Goal: Task Accomplishment & Management: Use online tool/utility

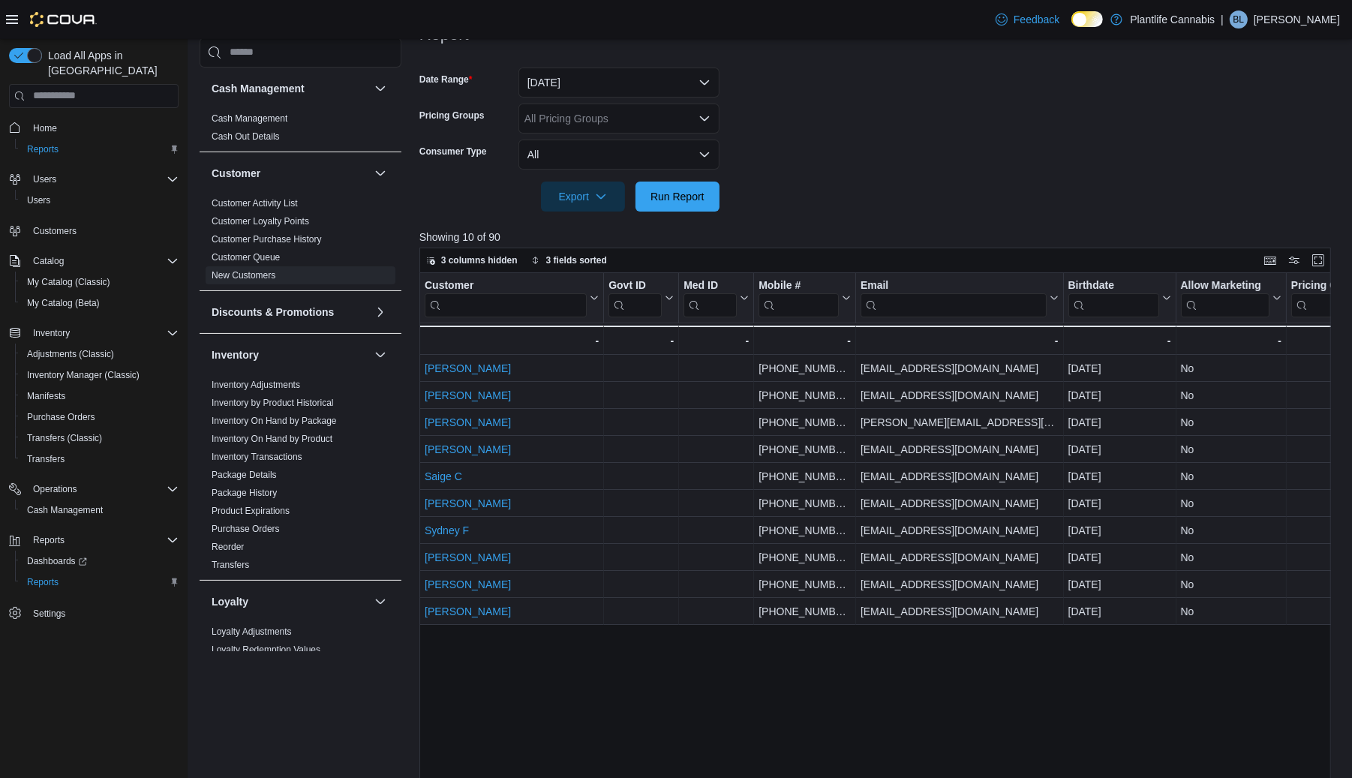
scroll to position [490, 0]
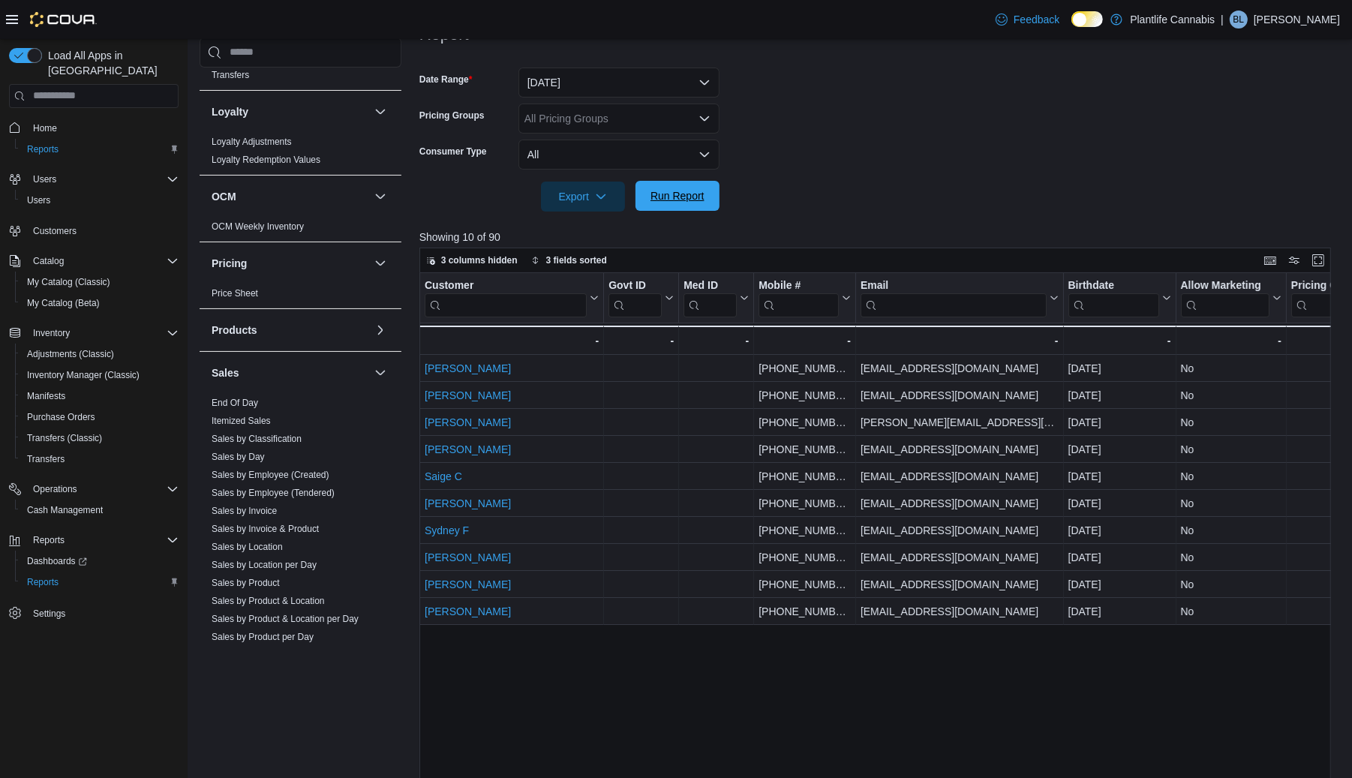
click at [674, 194] on span "Run Report" at bounding box center [677, 195] width 54 height 15
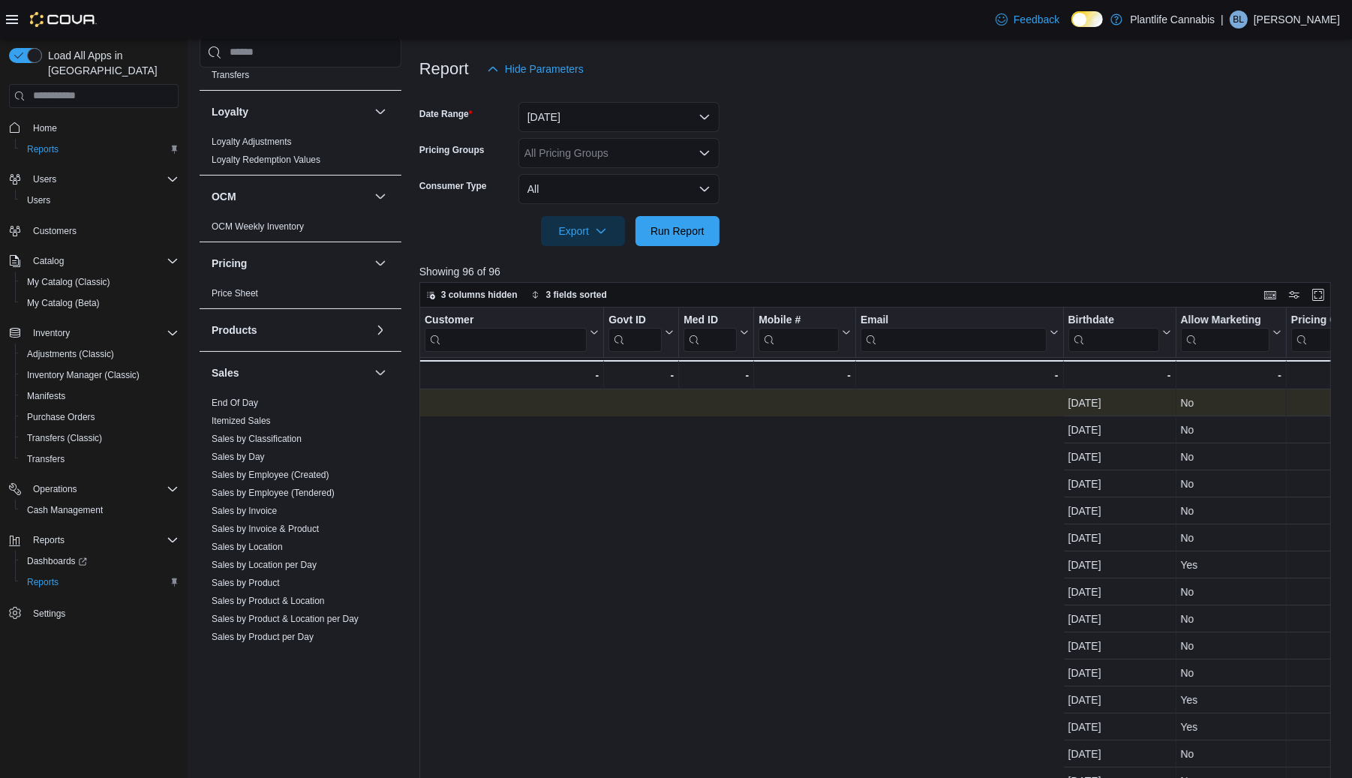
scroll to position [0, 863]
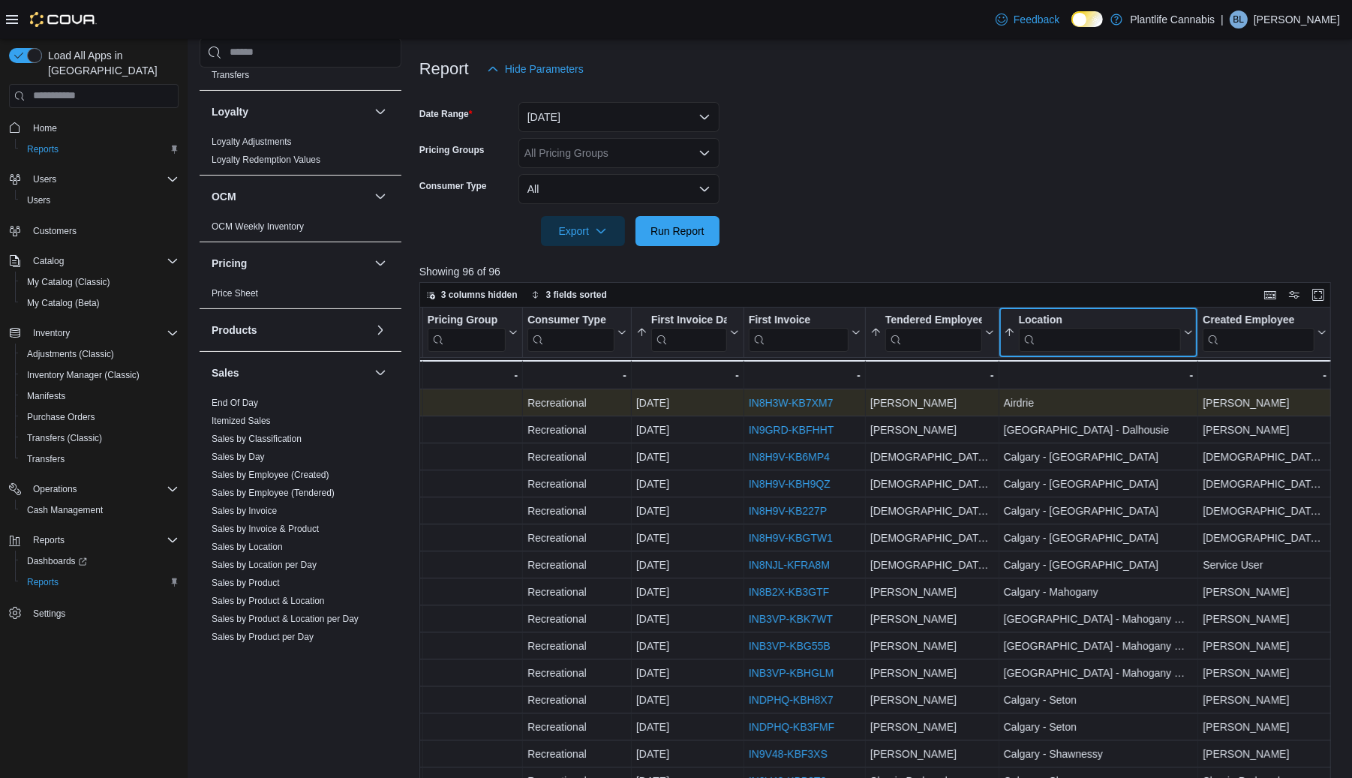
click at [1081, 327] on input "search" at bounding box center [1099, 339] width 163 height 24
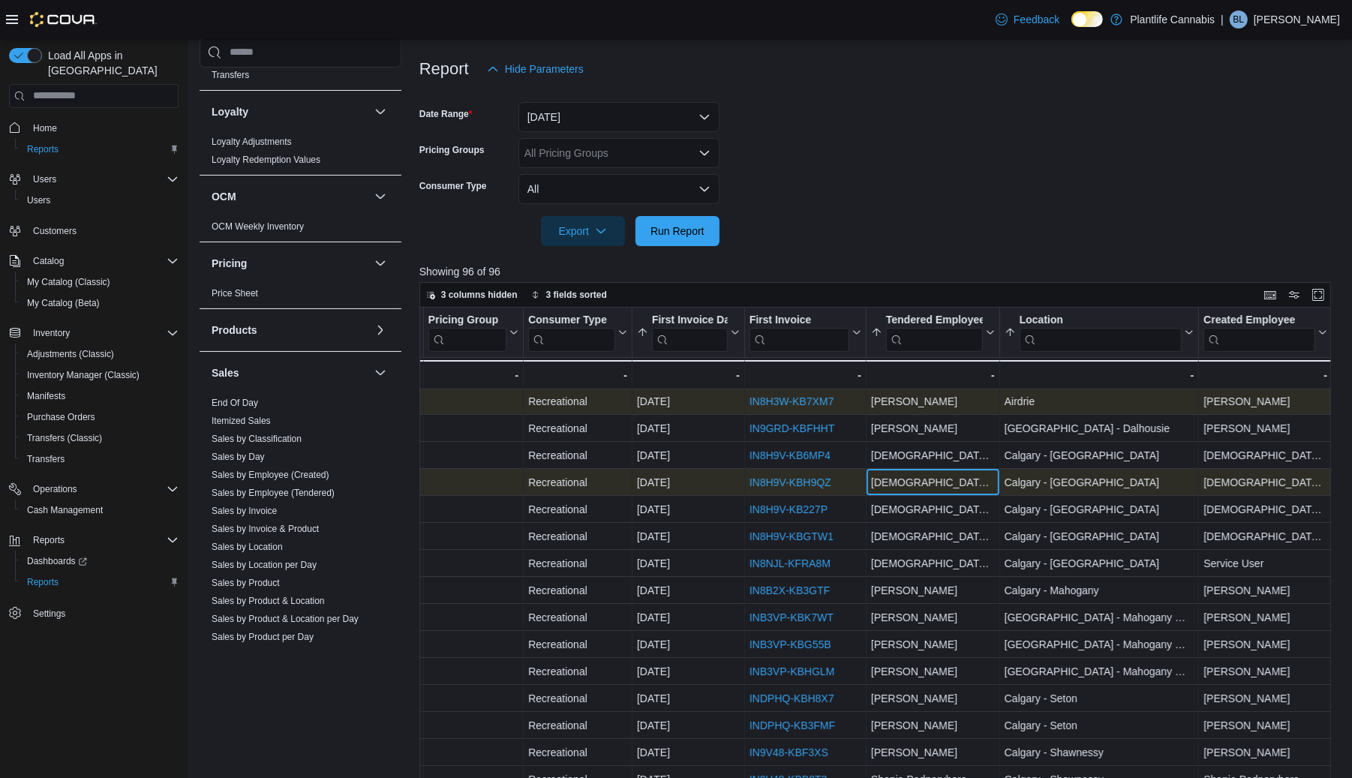
click at [902, 476] on div "Jaina Macdonald" at bounding box center [933, 482] width 124 height 18
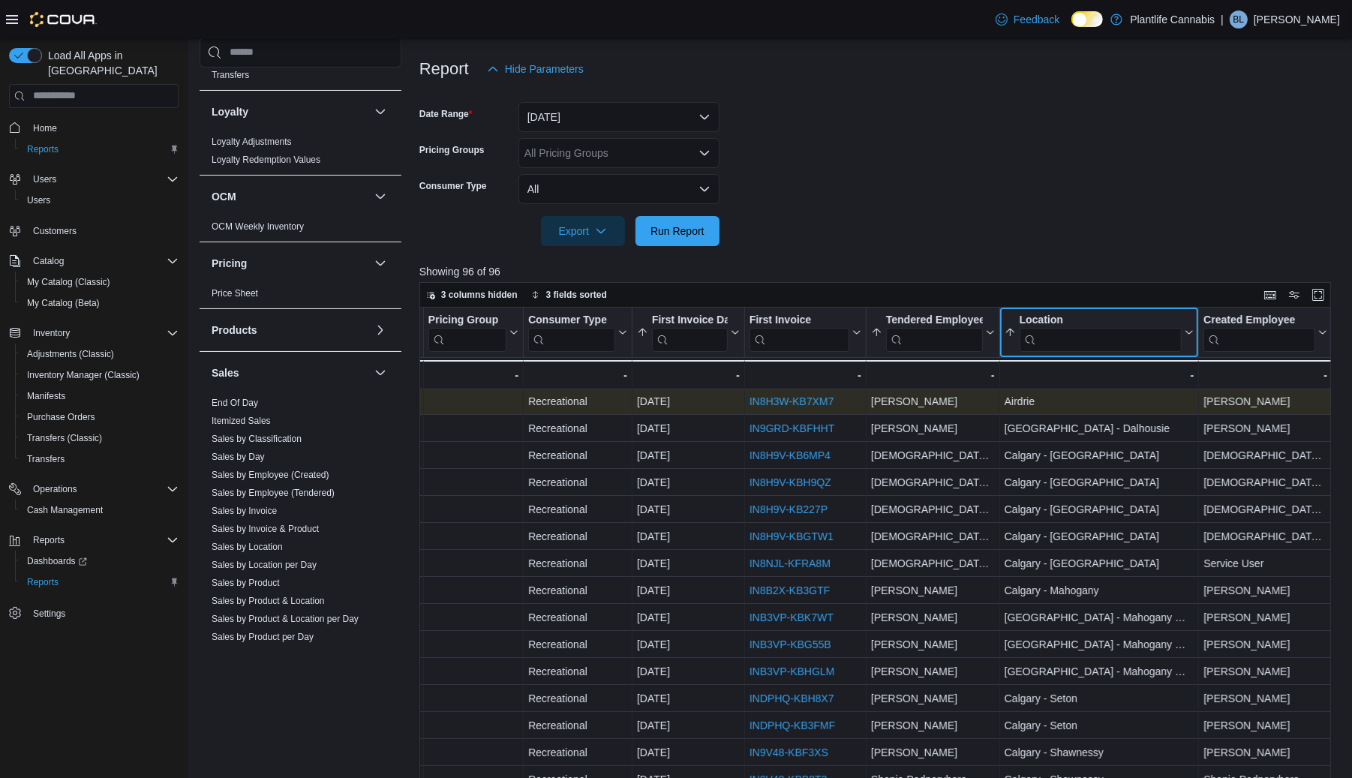
click at [1101, 353] on div "Location Sorted by Tendered Employee, ascending , then sorted by Location, asce…" at bounding box center [1099, 333] width 200 height 50
click at [1095, 339] on input "search" at bounding box center [1100, 339] width 163 height 24
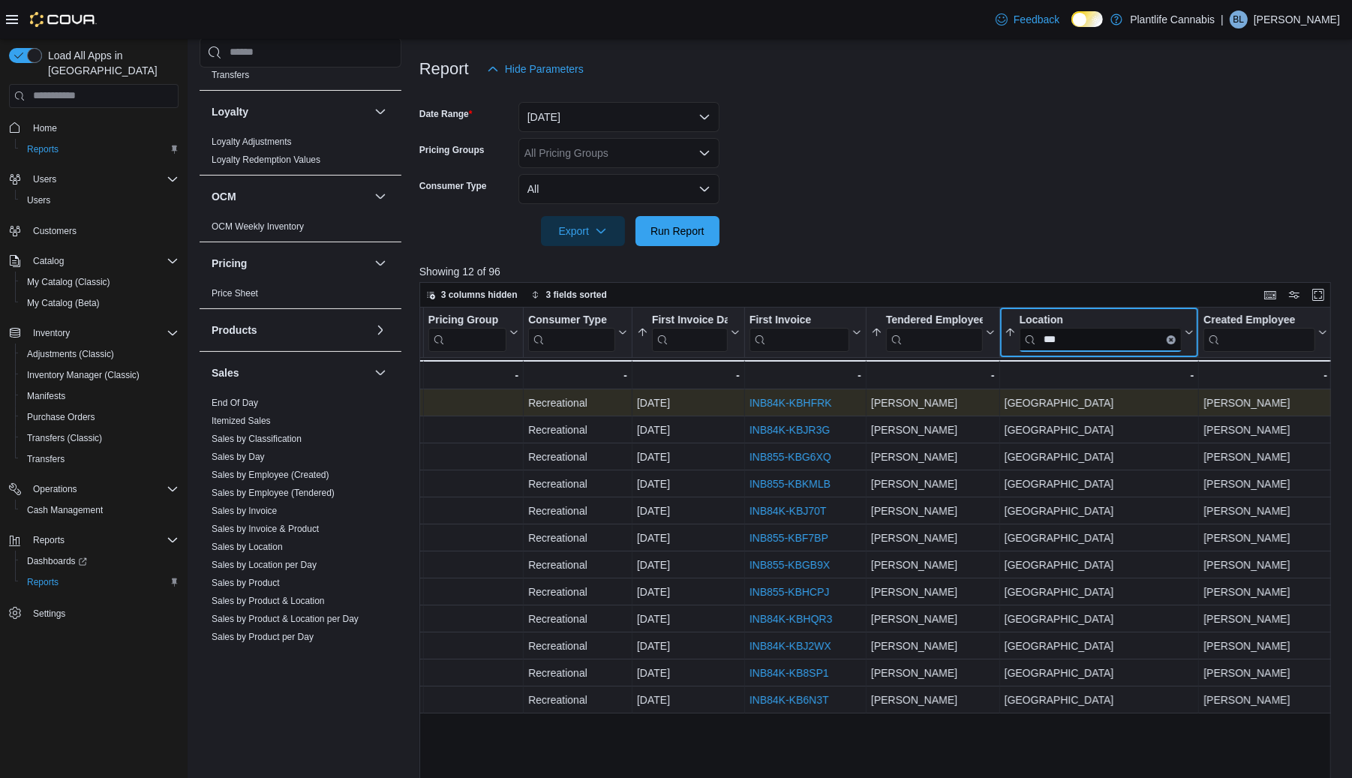
scroll to position [0, 863]
type input "***"
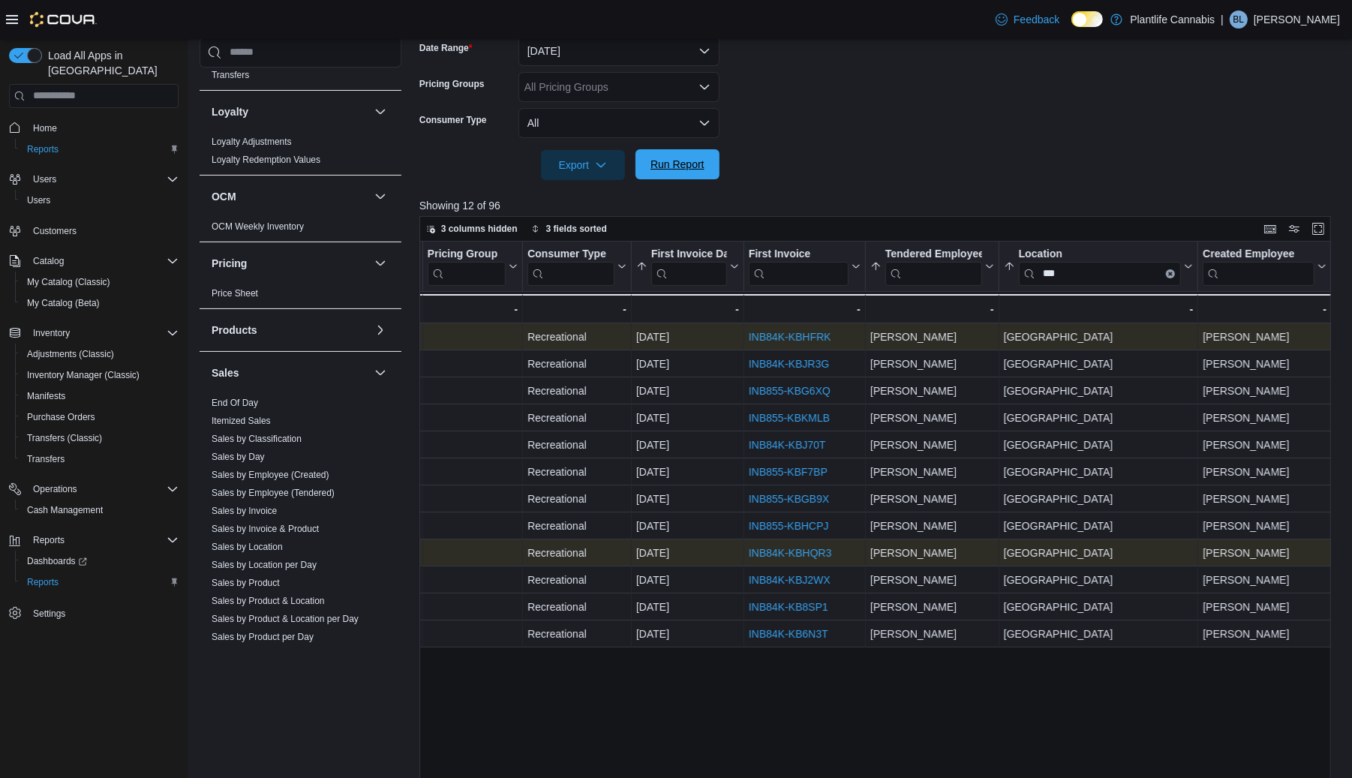
click at [650, 172] on span "Run Report" at bounding box center [677, 164] width 66 height 30
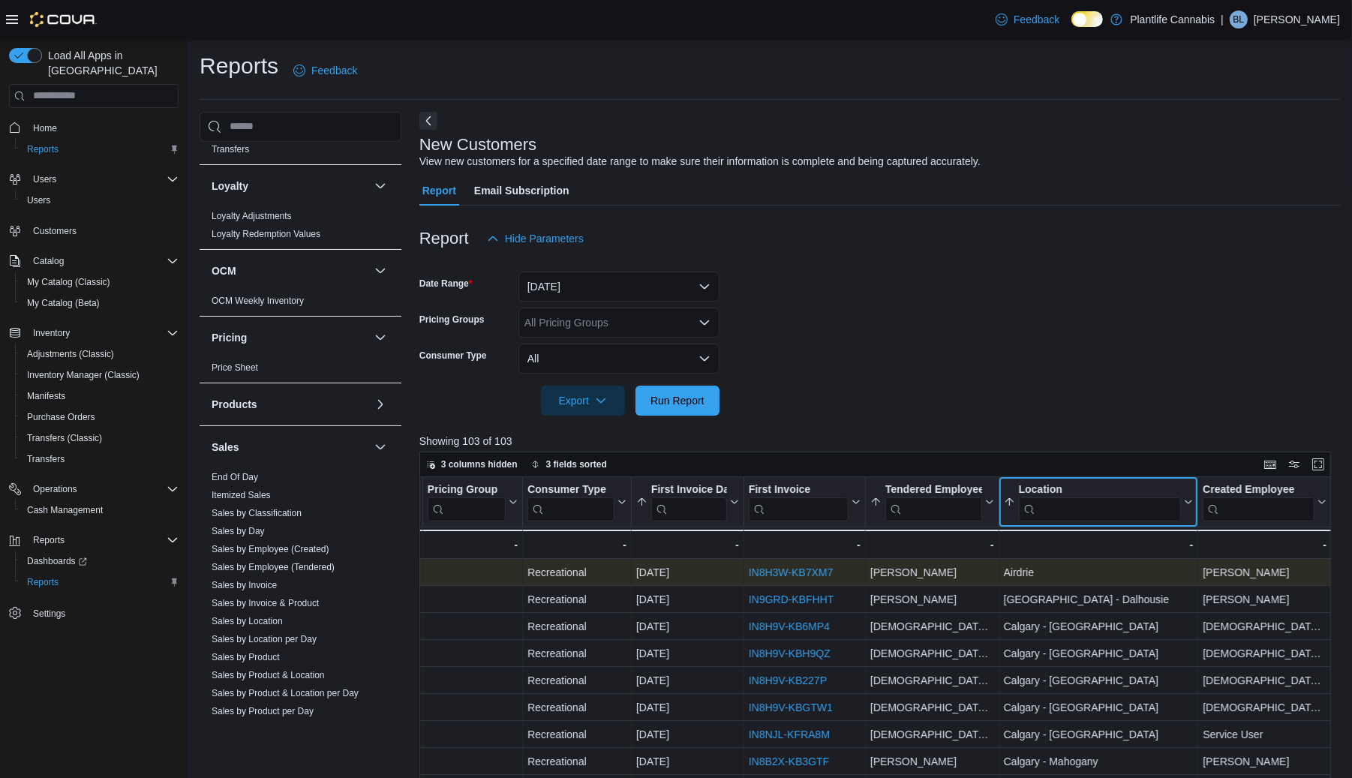
click at [1033, 519] on input "search" at bounding box center [1099, 509] width 163 height 24
click at [1092, 494] on div "Location" at bounding box center [1099, 489] width 163 height 14
click at [1079, 493] on div "Location" at bounding box center [1103, 489] width 163 height 14
click at [1080, 508] on input "search" at bounding box center [1103, 509] width 163 height 24
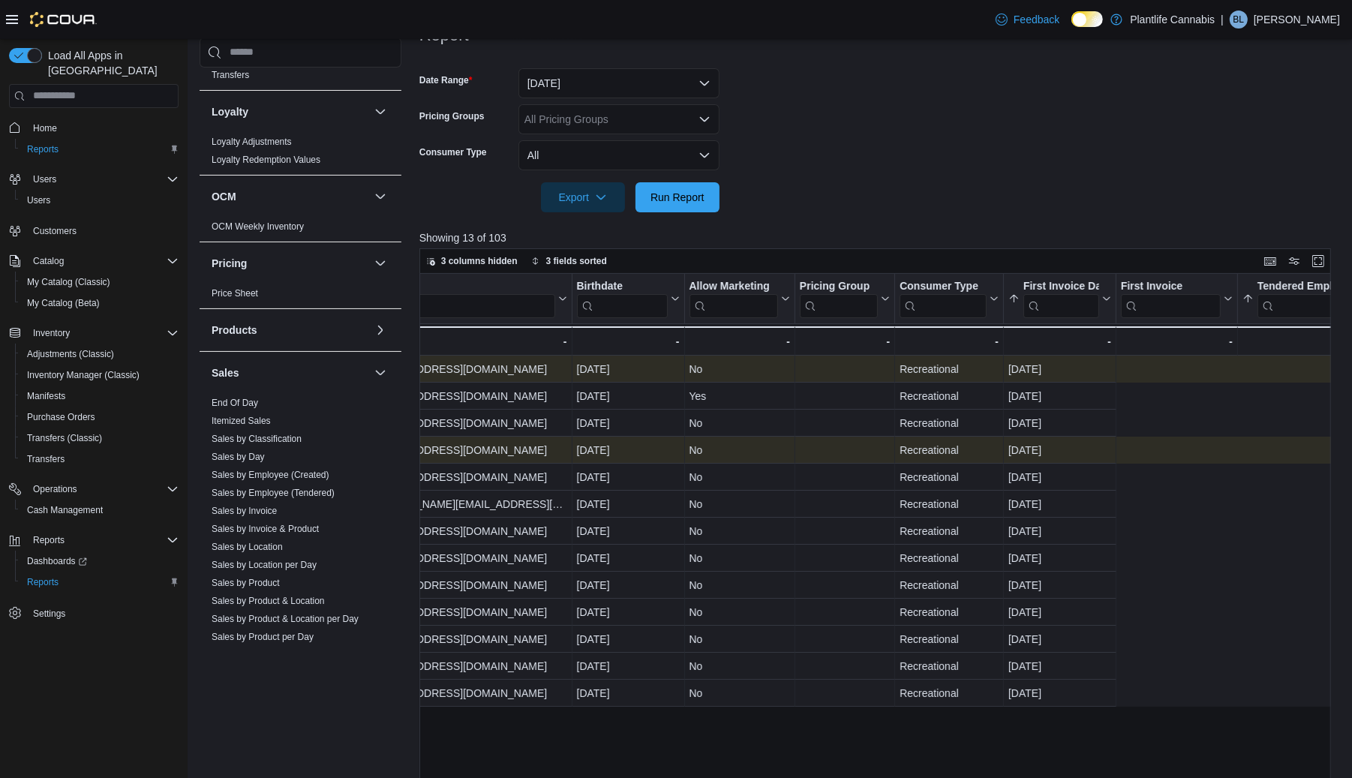
scroll to position [0, 0]
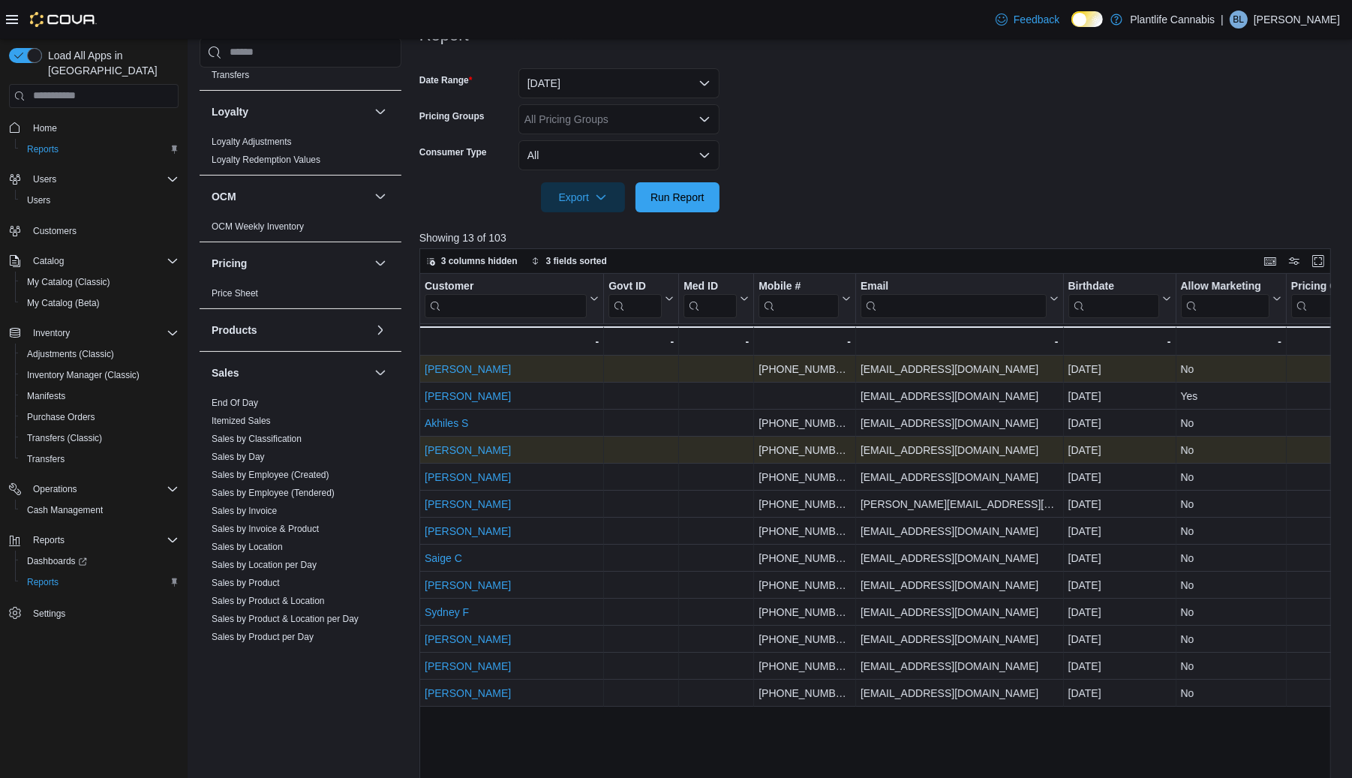
type input "***"
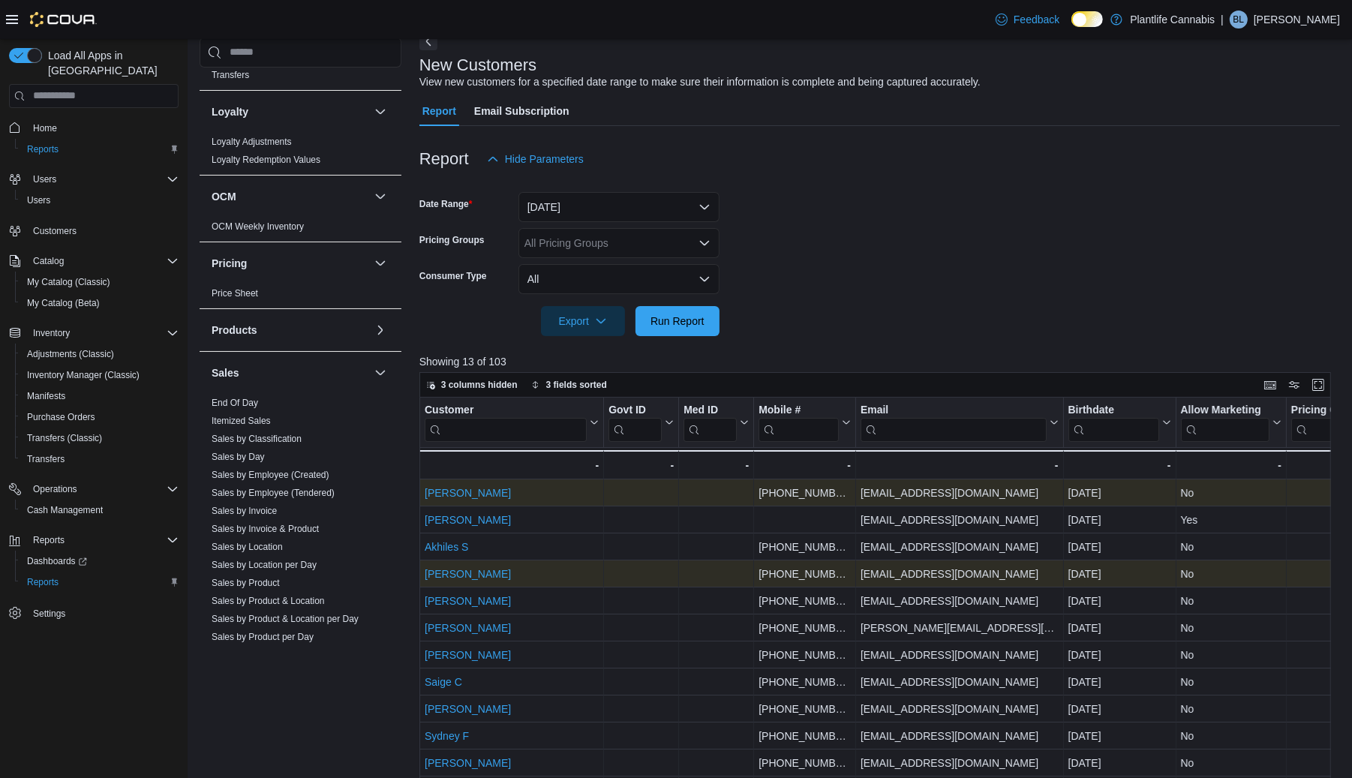
scroll to position [80, 0]
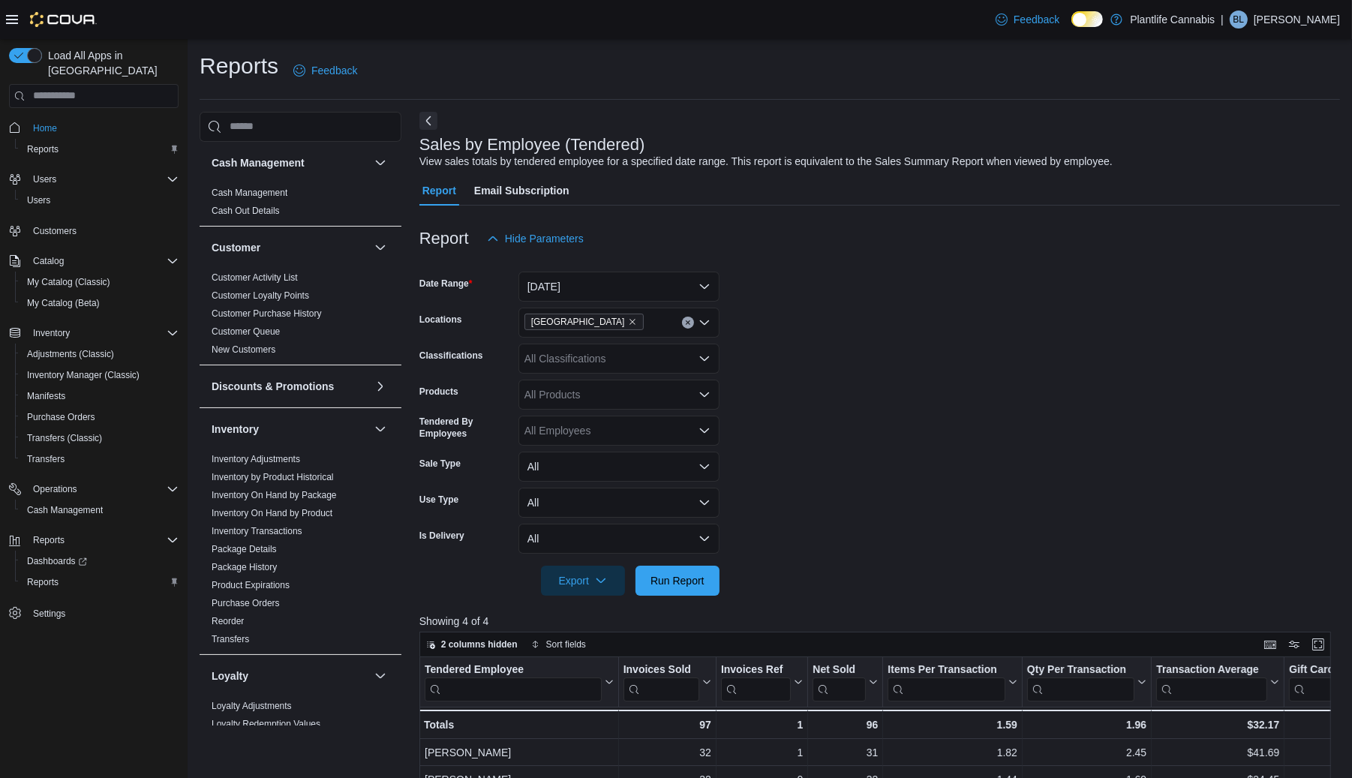
scroll to position [590, 0]
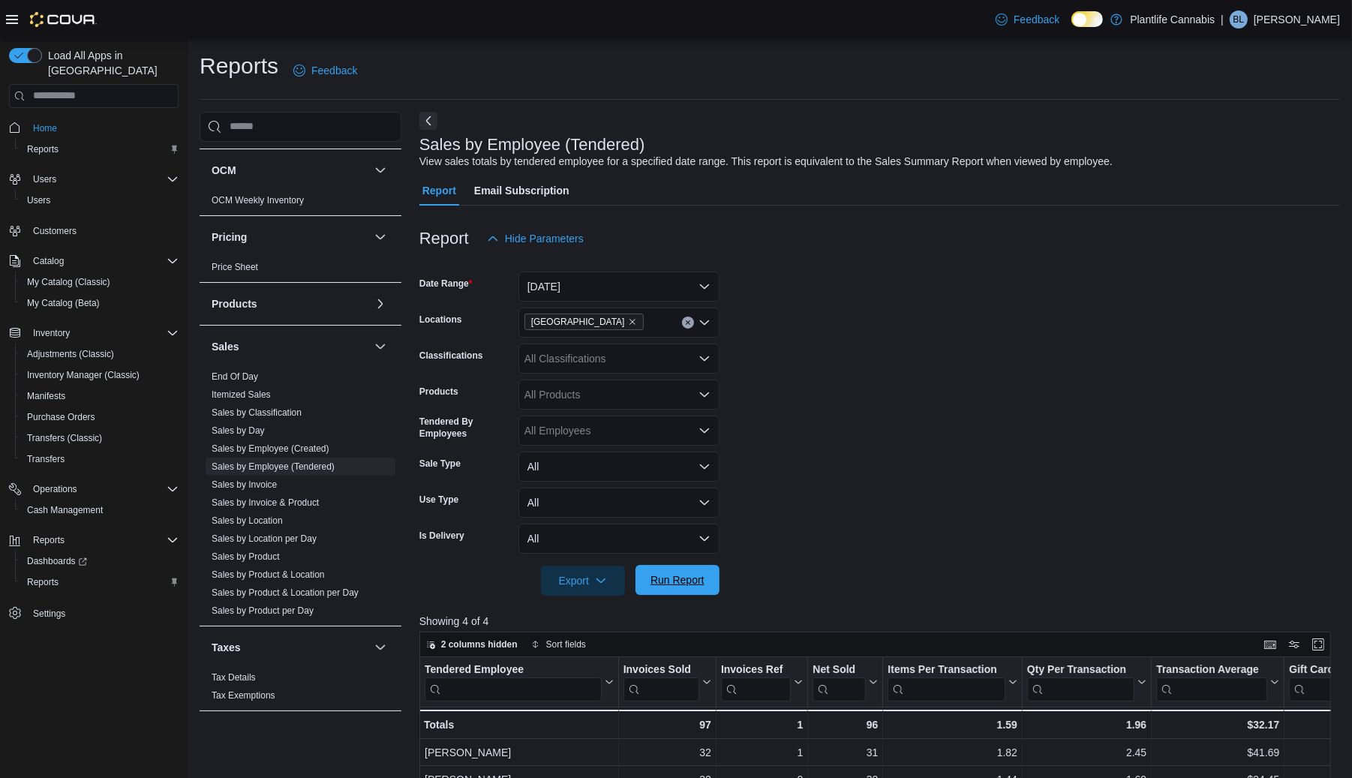
click at [670, 588] on span "Run Report" at bounding box center [677, 580] width 66 height 30
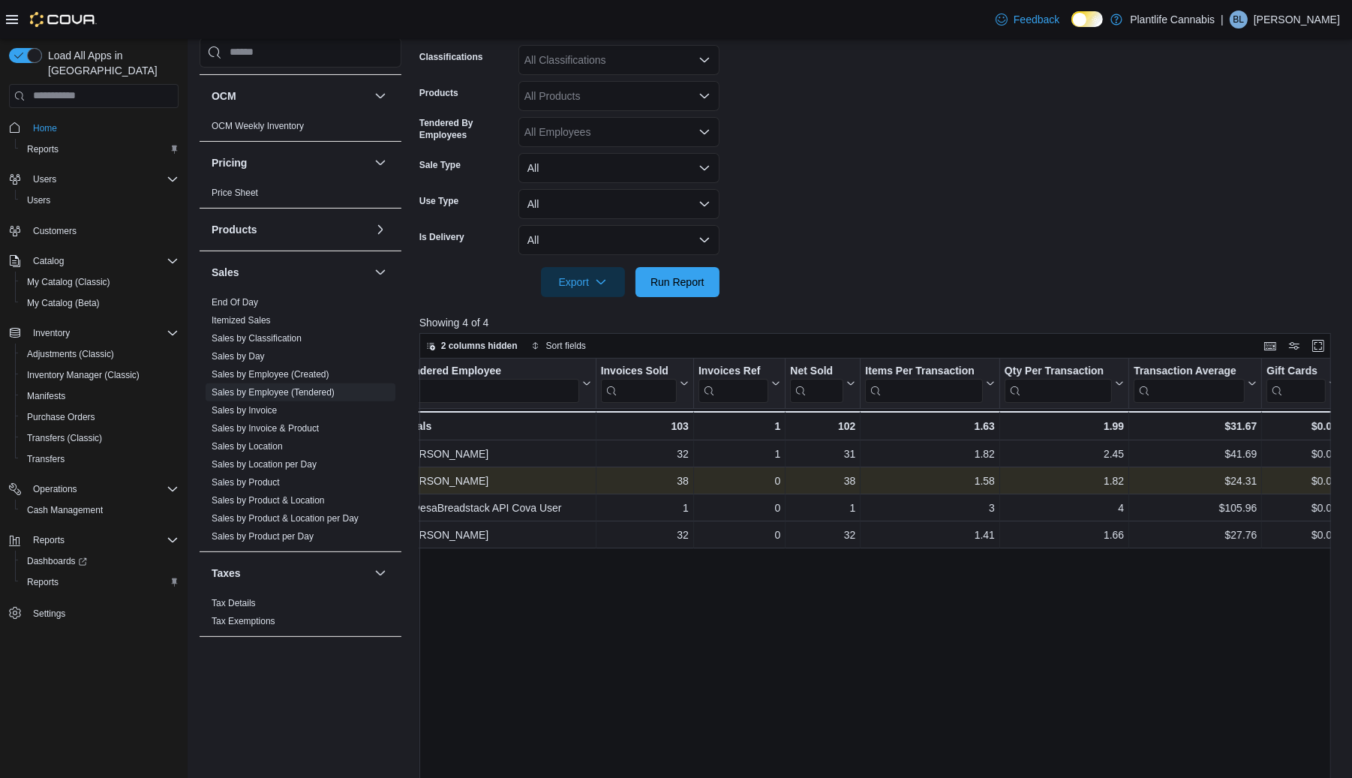
scroll to position [0, 0]
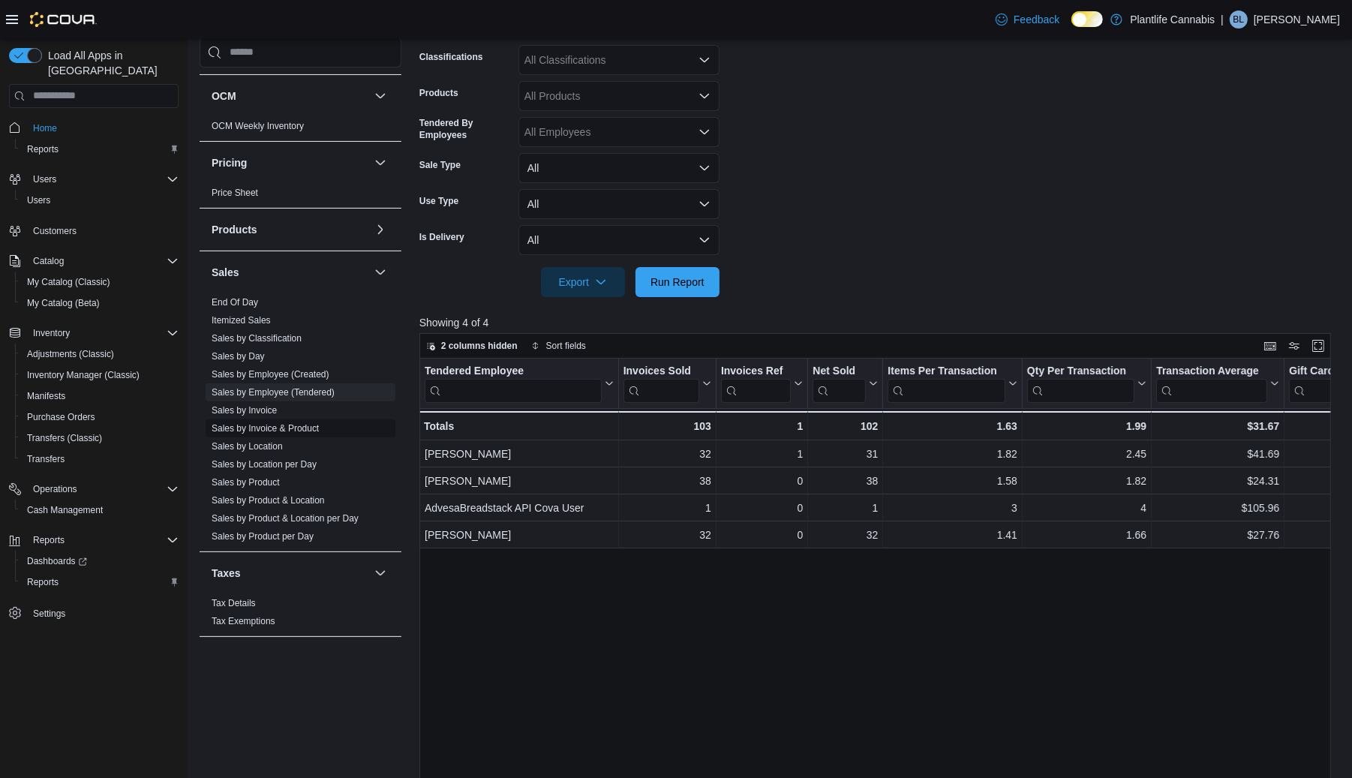
click at [276, 428] on link "Sales by Invoice & Product" at bounding box center [265, 428] width 107 height 11
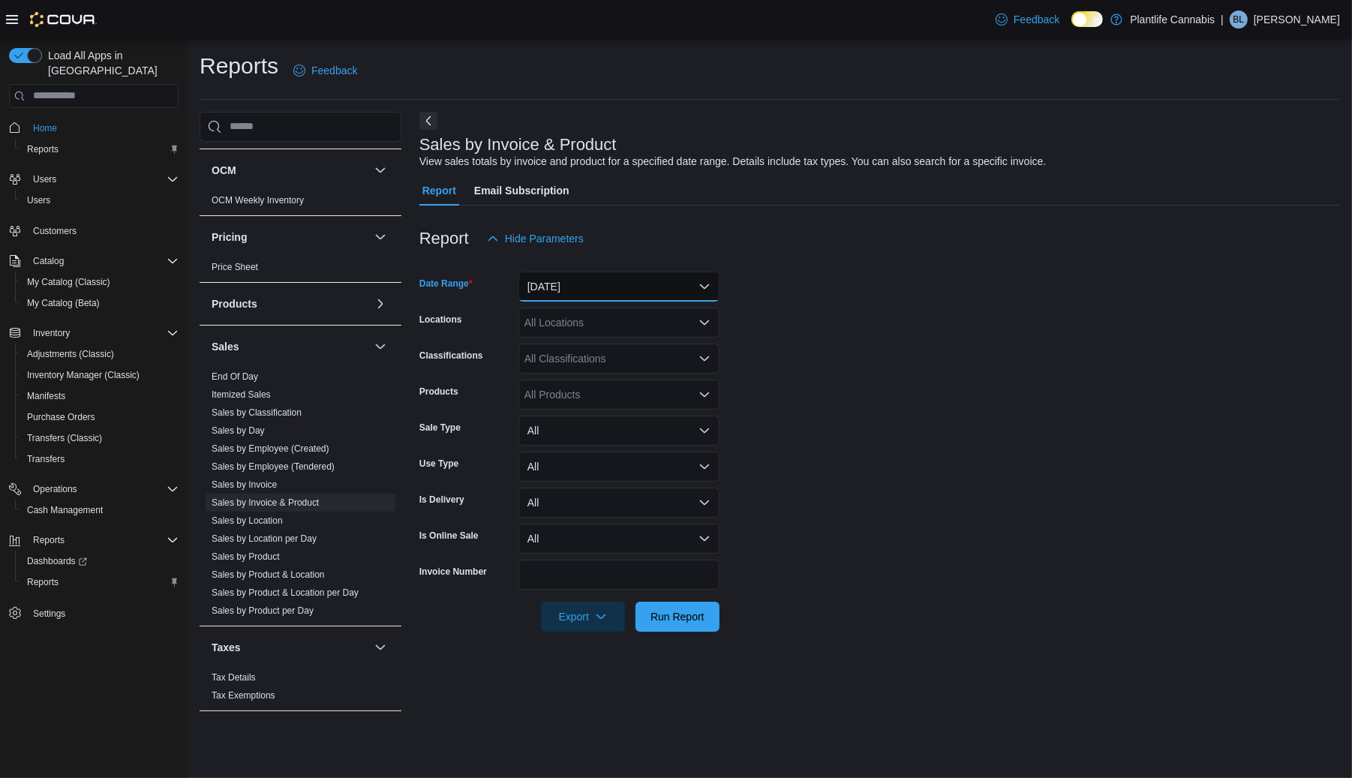
click at [599, 296] on button "[DATE]" at bounding box center [618, 287] width 201 height 30
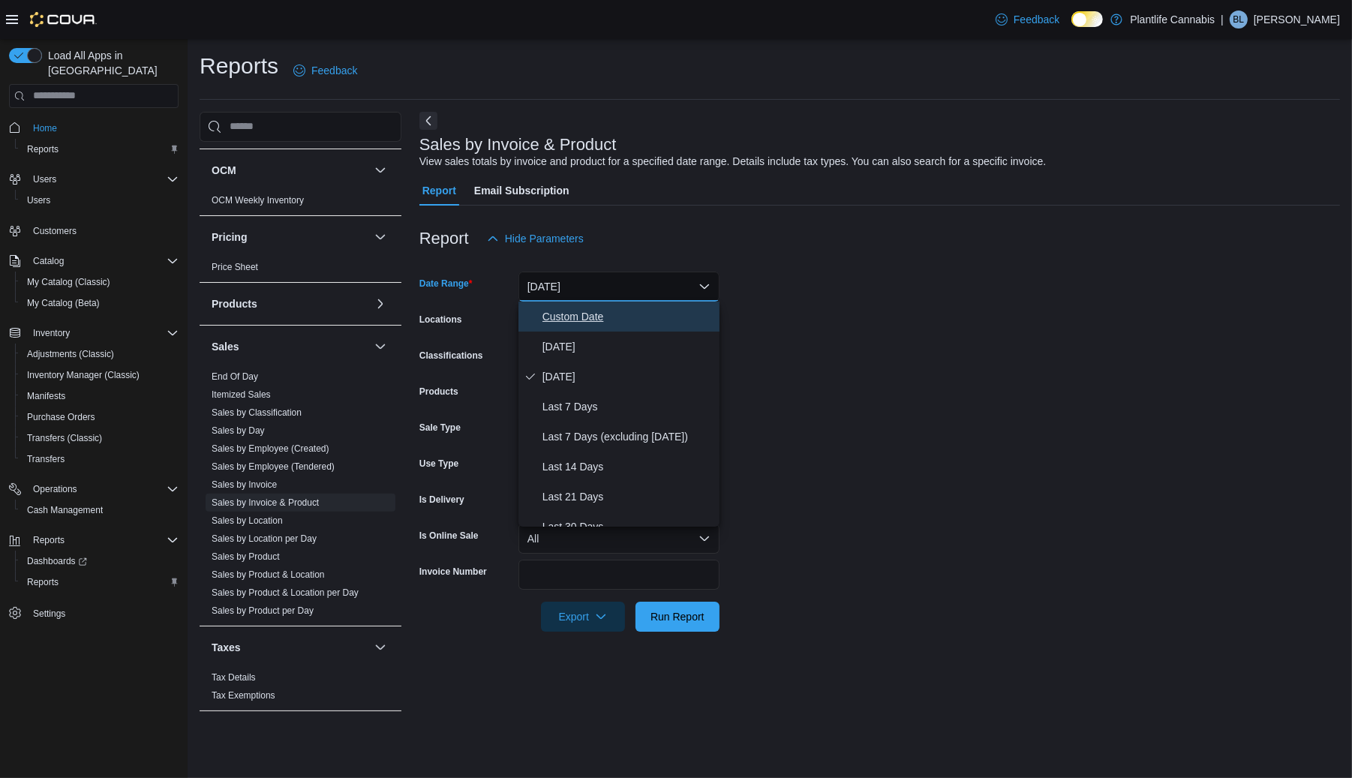
click at [554, 317] on span "Custom Date" at bounding box center [627, 317] width 171 height 18
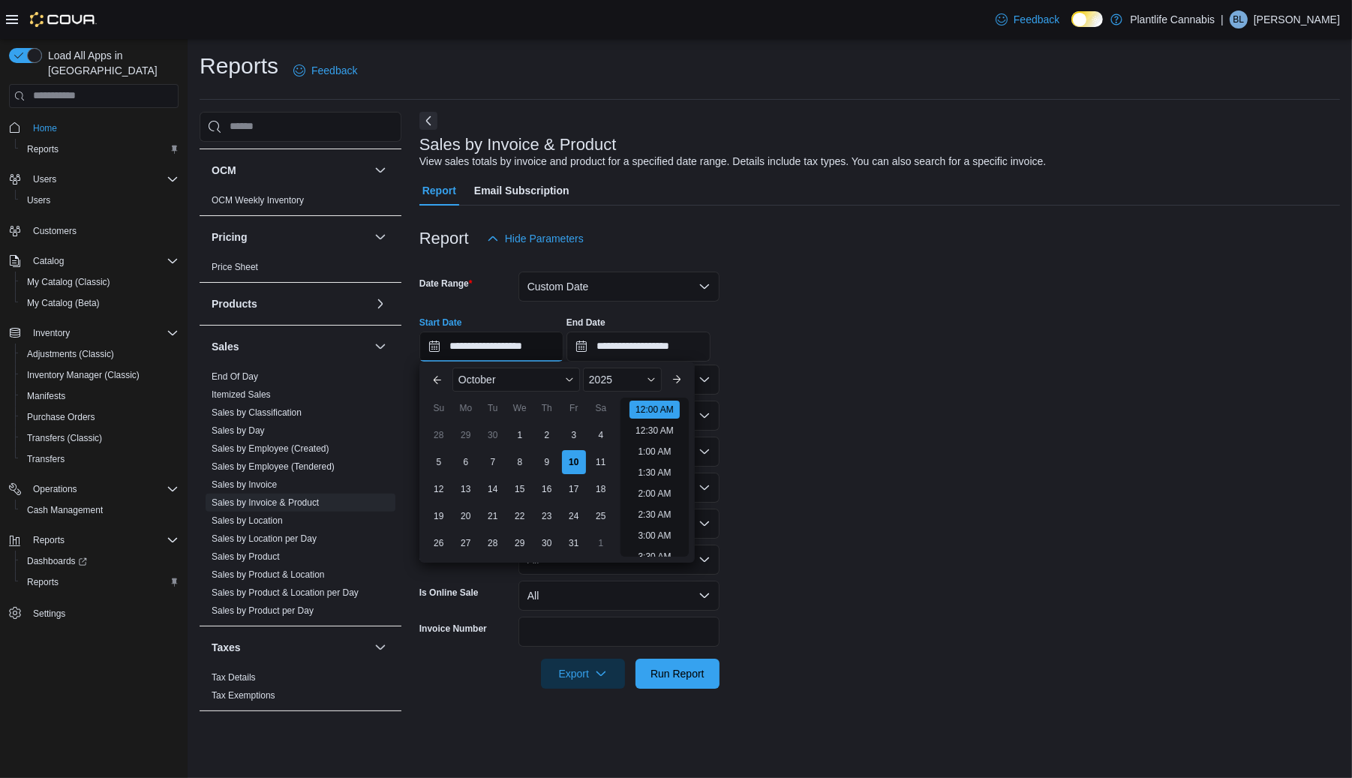
click at [539, 338] on input "**********" at bounding box center [491, 347] width 144 height 30
click at [650, 464] on li "8:00 PM" at bounding box center [655, 465] width 46 height 18
type input "**********"
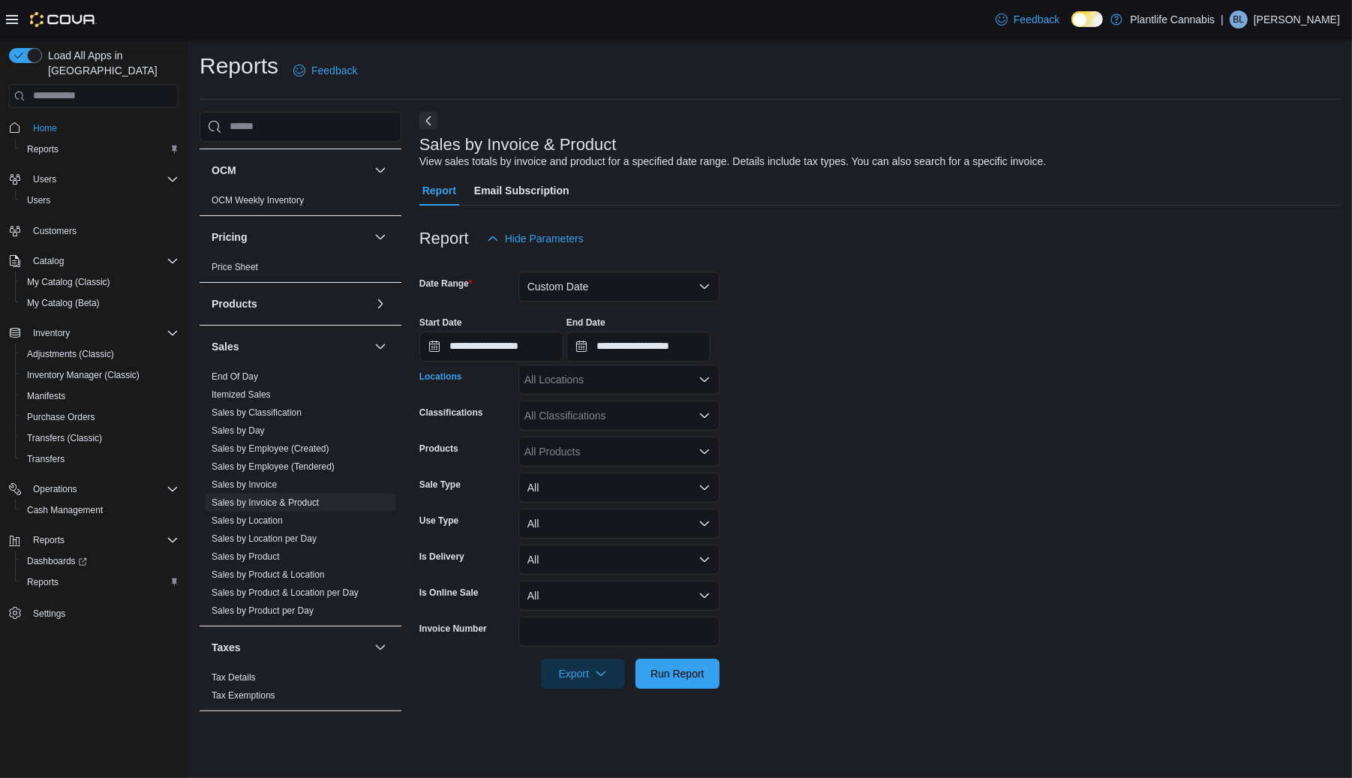
click at [620, 387] on div "All Locations" at bounding box center [618, 380] width 201 height 30
type input "***"
click at [641, 405] on span "[GEOGRAPHIC_DATA]" at bounding box center [613, 405] width 110 height 15
click at [932, 467] on form "**********" at bounding box center [879, 471] width 920 height 435
click at [703, 665] on span "Run Report" at bounding box center [677, 673] width 66 height 30
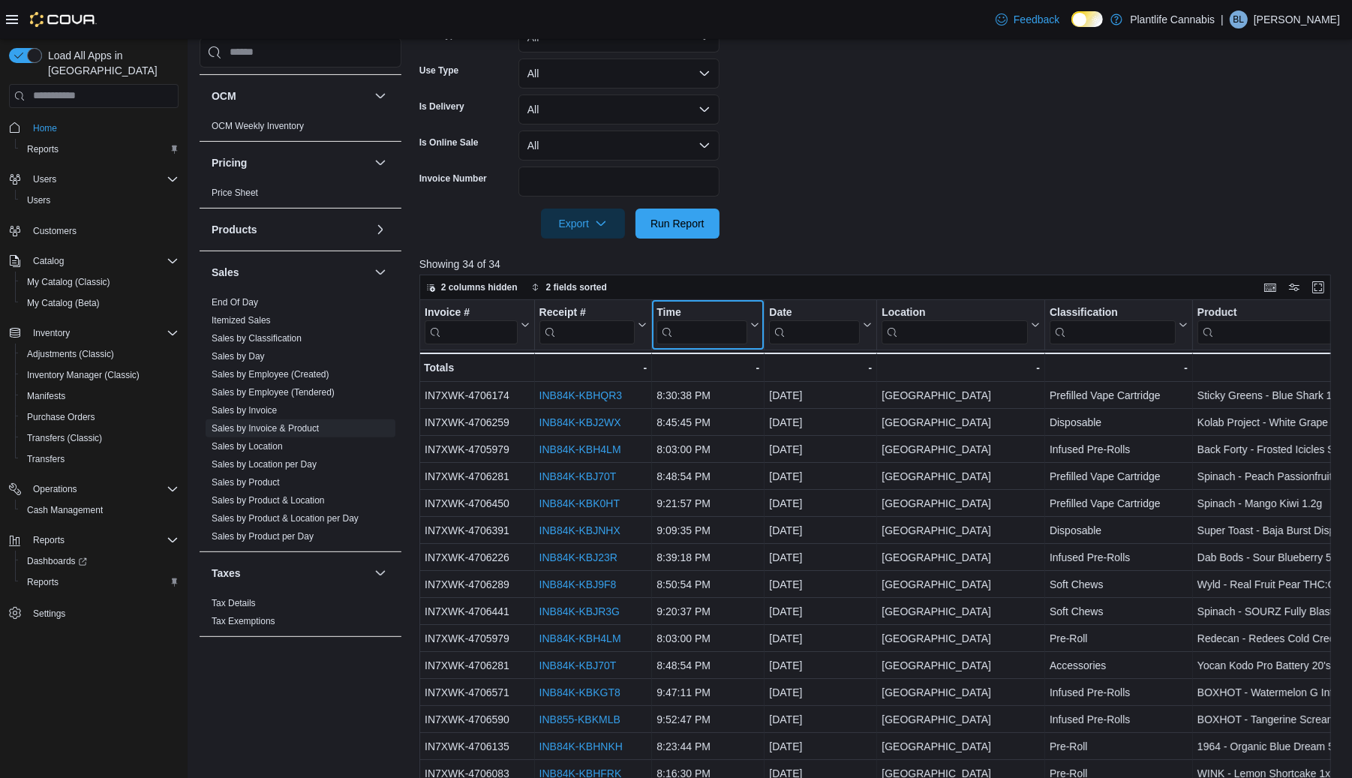
click at [754, 336] on button "Time" at bounding box center [707, 324] width 103 height 38
click at [755, 329] on button "Time" at bounding box center [707, 324] width 103 height 38
click at [707, 400] on span "Sort High-Low" at bounding box center [715, 401] width 57 height 12
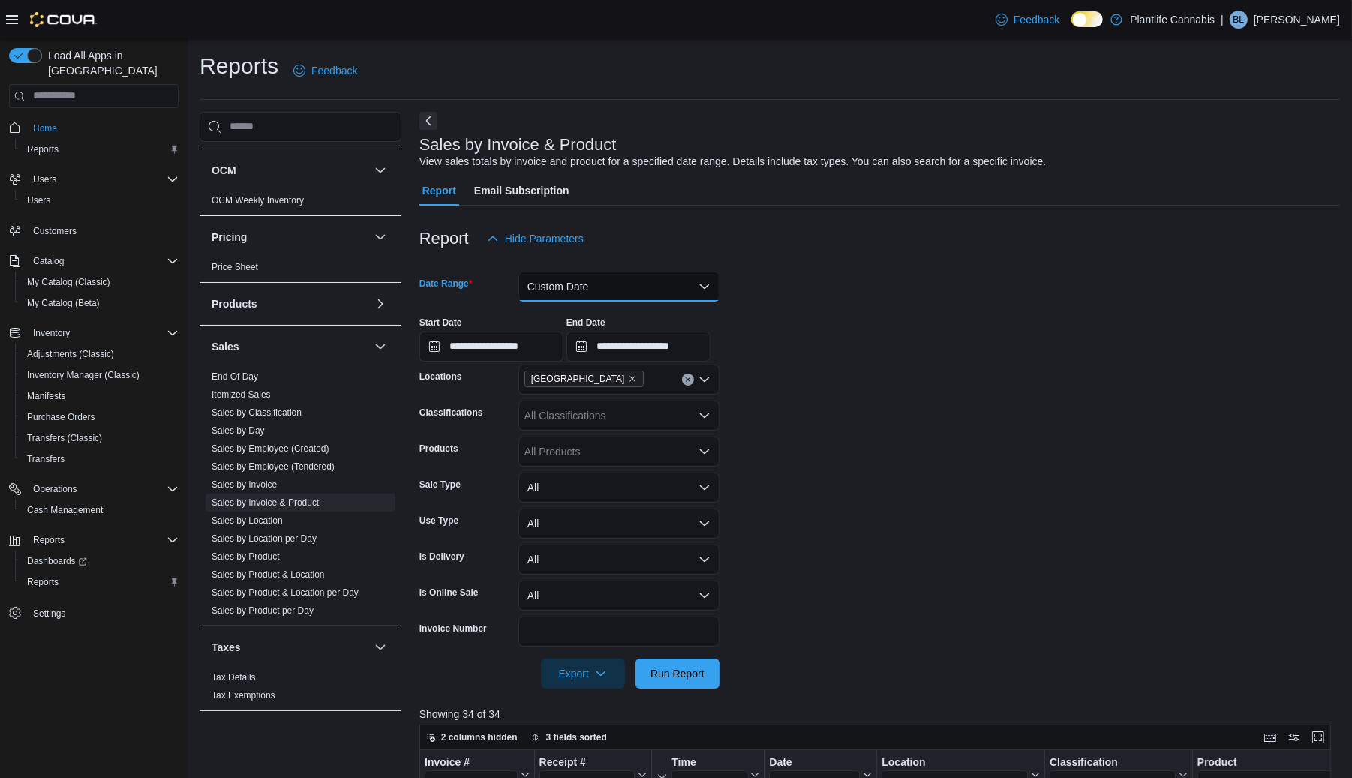
click at [564, 292] on button "Custom Date" at bounding box center [618, 287] width 201 height 30
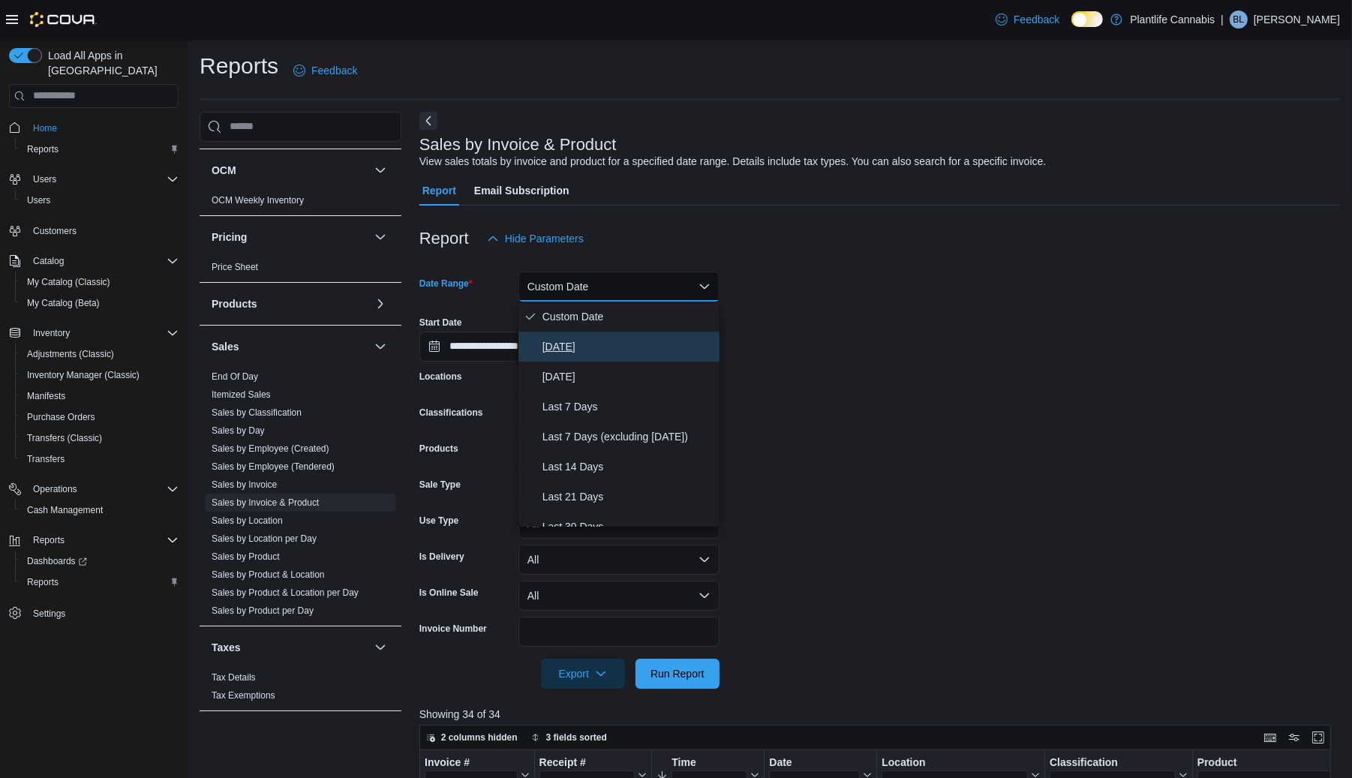
click at [561, 343] on span "[DATE]" at bounding box center [627, 347] width 171 height 18
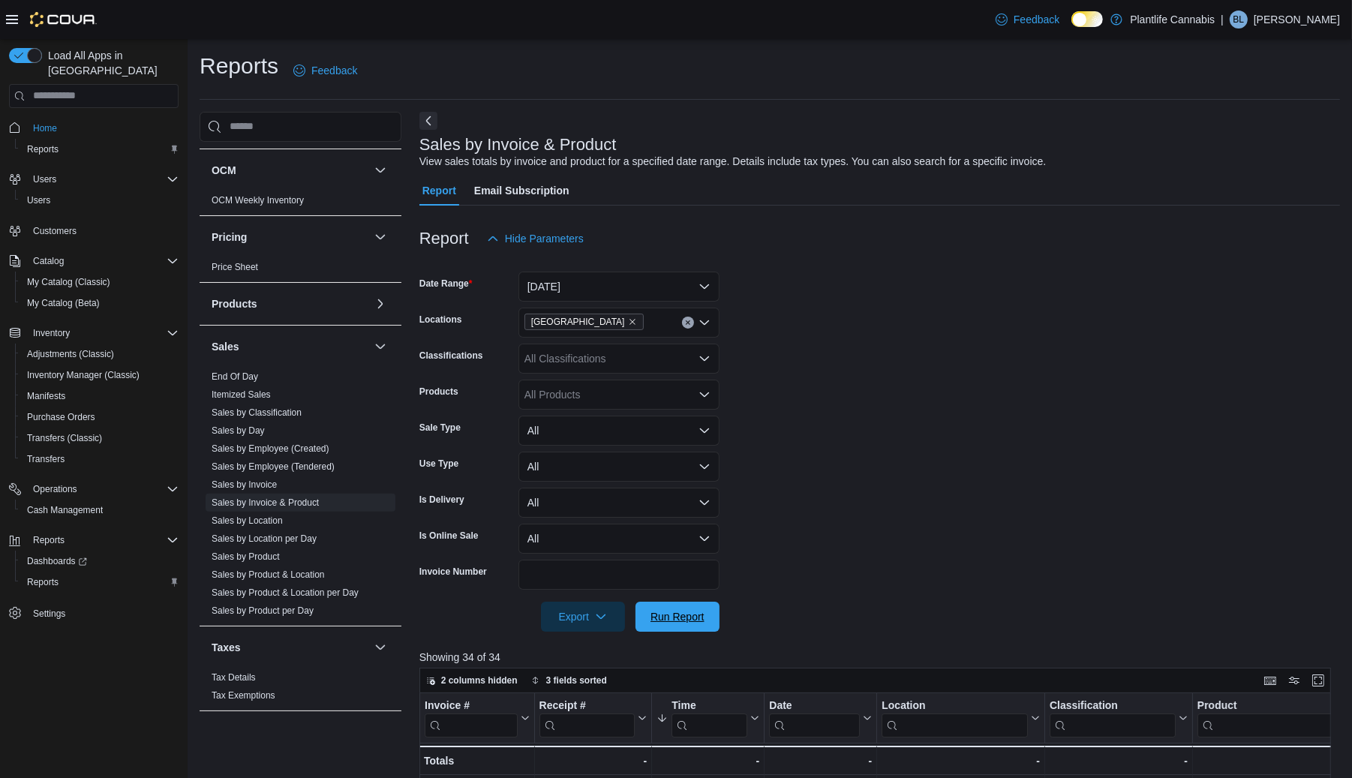
drag, startPoint x: 687, startPoint y: 618, endPoint x: 997, endPoint y: 518, distance: 325.4
click at [687, 617] on span "Run Report" at bounding box center [677, 616] width 54 height 15
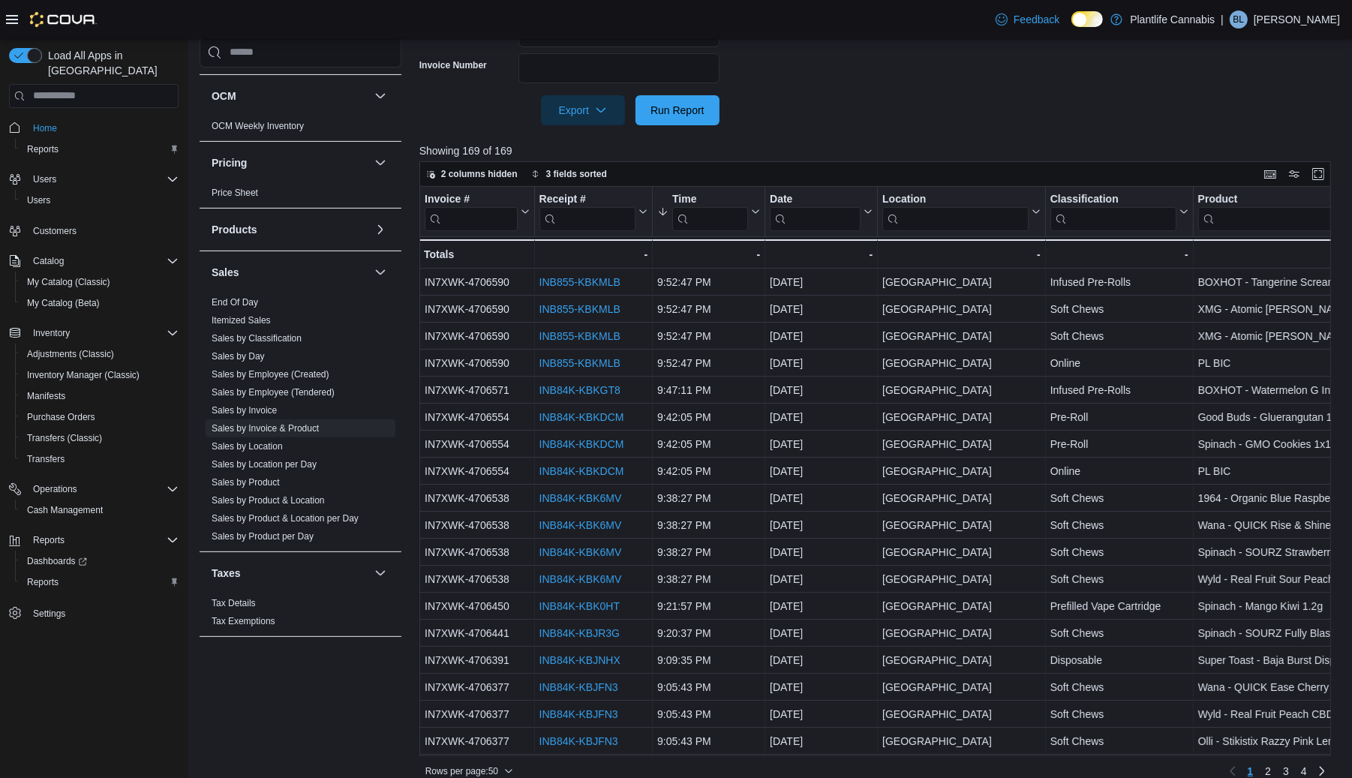
scroll to position [523, 0]
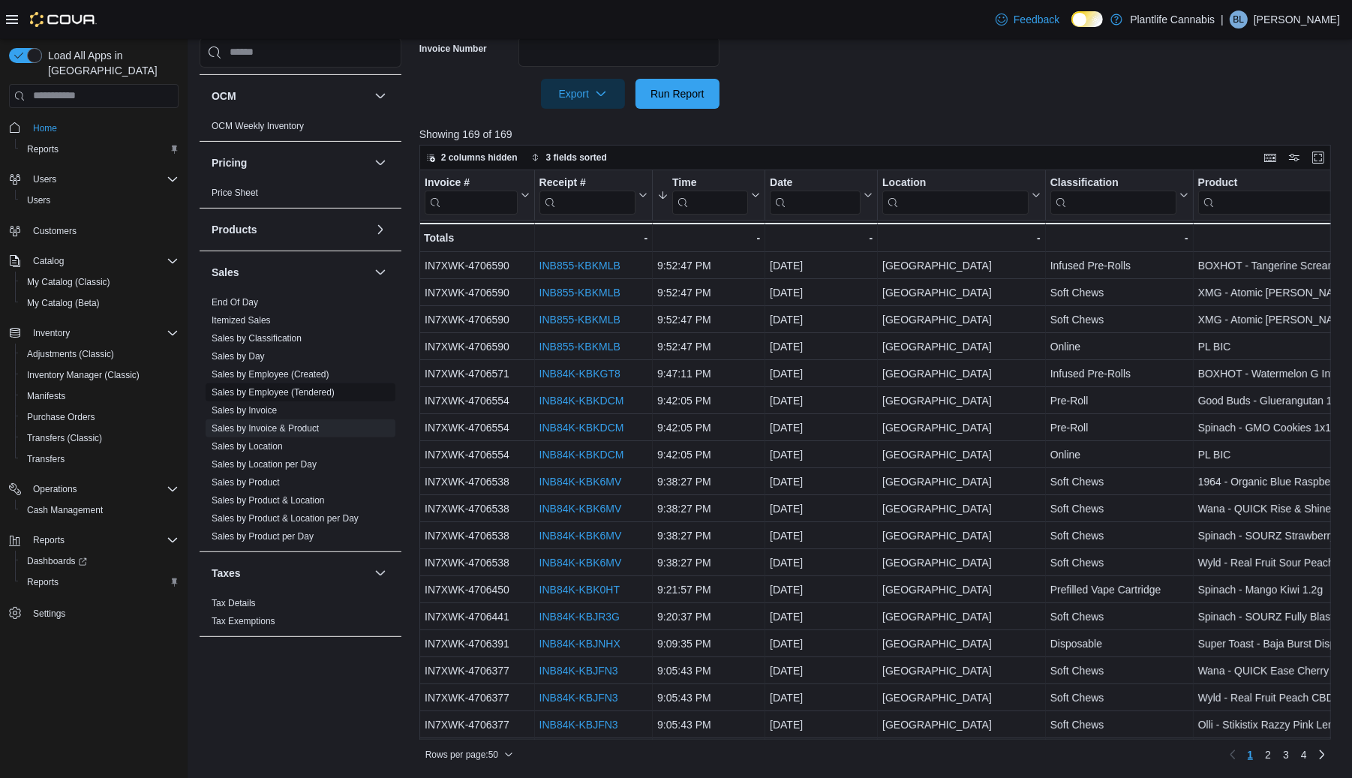
click at [267, 387] on link "Sales by Employee (Tendered)" at bounding box center [273, 392] width 123 height 11
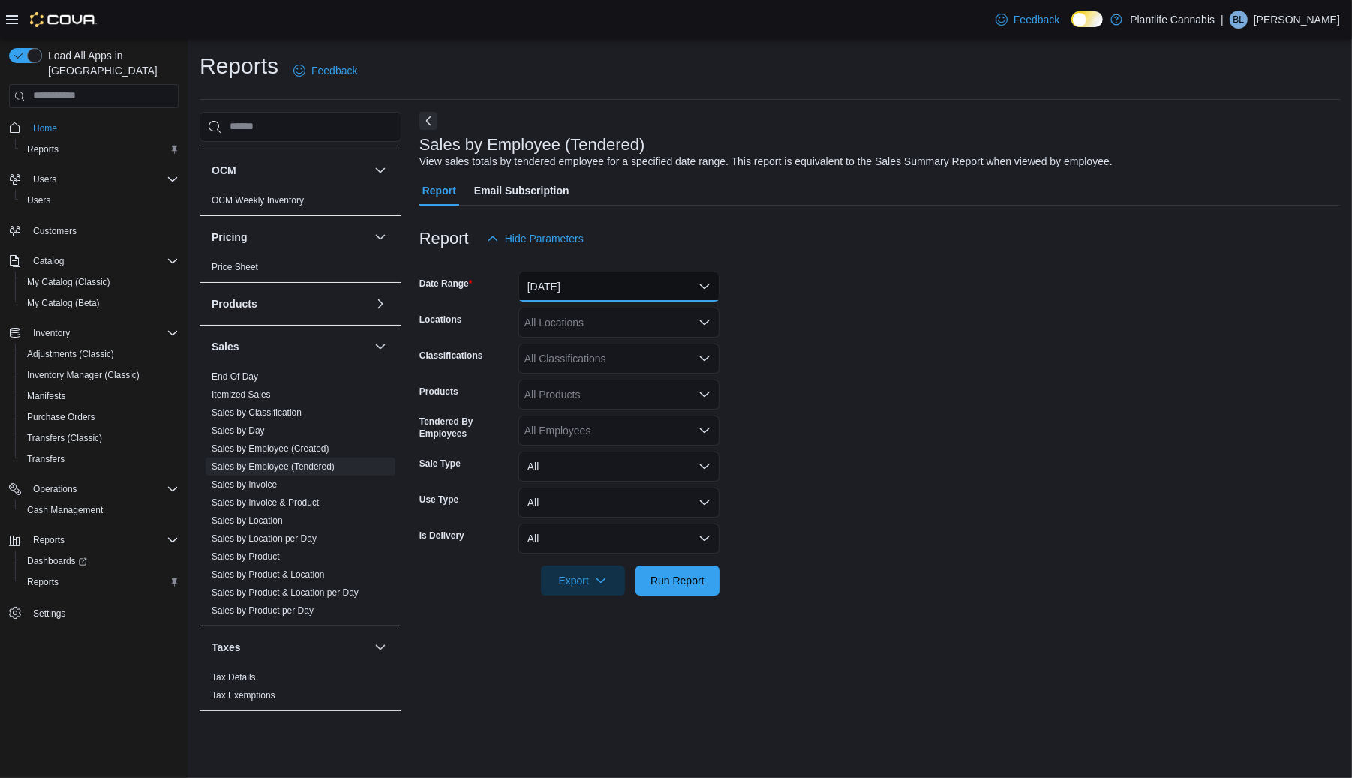
click at [590, 295] on button "[DATE]" at bounding box center [618, 287] width 201 height 30
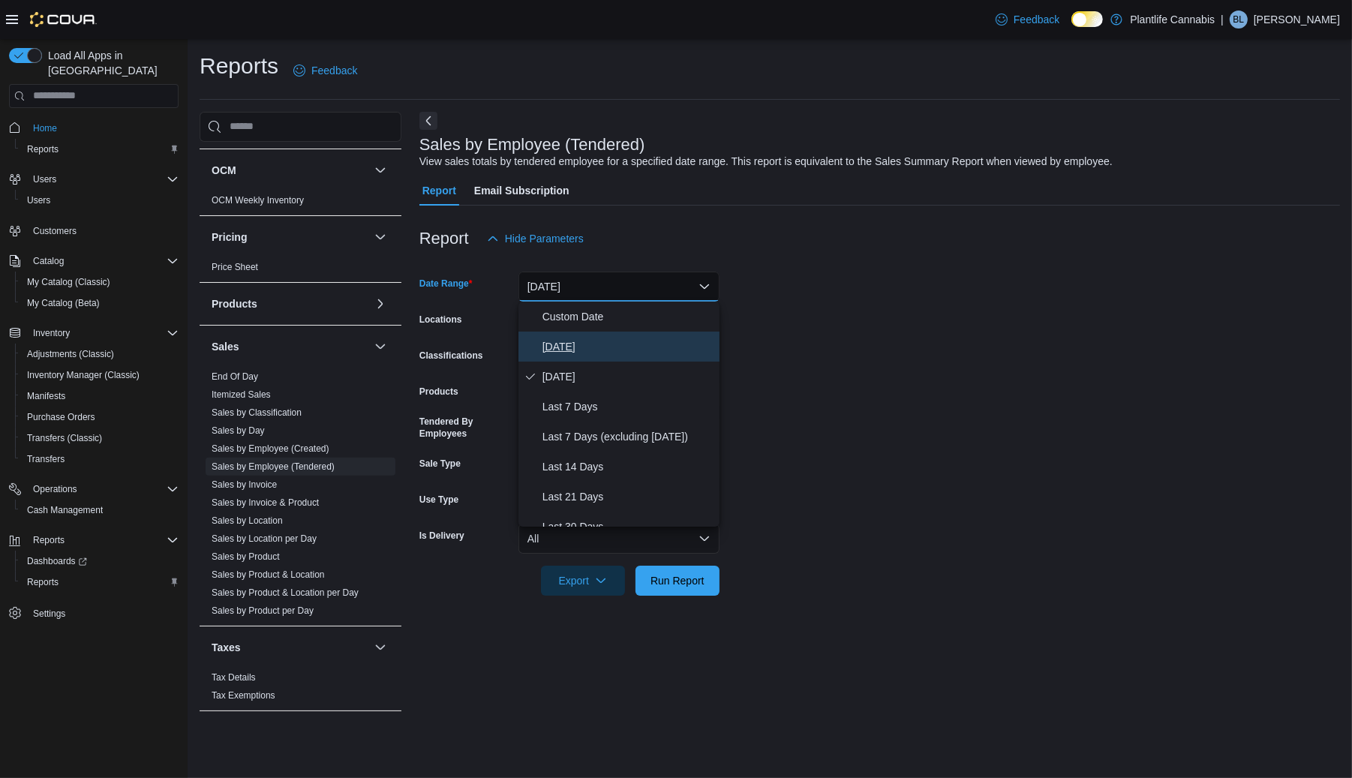
click at [568, 344] on span "[DATE]" at bounding box center [627, 347] width 171 height 18
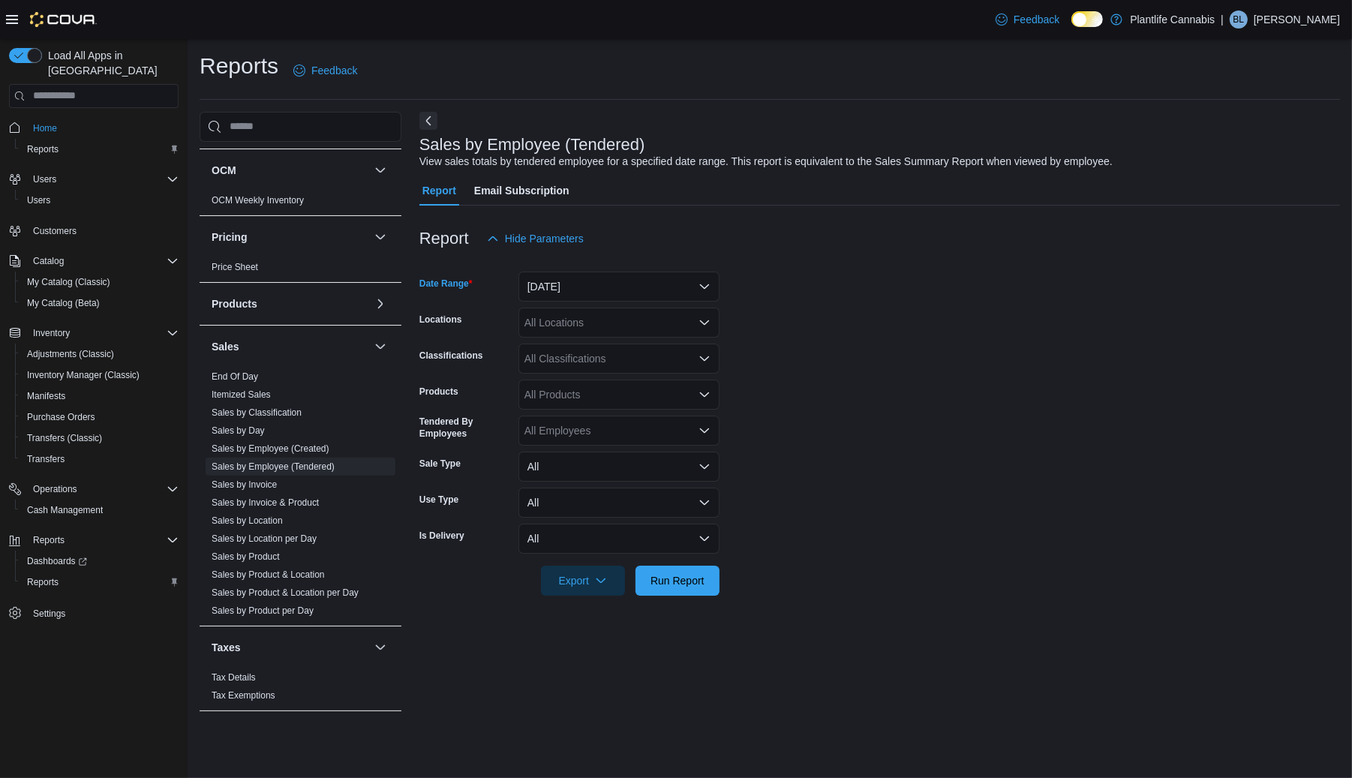
click at [573, 317] on div "All Locations" at bounding box center [618, 323] width 201 height 30
type input "***"
click at [599, 353] on span "[GEOGRAPHIC_DATA]" at bounding box center [613, 348] width 110 height 15
click at [835, 392] on form "Date Range [DATE] Locations [GEOGRAPHIC_DATA] - University District Classificat…" at bounding box center [879, 425] width 920 height 342
click at [661, 590] on span "Run Report" at bounding box center [677, 580] width 66 height 30
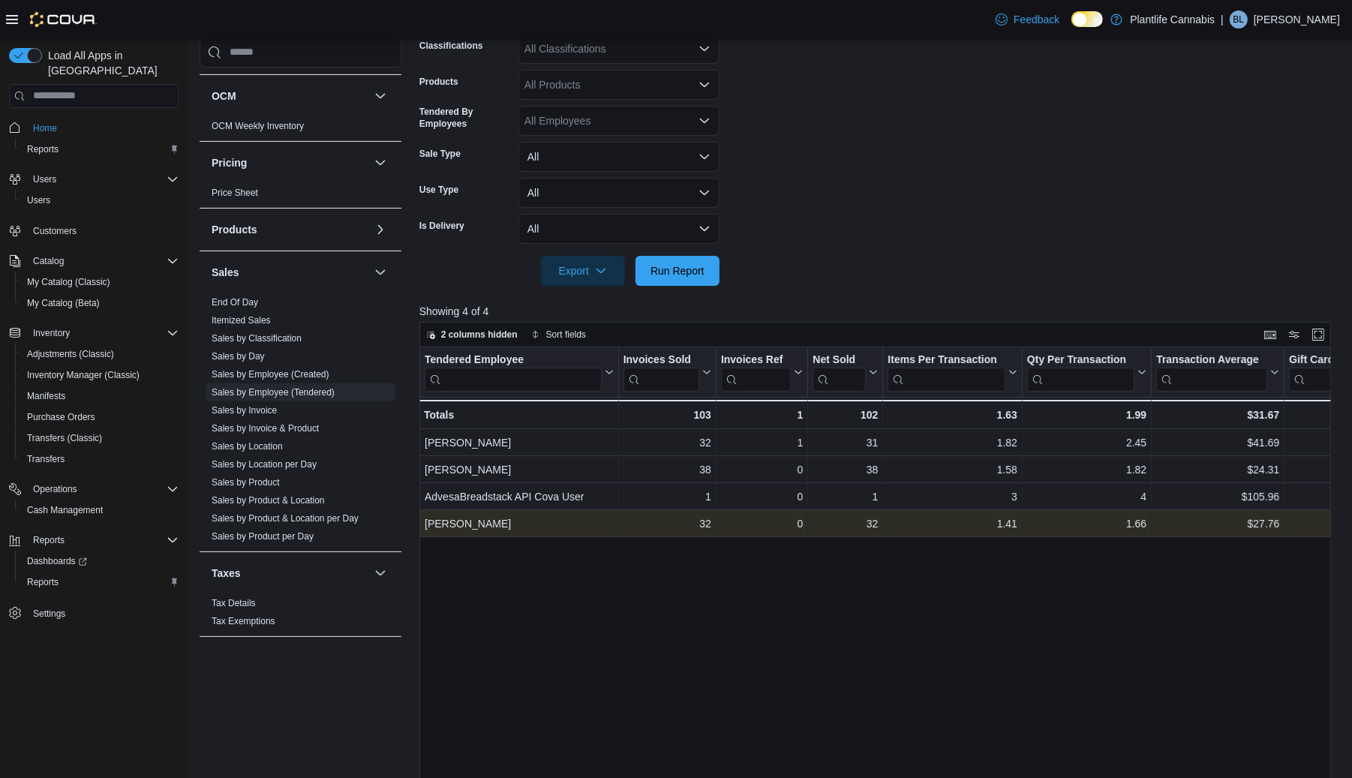
scroll to position [488, 0]
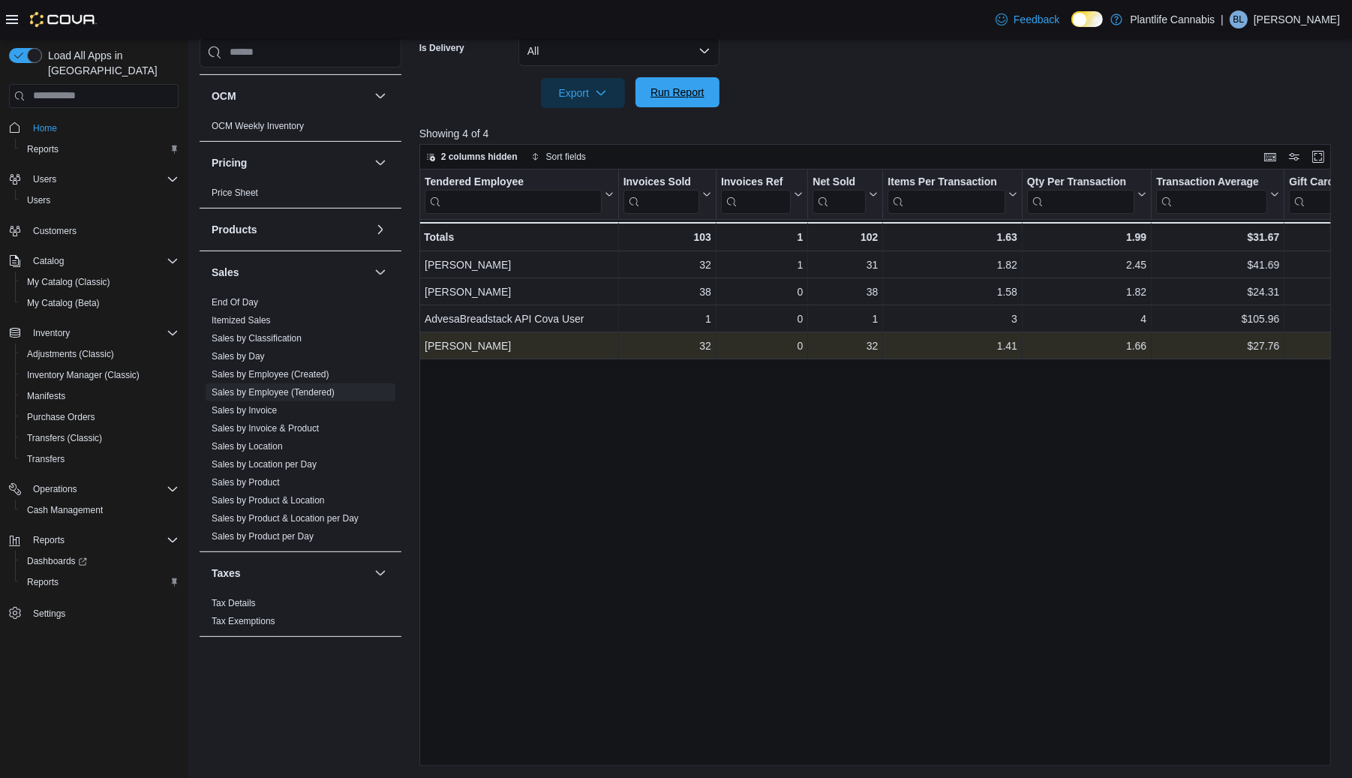
click at [692, 95] on span "Run Report" at bounding box center [677, 92] width 54 height 15
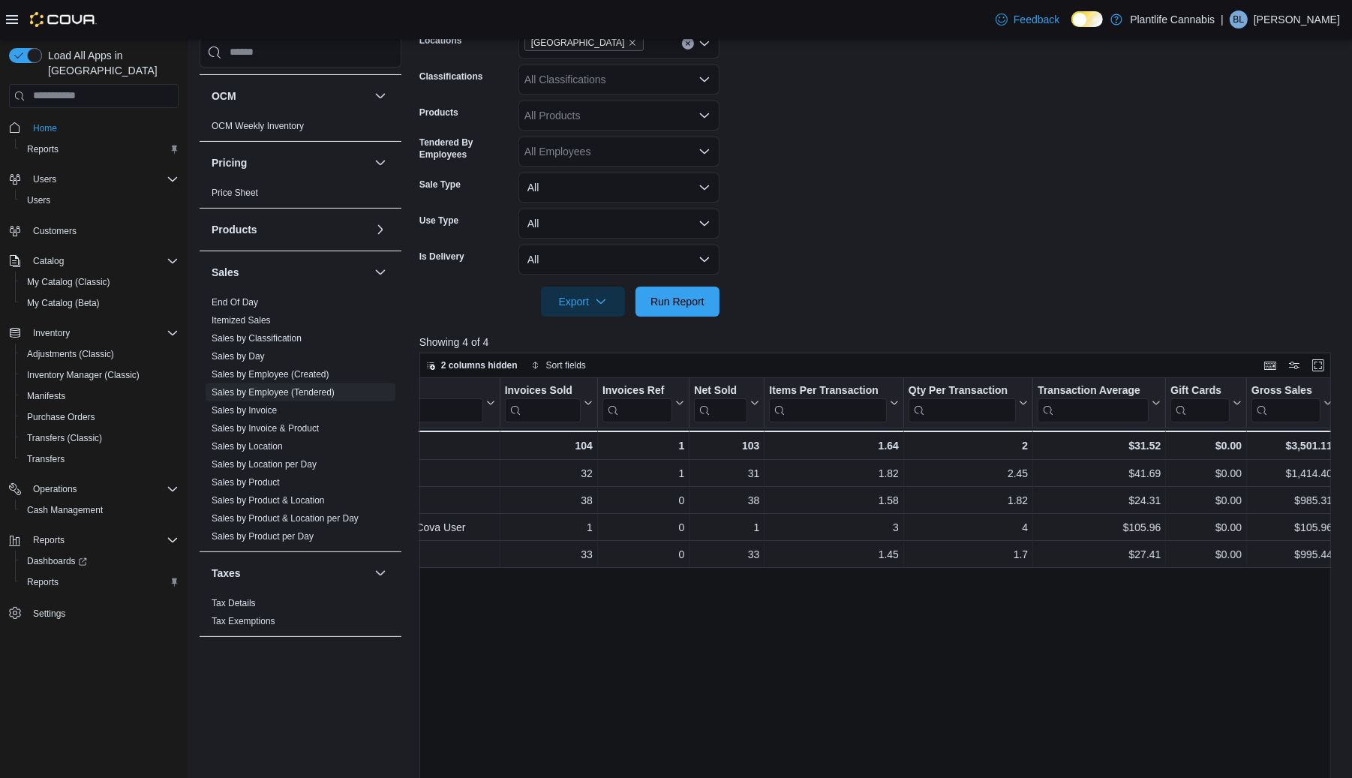
scroll to position [0, 0]
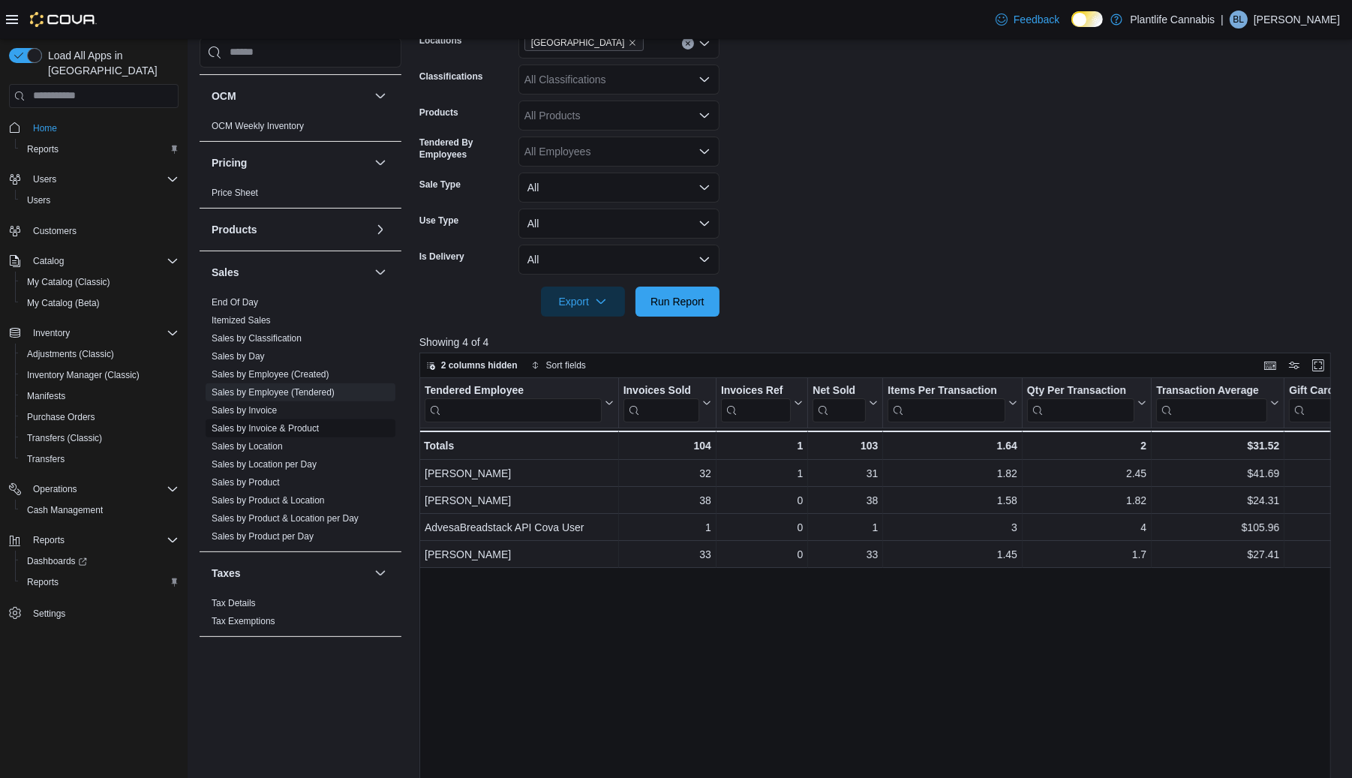
click at [253, 428] on link "Sales by Invoice & Product" at bounding box center [265, 428] width 107 height 11
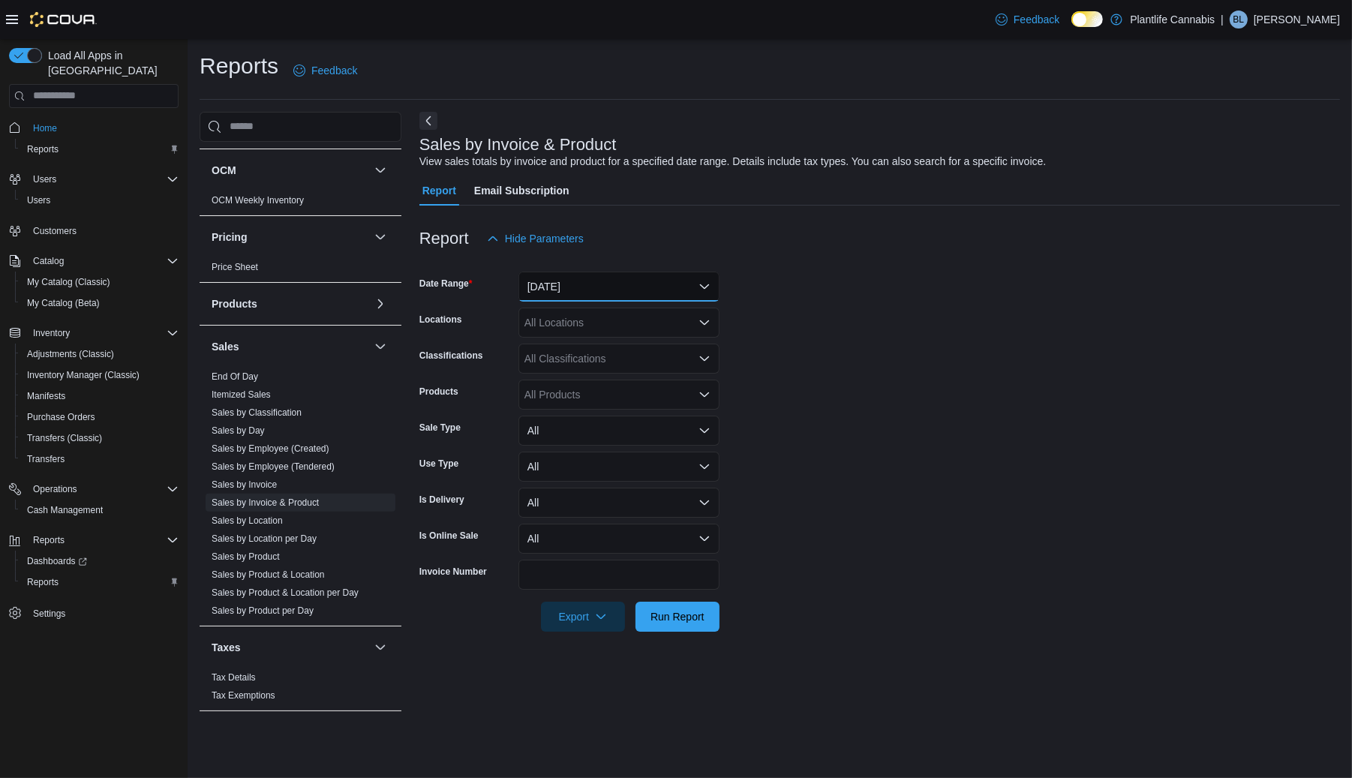
click at [614, 289] on button "[DATE]" at bounding box center [618, 287] width 201 height 30
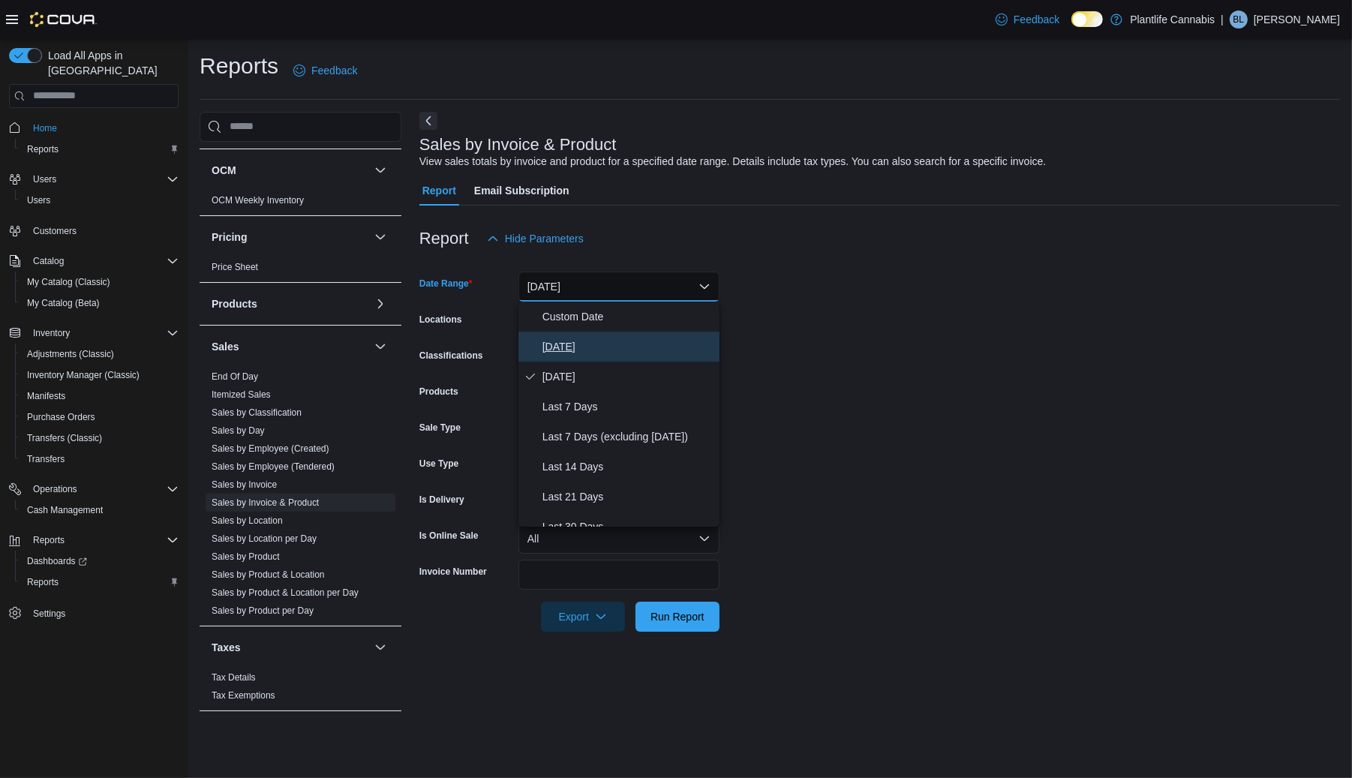
click at [597, 333] on button "[DATE]" at bounding box center [618, 347] width 201 height 30
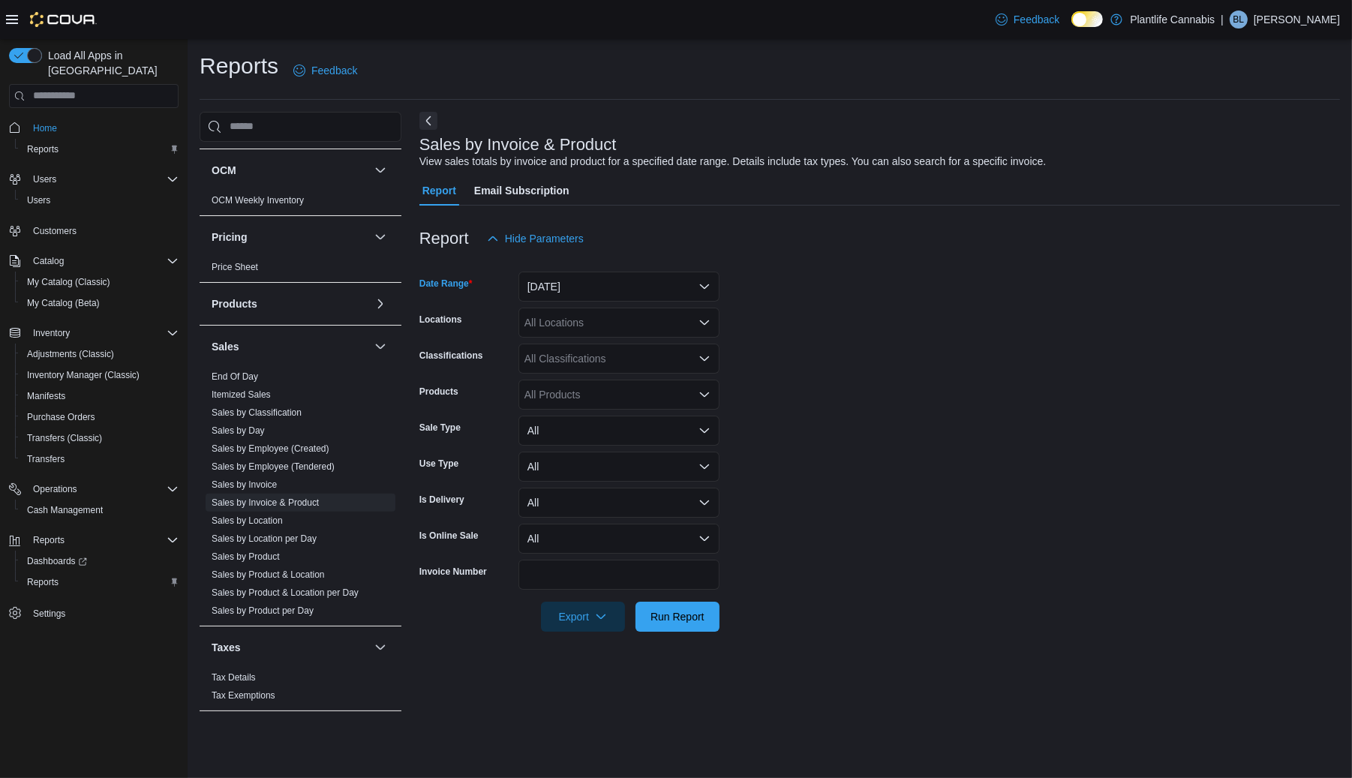
click at [563, 329] on div "All Locations" at bounding box center [618, 323] width 201 height 30
type input "***"
click at [581, 346] on span "[GEOGRAPHIC_DATA]" at bounding box center [613, 348] width 110 height 15
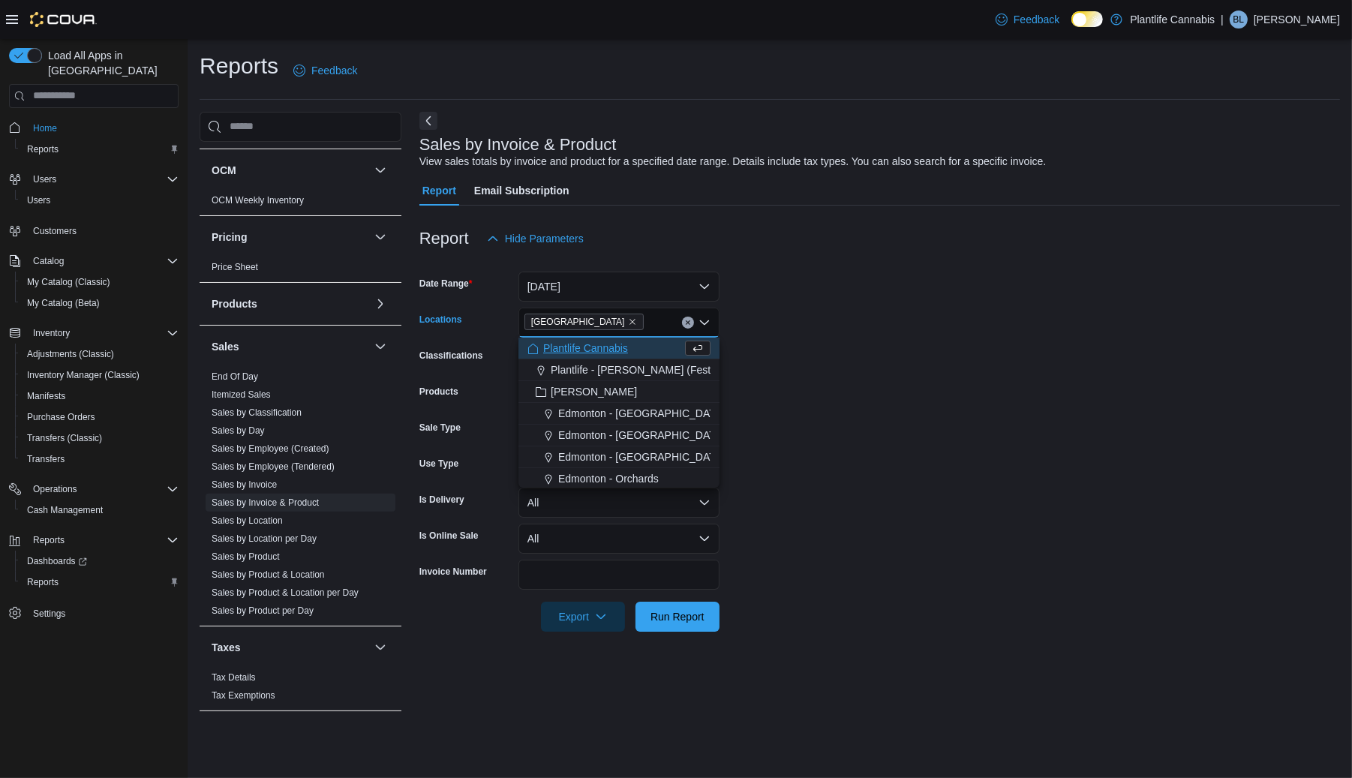
click at [779, 418] on form "Date Range [DATE] Locations [GEOGRAPHIC_DATA] - [GEOGRAPHIC_DATA] Combo box. Se…" at bounding box center [879, 443] width 920 height 378
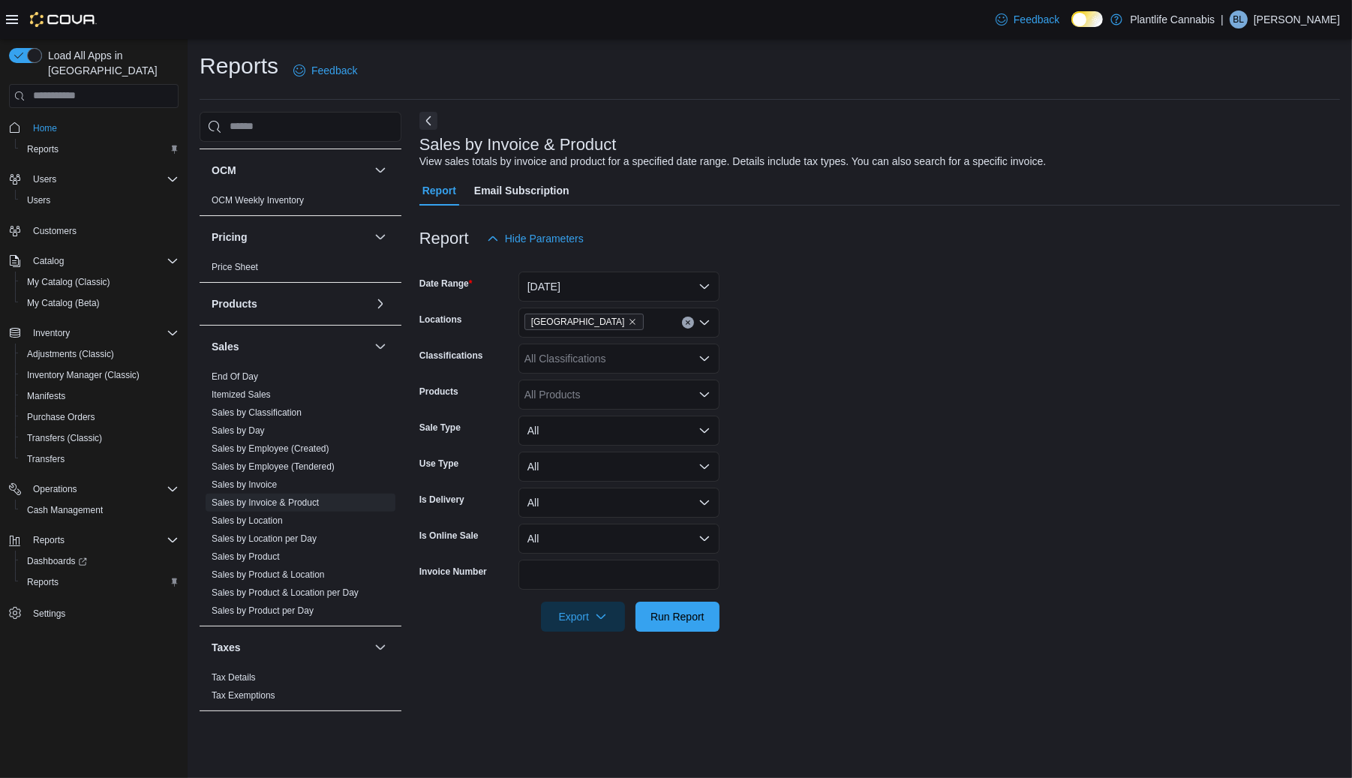
click at [610, 389] on div "All Products" at bounding box center [618, 395] width 201 height 30
click at [887, 445] on form "Date Range [DATE] Locations [GEOGRAPHIC_DATA] - University District Classificat…" at bounding box center [879, 443] width 920 height 378
click at [682, 612] on span "Run Report" at bounding box center [677, 615] width 54 height 15
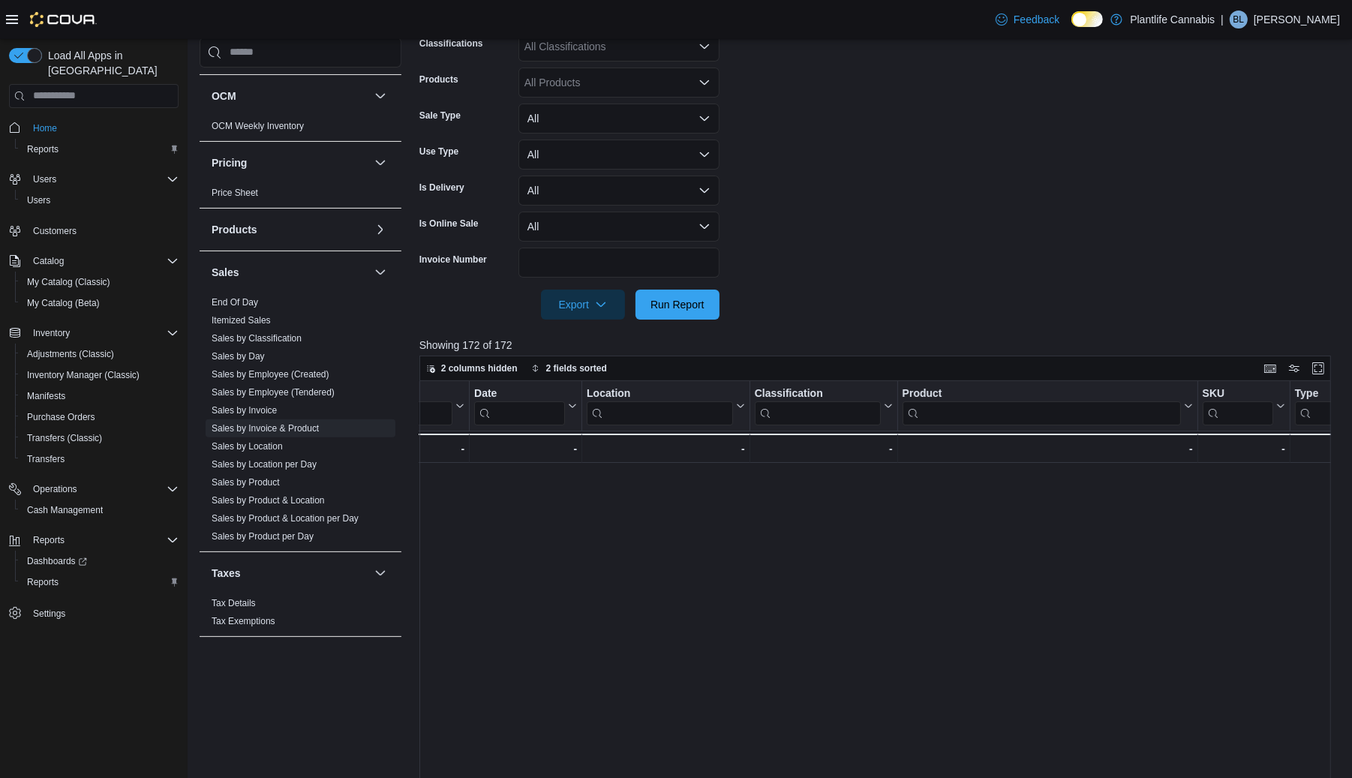
scroll to position [11, 2094]
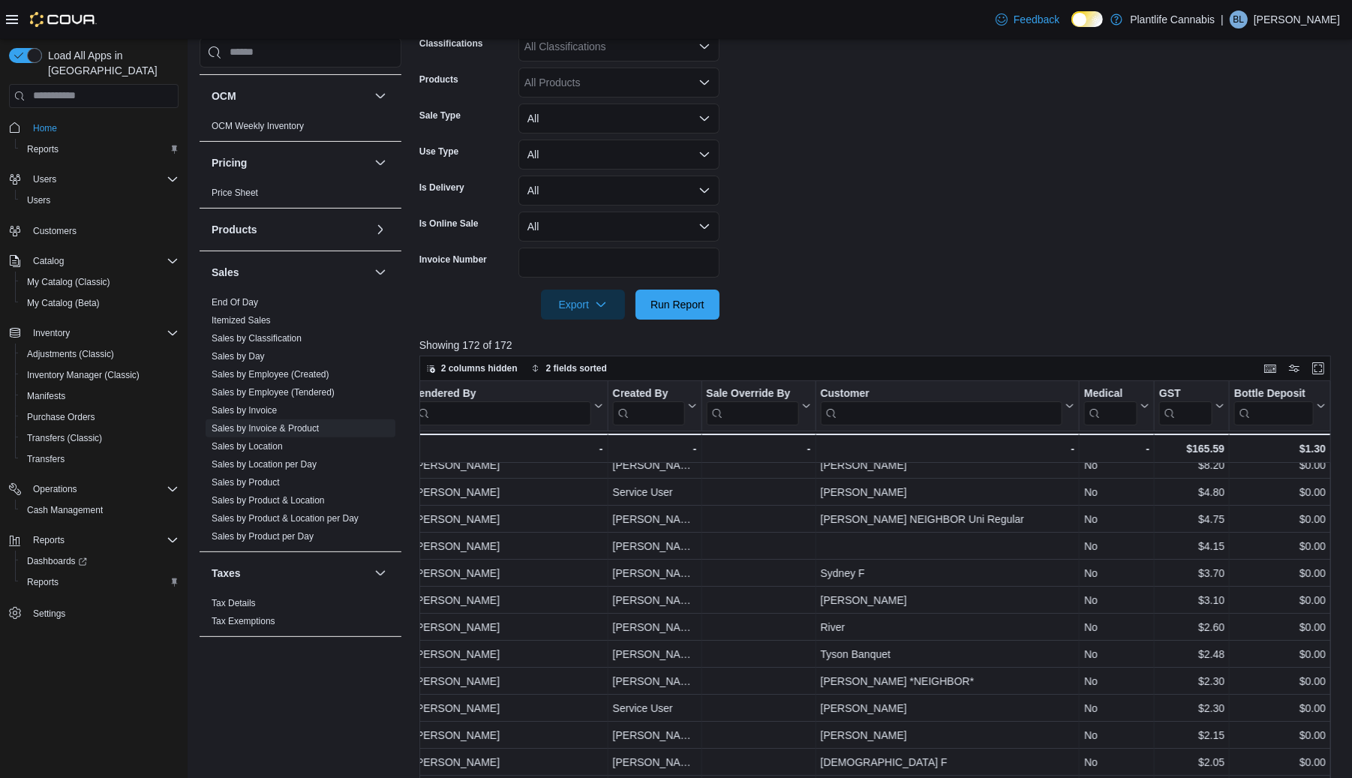
click at [647, 413] on input "search" at bounding box center [649, 413] width 72 height 24
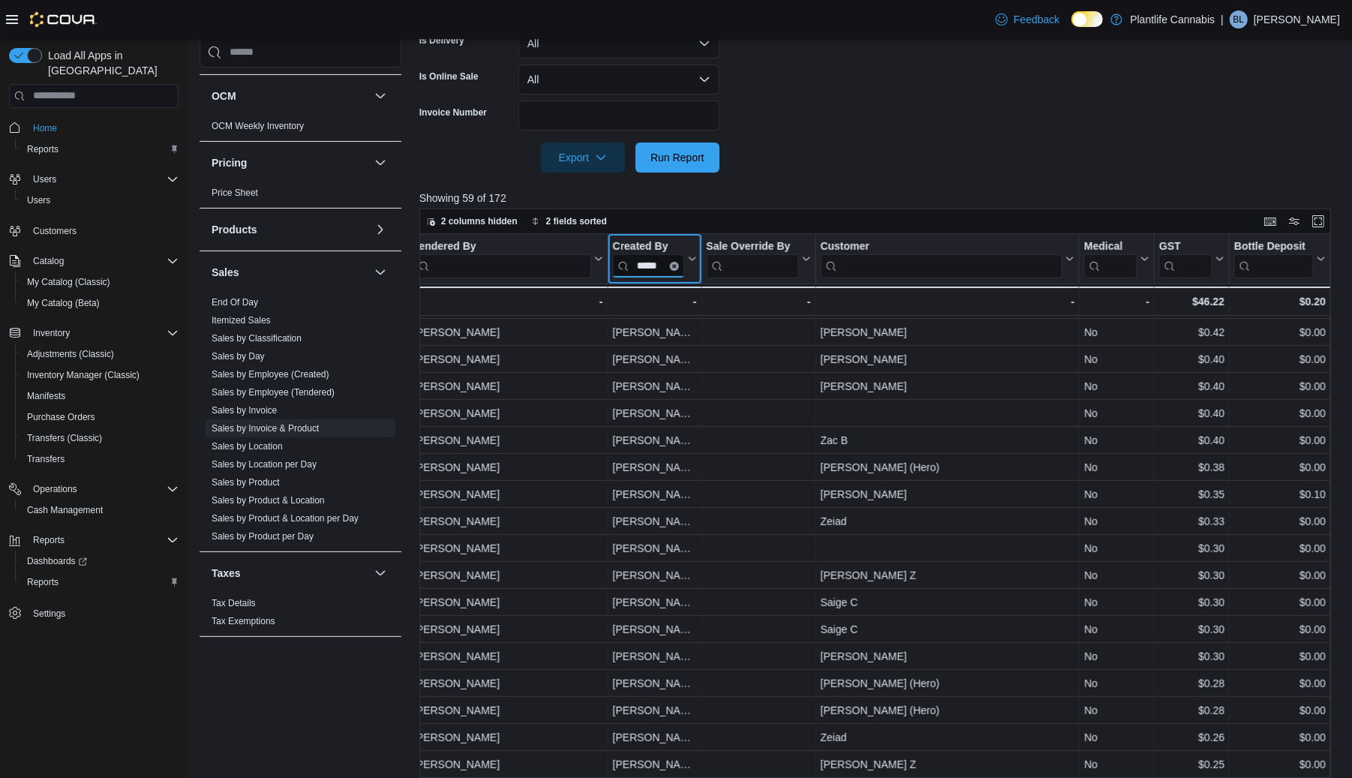
scroll to position [523, 0]
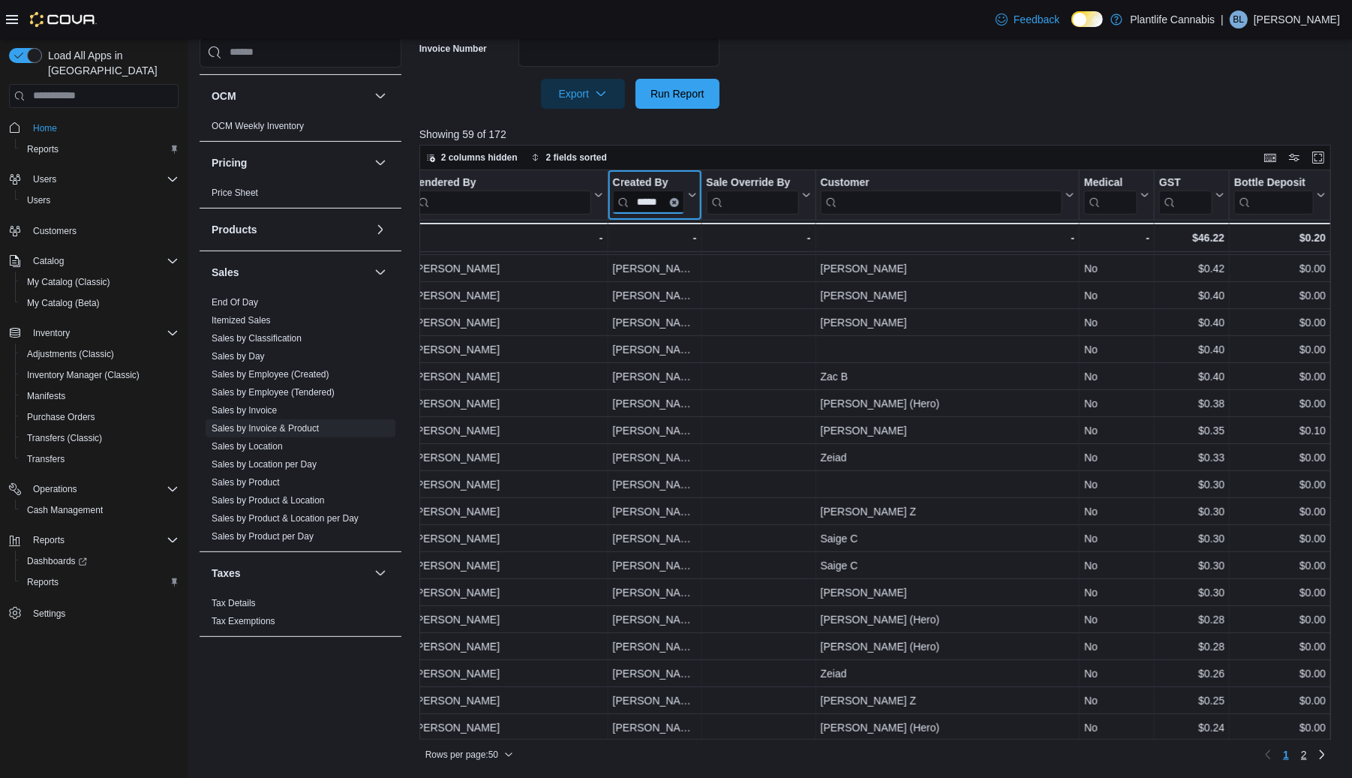
type input "*****"
click at [1301, 754] on span "2" at bounding box center [1304, 754] width 6 height 15
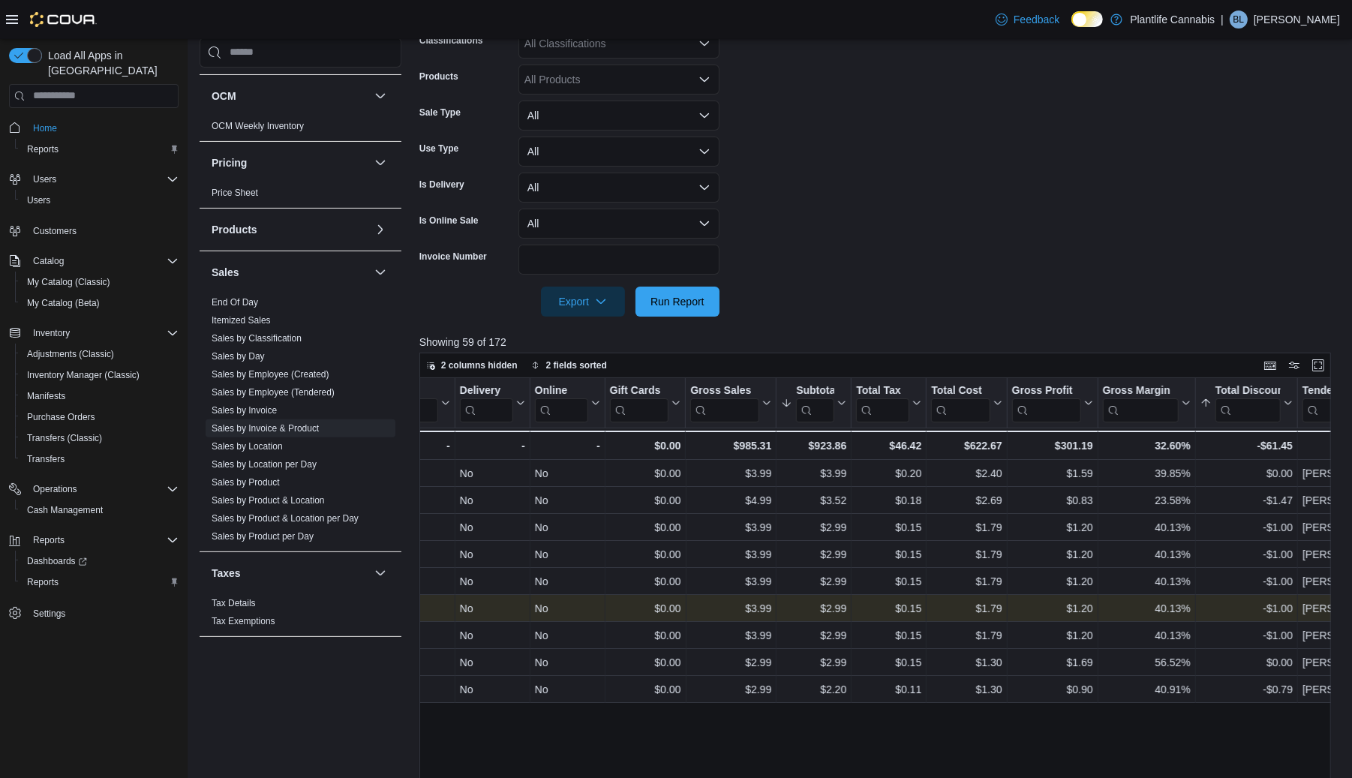
scroll to position [0, 1208]
click at [834, 411] on button "Subtotal" at bounding box center [810, 402] width 65 height 38
click at [845, 477] on span "Sort High-Low" at bounding box center [818, 479] width 57 height 12
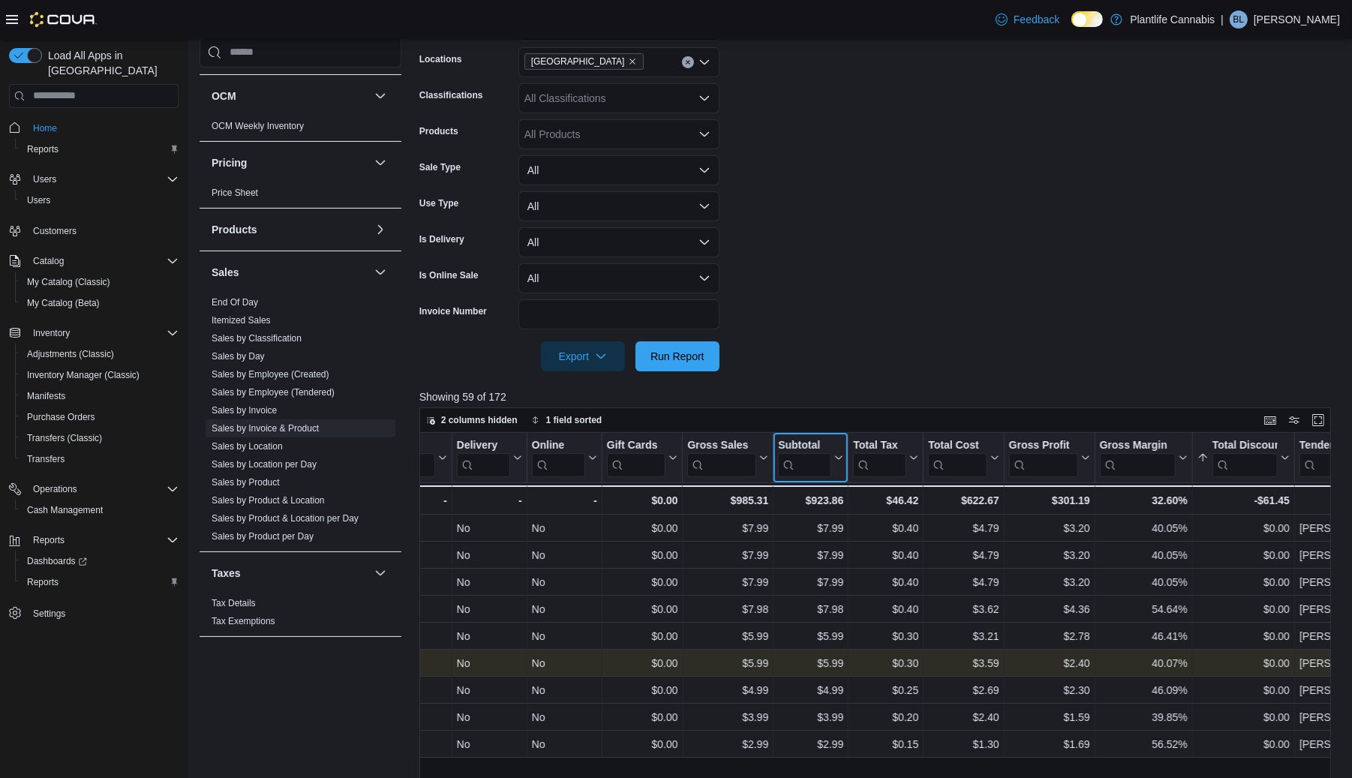
scroll to position [523, 0]
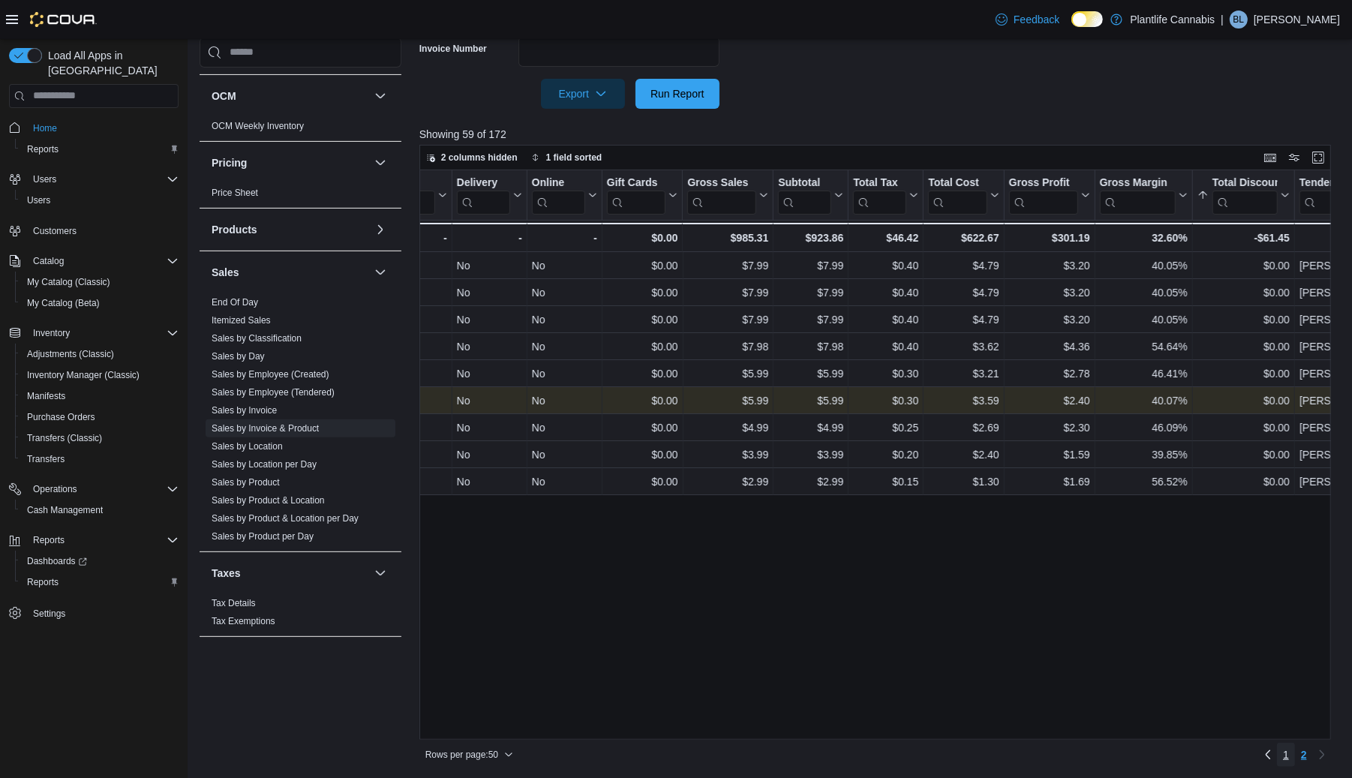
click at [1283, 759] on span "1" at bounding box center [1286, 754] width 6 height 15
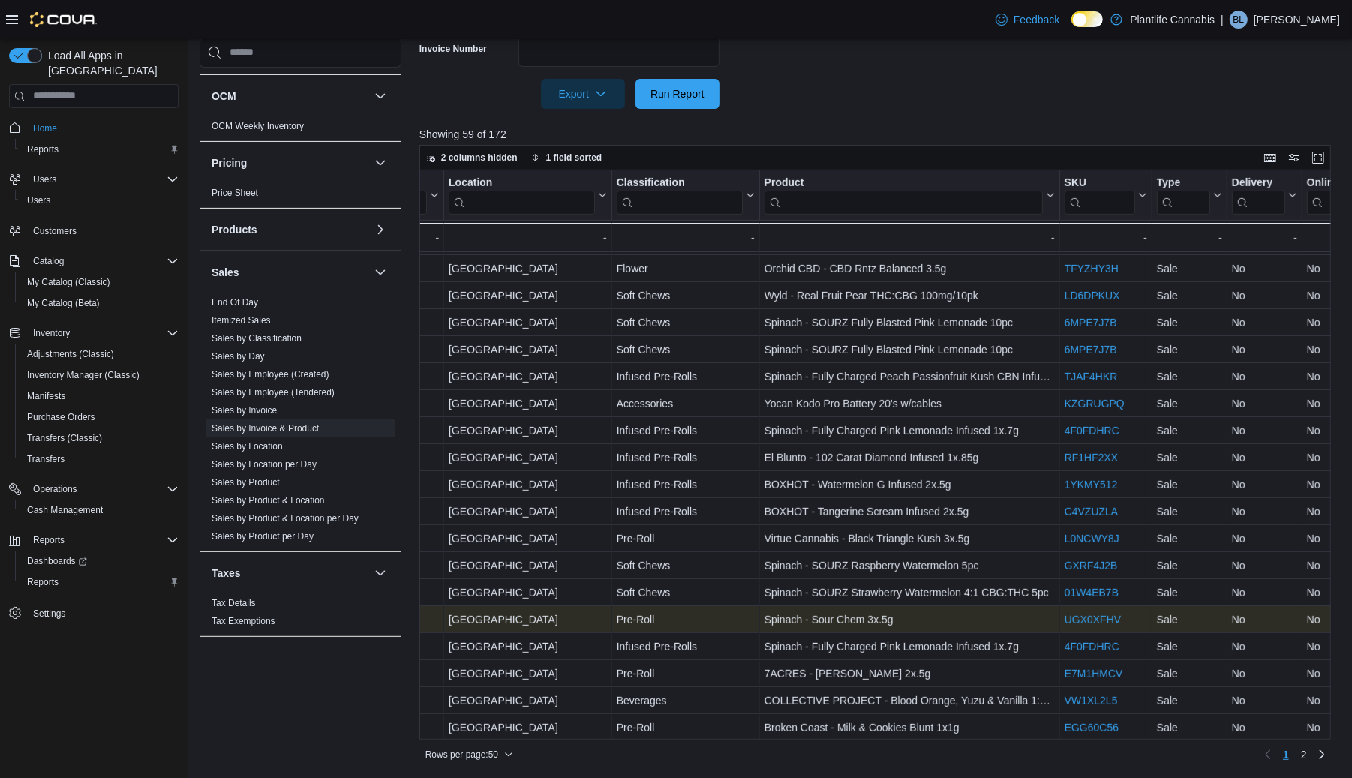
scroll to position [861, 435]
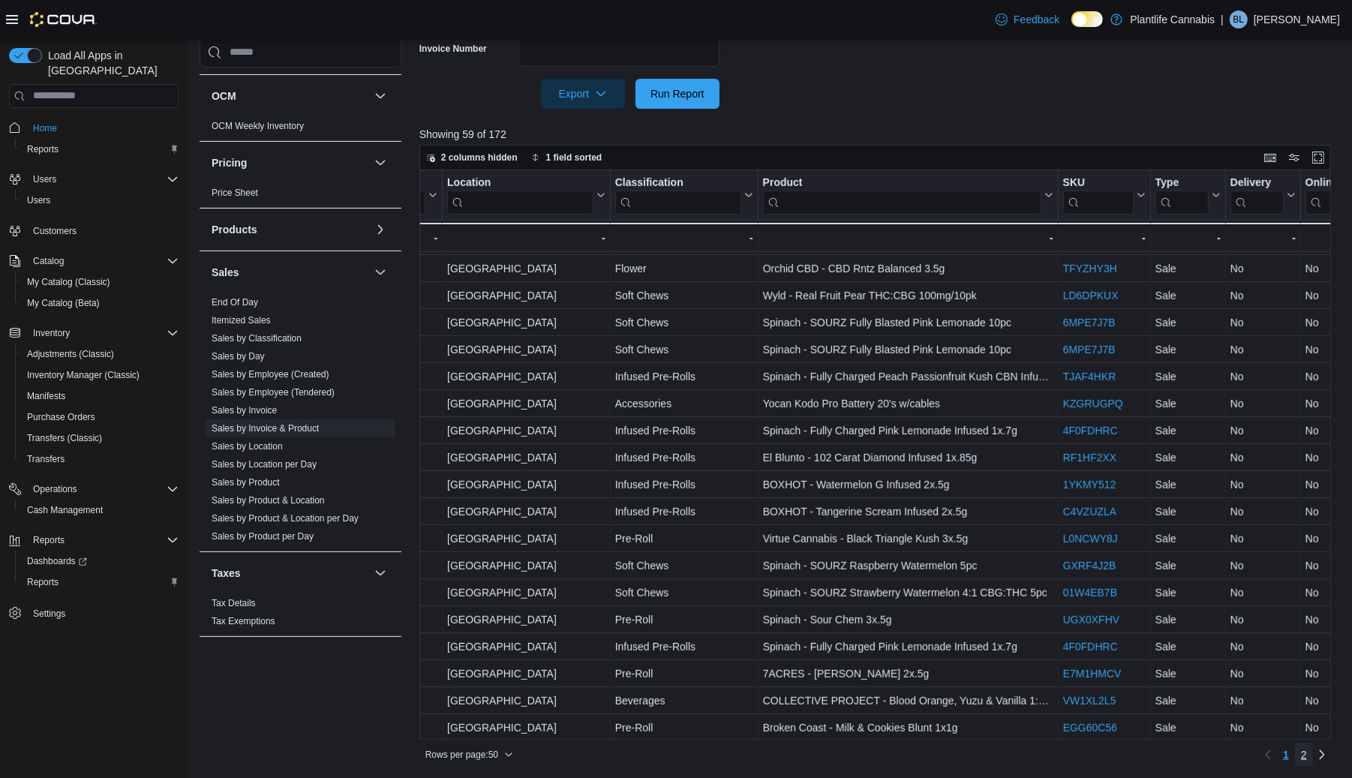
click at [1307, 756] on link "2" at bounding box center [1304, 755] width 18 height 24
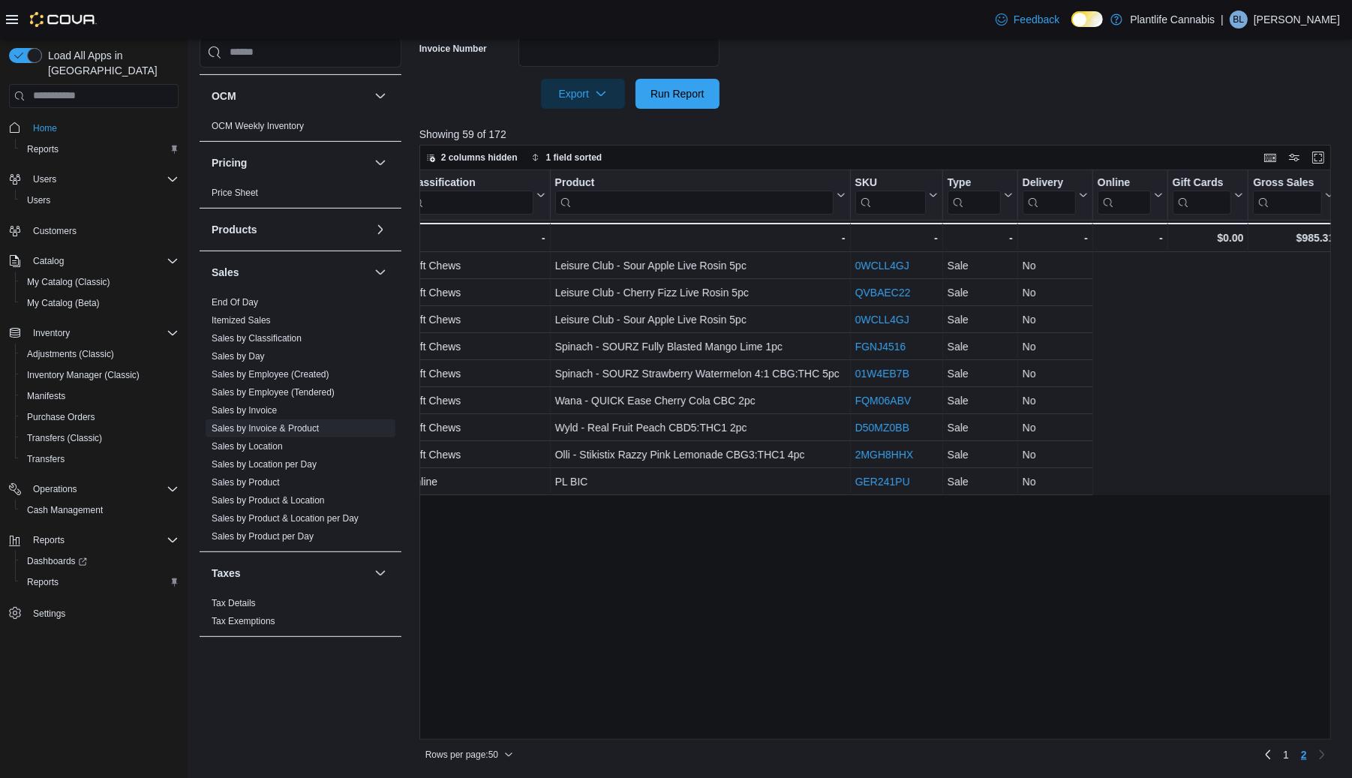
scroll to position [0, 0]
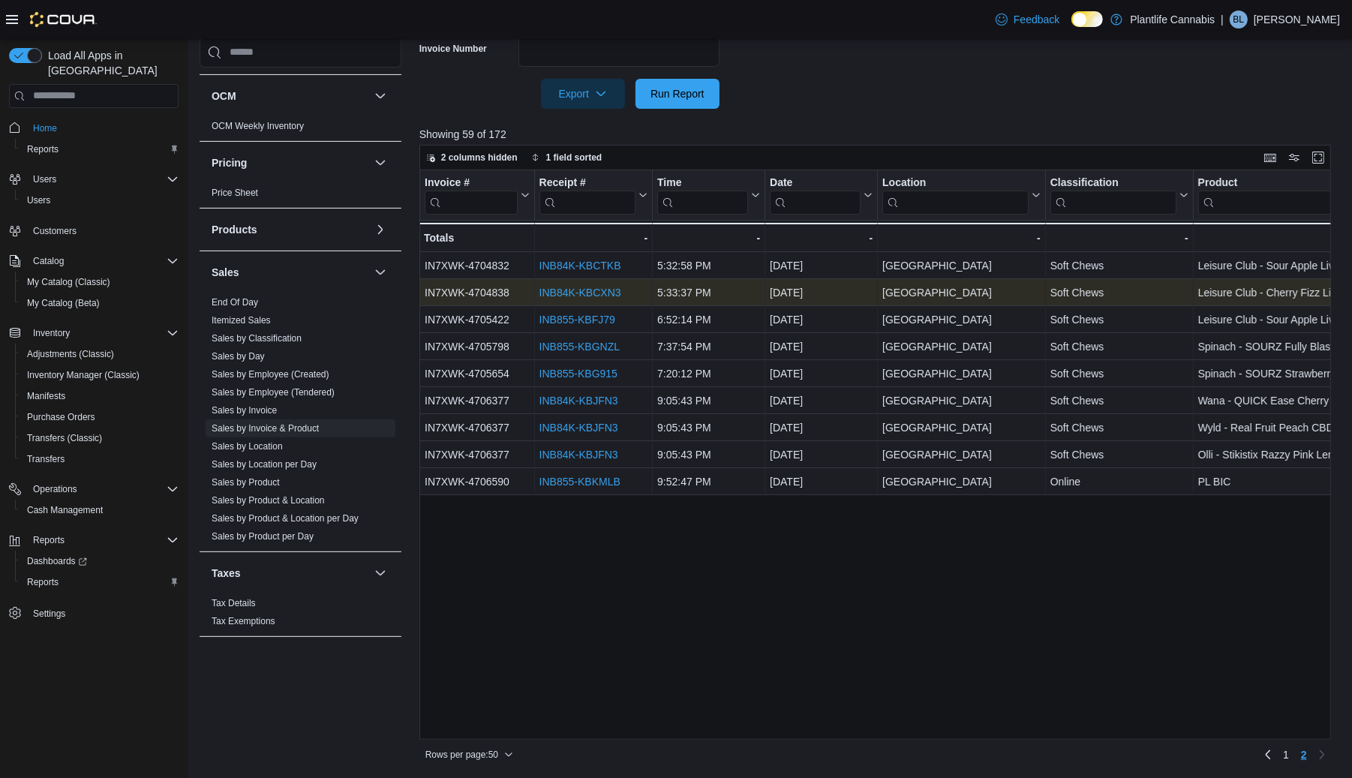
click at [579, 290] on link "INB84K-KBCXN3" at bounding box center [580, 293] width 82 height 12
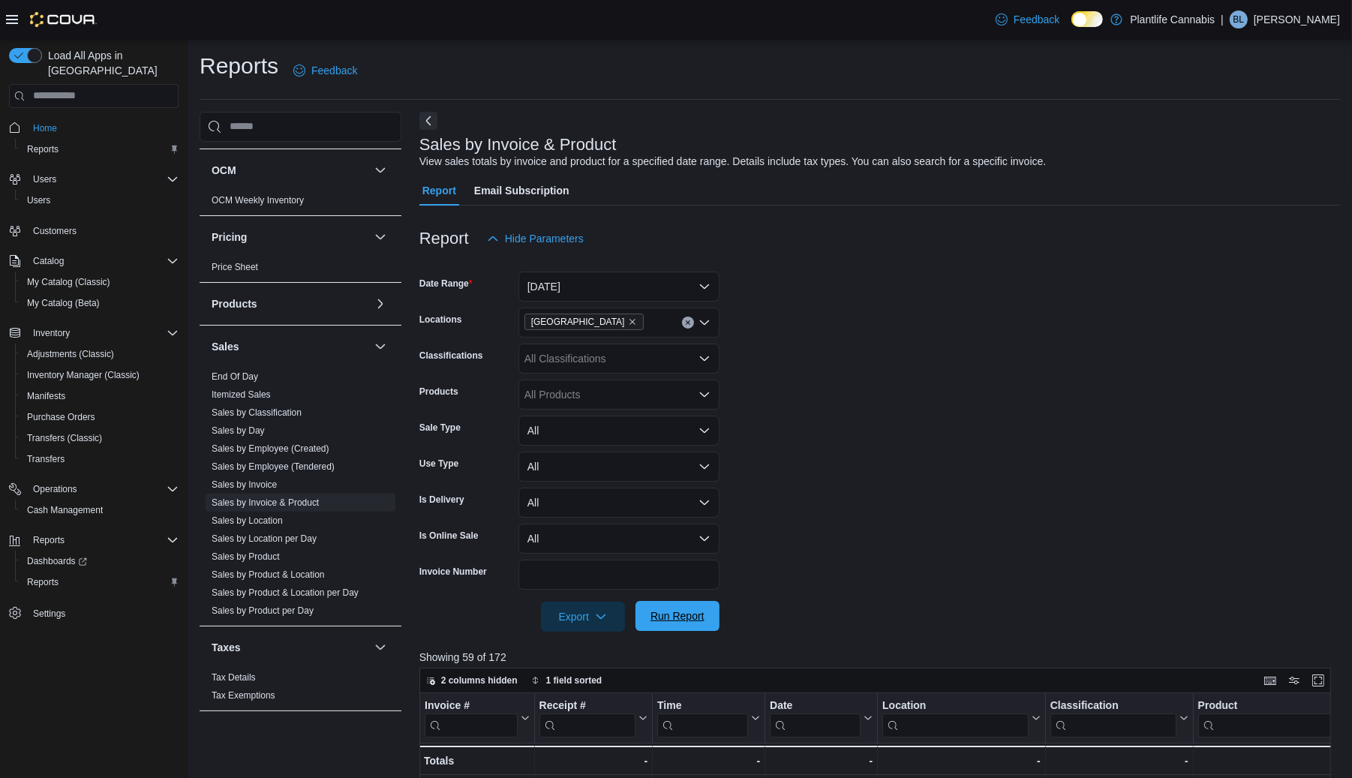
click at [675, 614] on span "Run Report" at bounding box center [677, 615] width 54 height 15
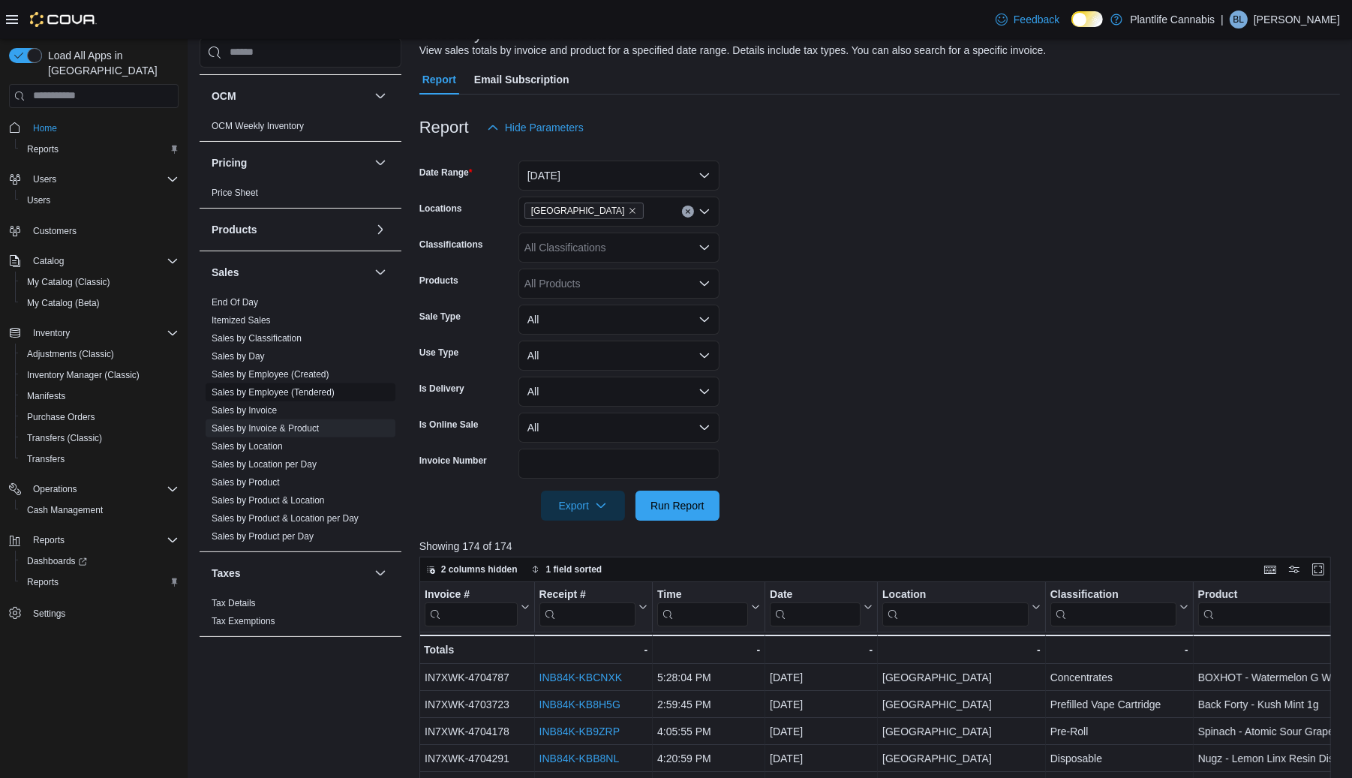
click at [267, 398] on span "Sales by Employee (Tendered)" at bounding box center [273, 392] width 123 height 12
click at [263, 392] on link "Sales by Employee (Tendered)" at bounding box center [273, 392] width 123 height 11
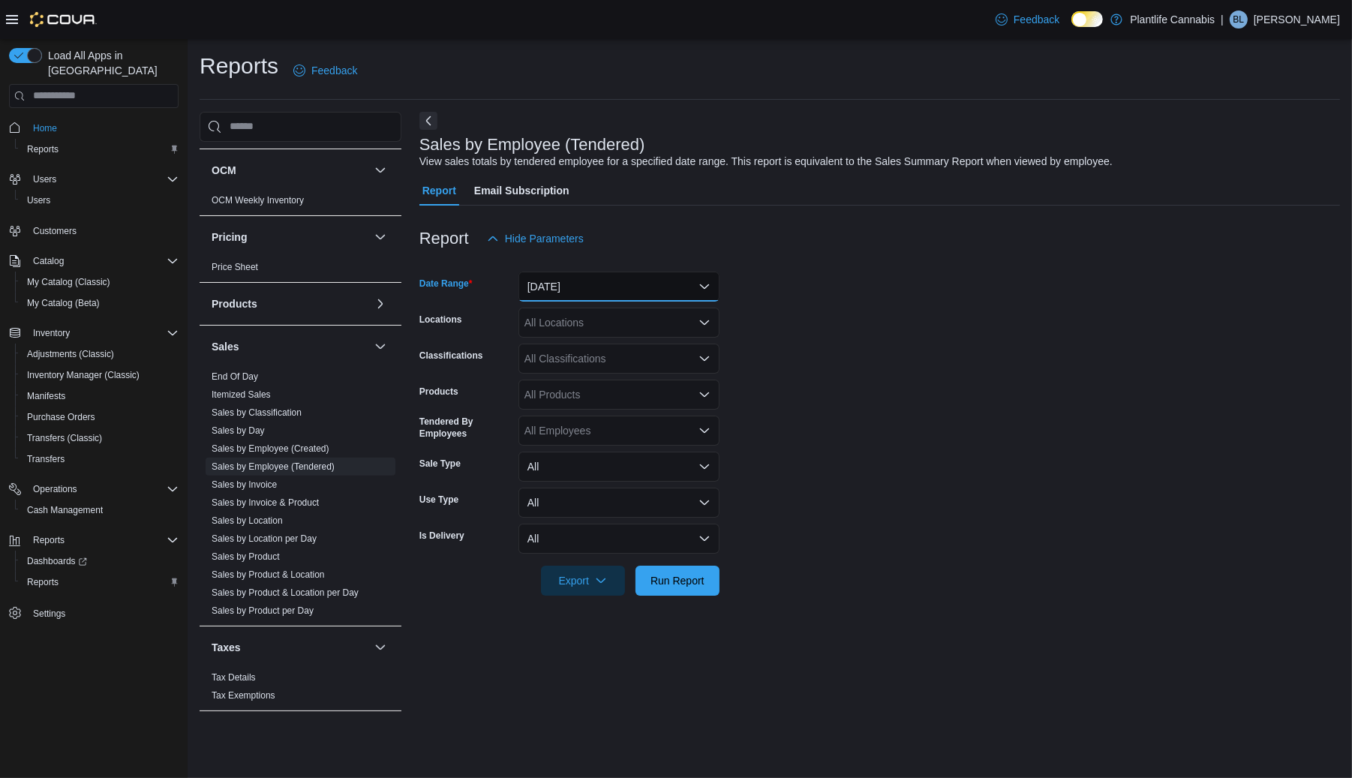
click at [553, 281] on button "[DATE]" at bounding box center [618, 287] width 201 height 30
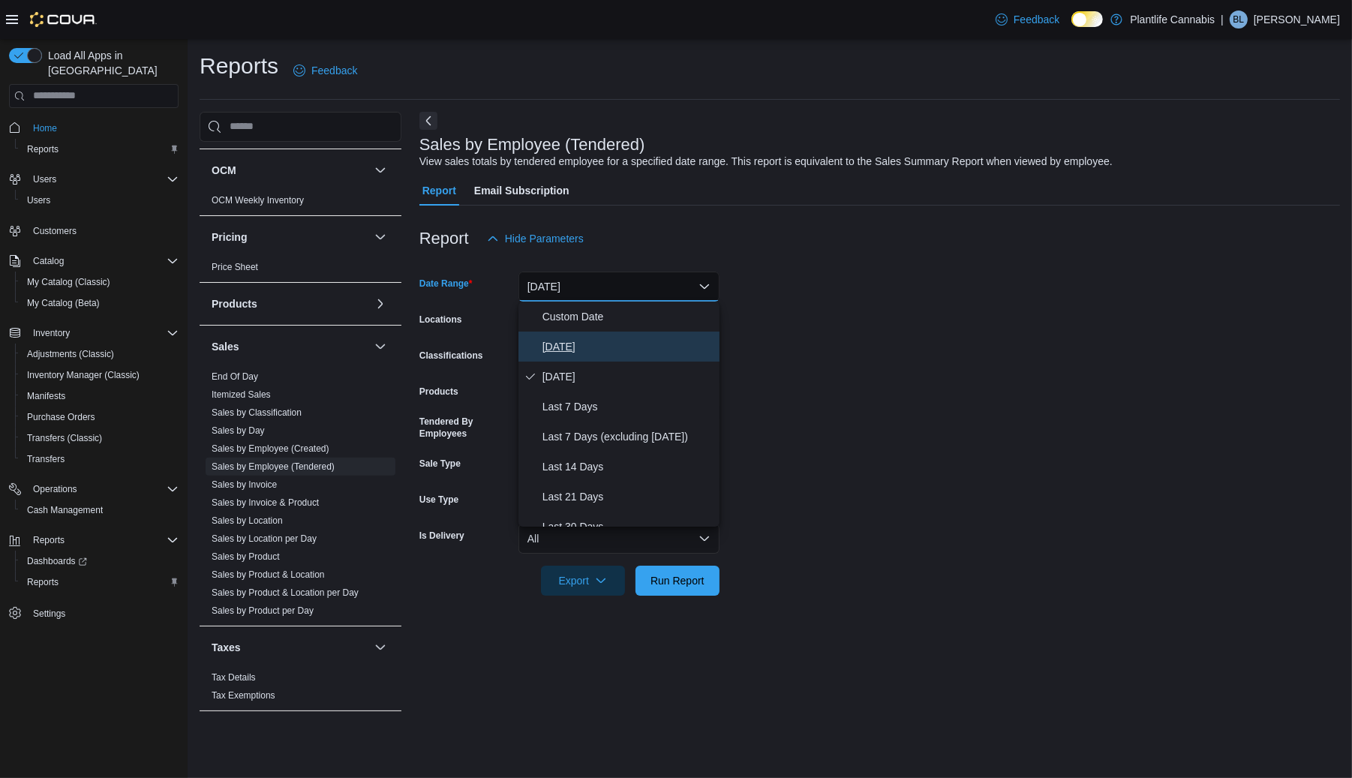
click at [560, 341] on span "[DATE]" at bounding box center [627, 347] width 171 height 18
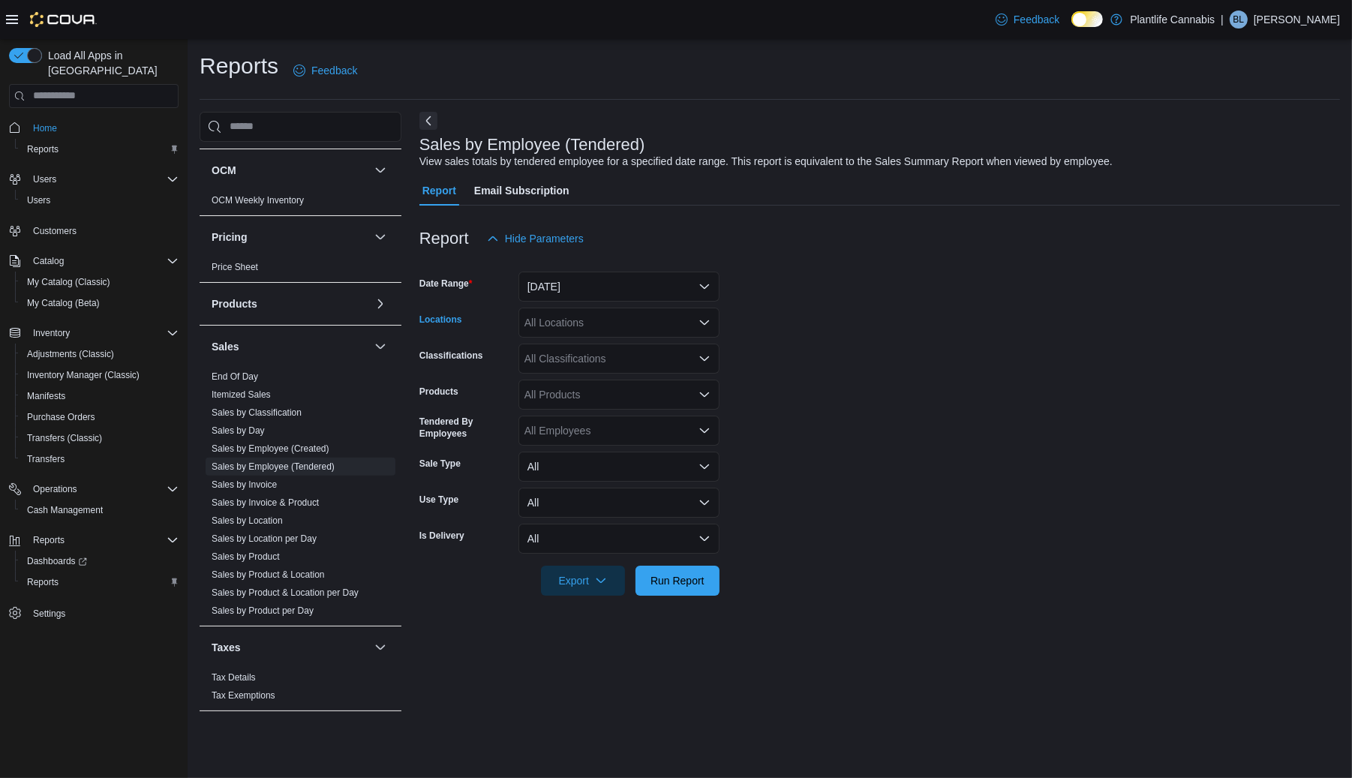
click at [536, 323] on div "All Locations" at bounding box center [618, 323] width 201 height 30
type input "***"
click at [595, 347] on span "[GEOGRAPHIC_DATA]" at bounding box center [613, 348] width 110 height 15
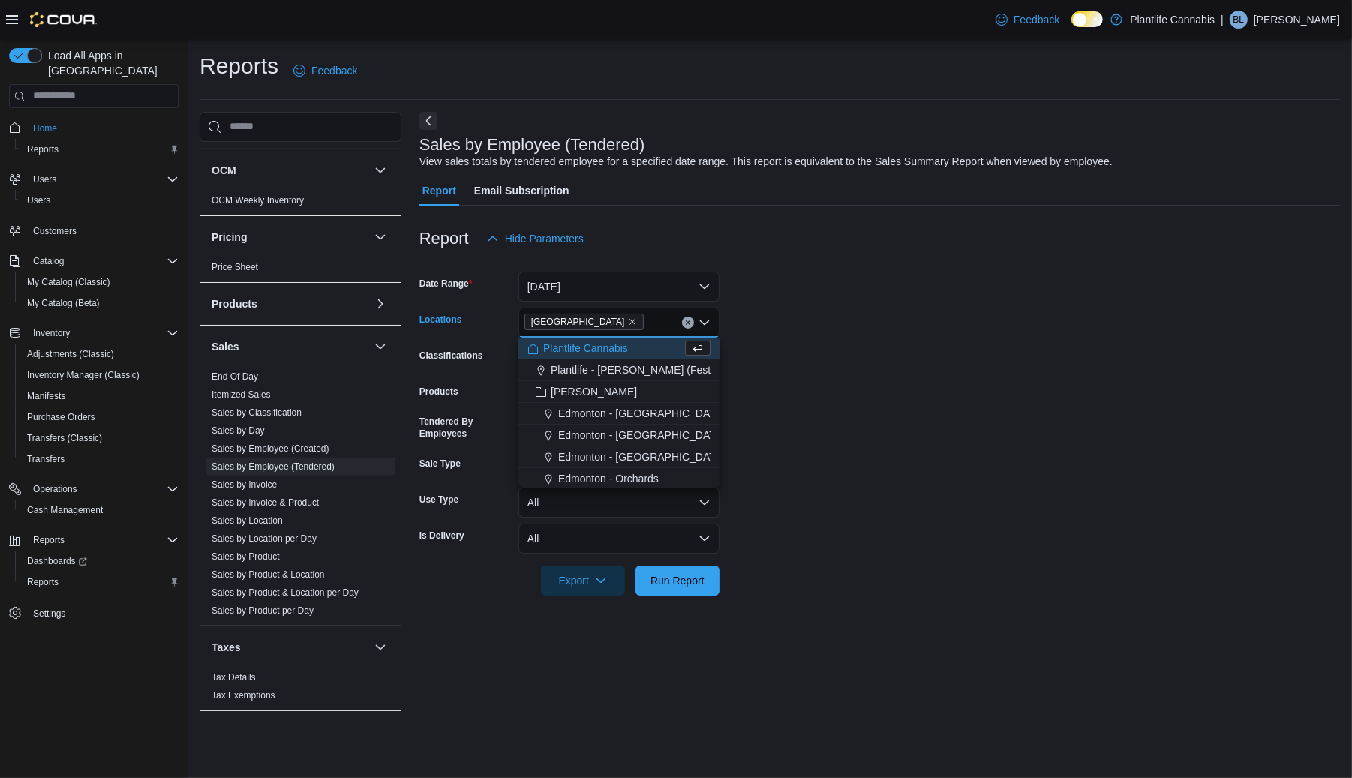
click at [828, 380] on form "Date Range [DATE] Locations [GEOGRAPHIC_DATA] - [GEOGRAPHIC_DATA] Combo box. Se…" at bounding box center [879, 425] width 920 height 342
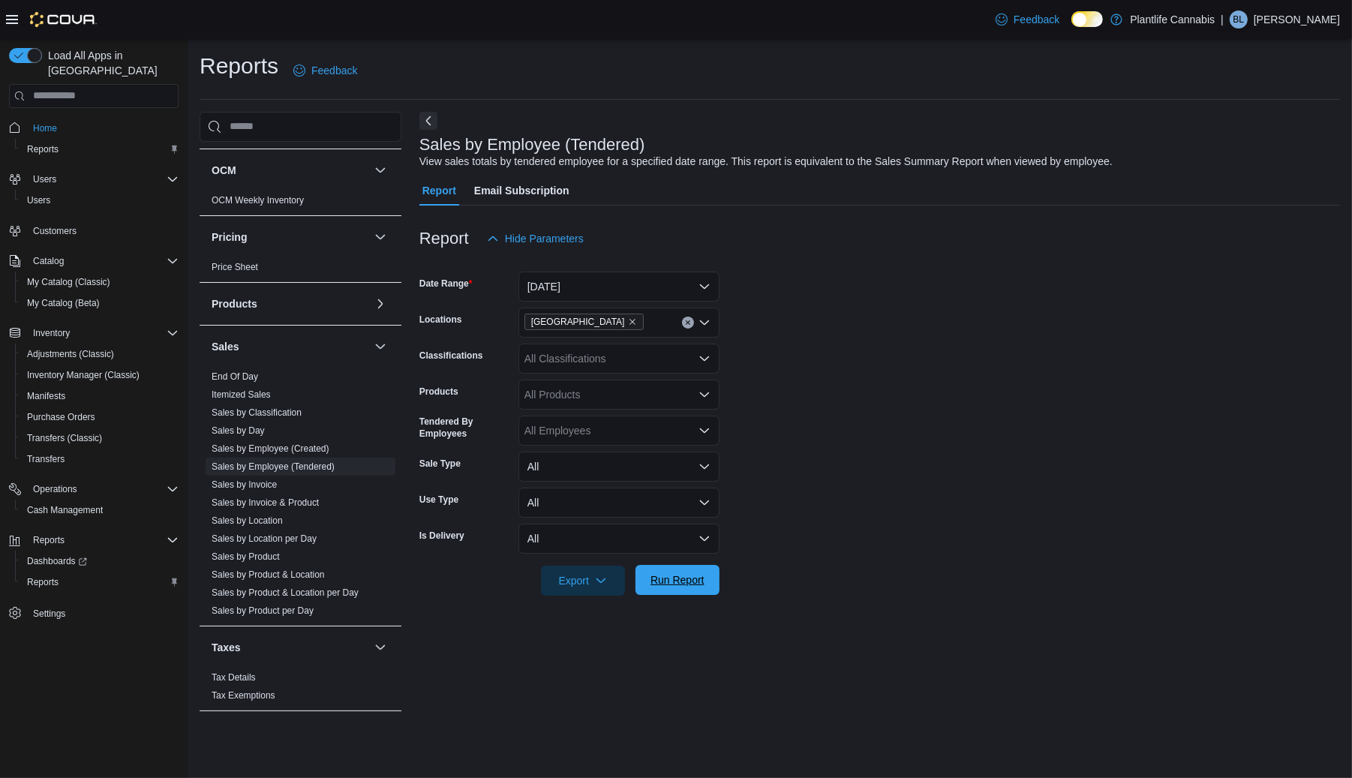
click at [689, 575] on span "Run Report" at bounding box center [677, 579] width 54 height 15
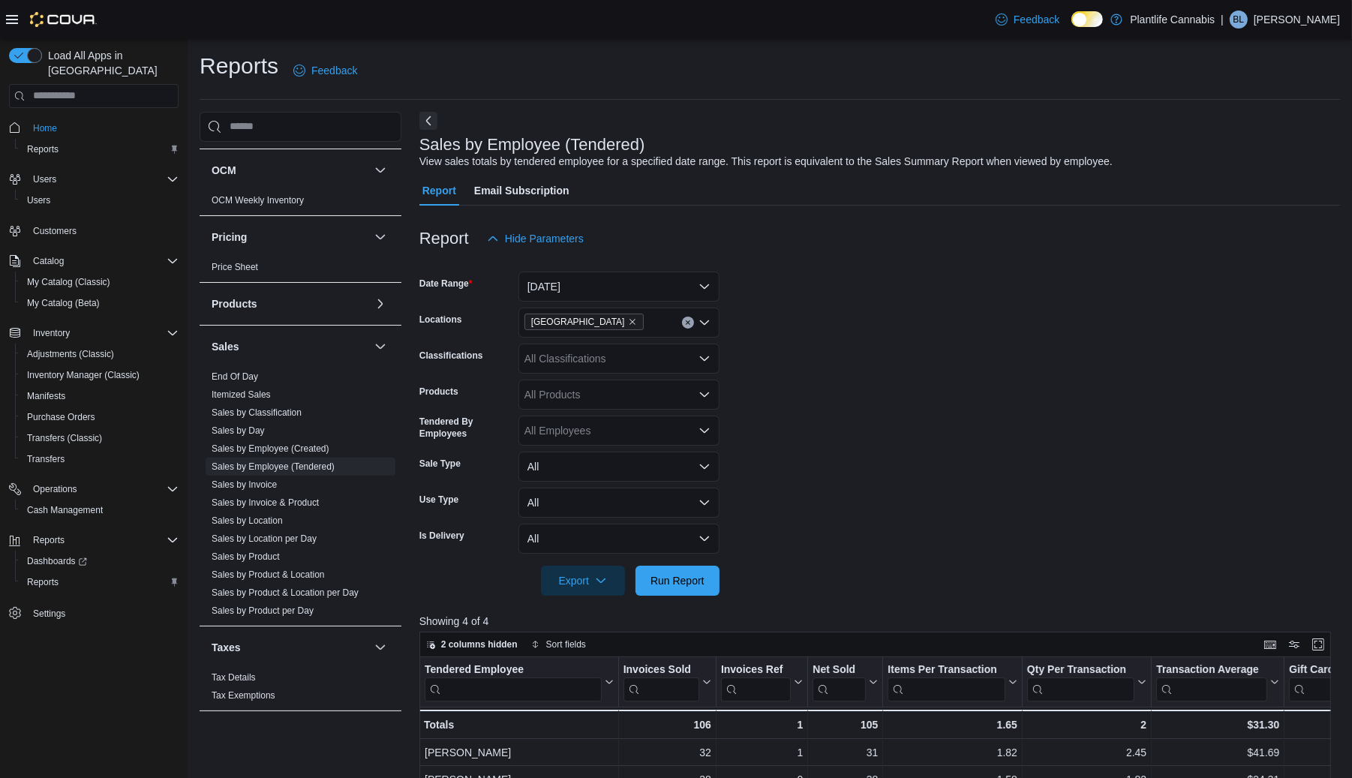
click at [575, 354] on div "All Classifications" at bounding box center [618, 359] width 201 height 30
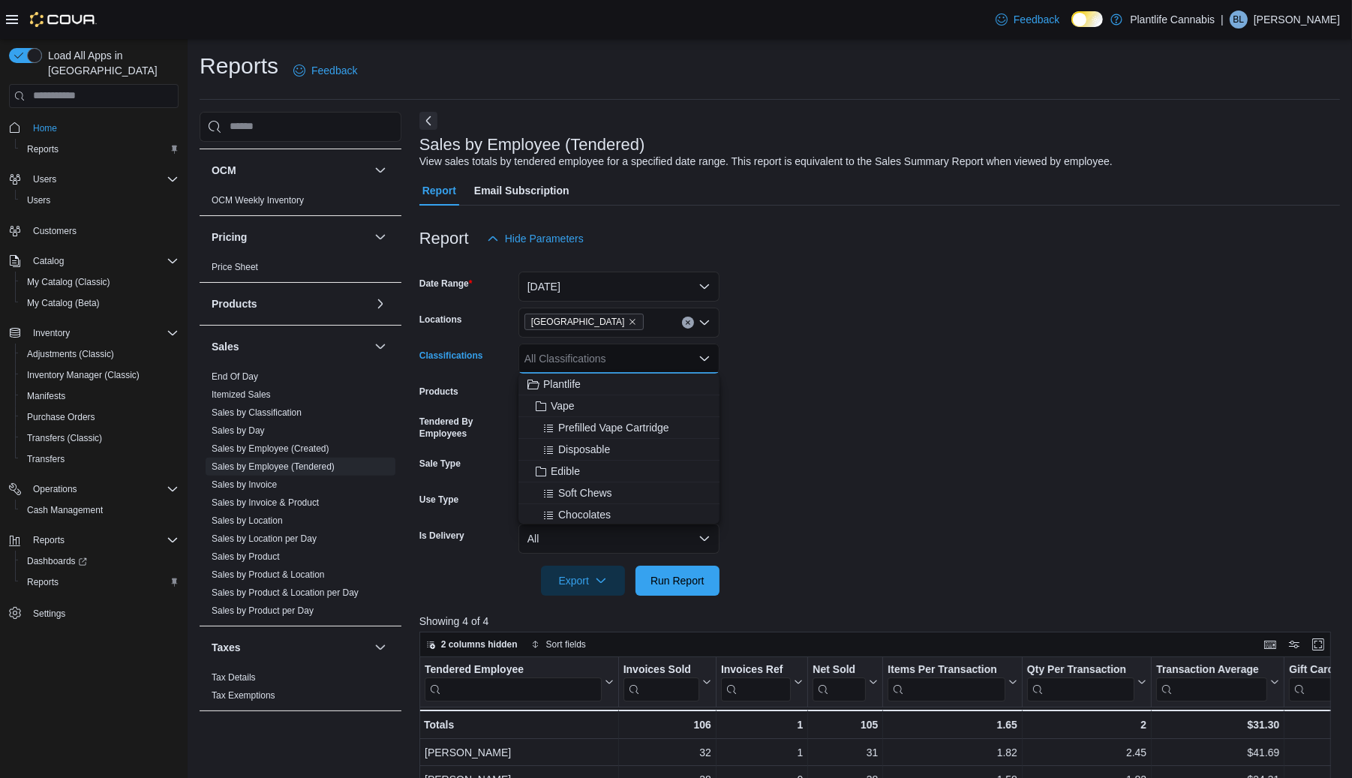
scroll to position [4, 0]
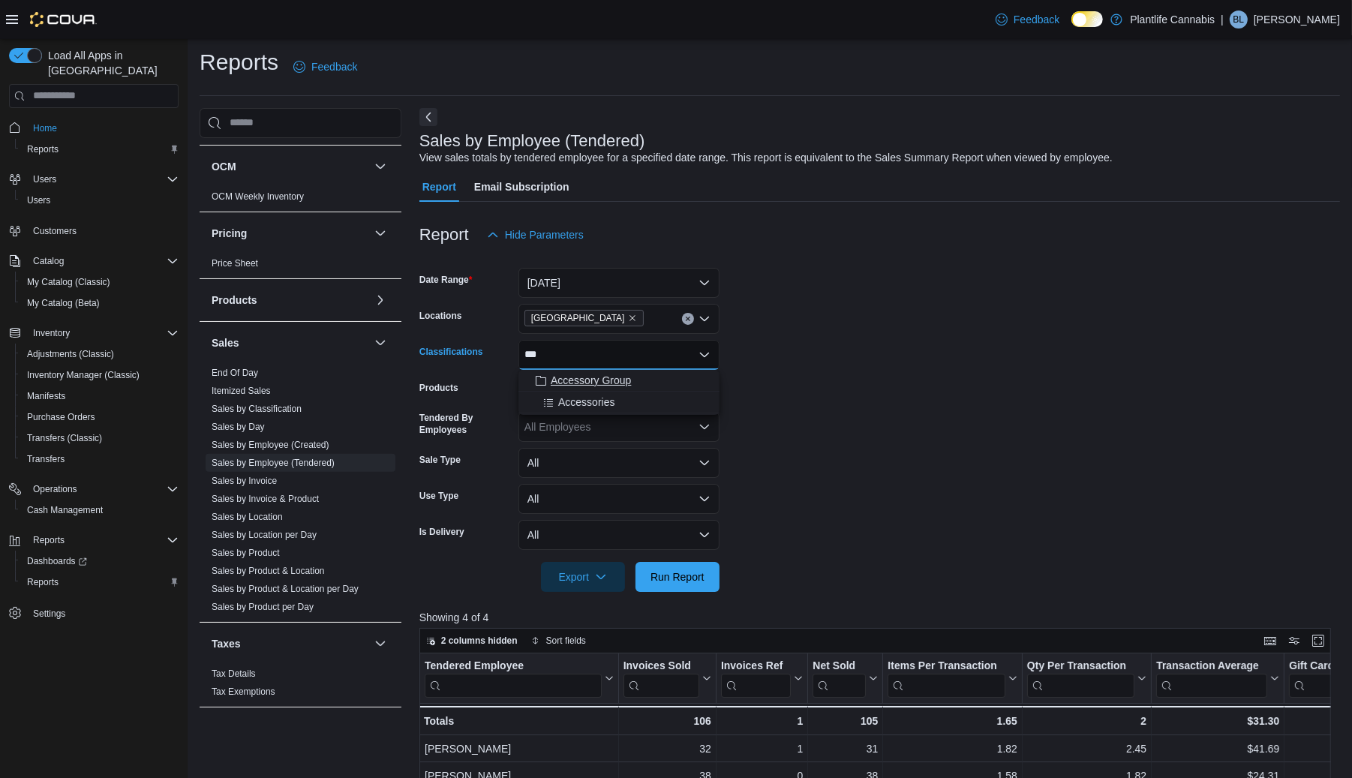
type input "***"
click at [602, 385] on span "Accessory Group" at bounding box center [591, 380] width 80 height 15
type input "***"
click at [582, 384] on span "Online" at bounding box center [573, 380] width 30 height 15
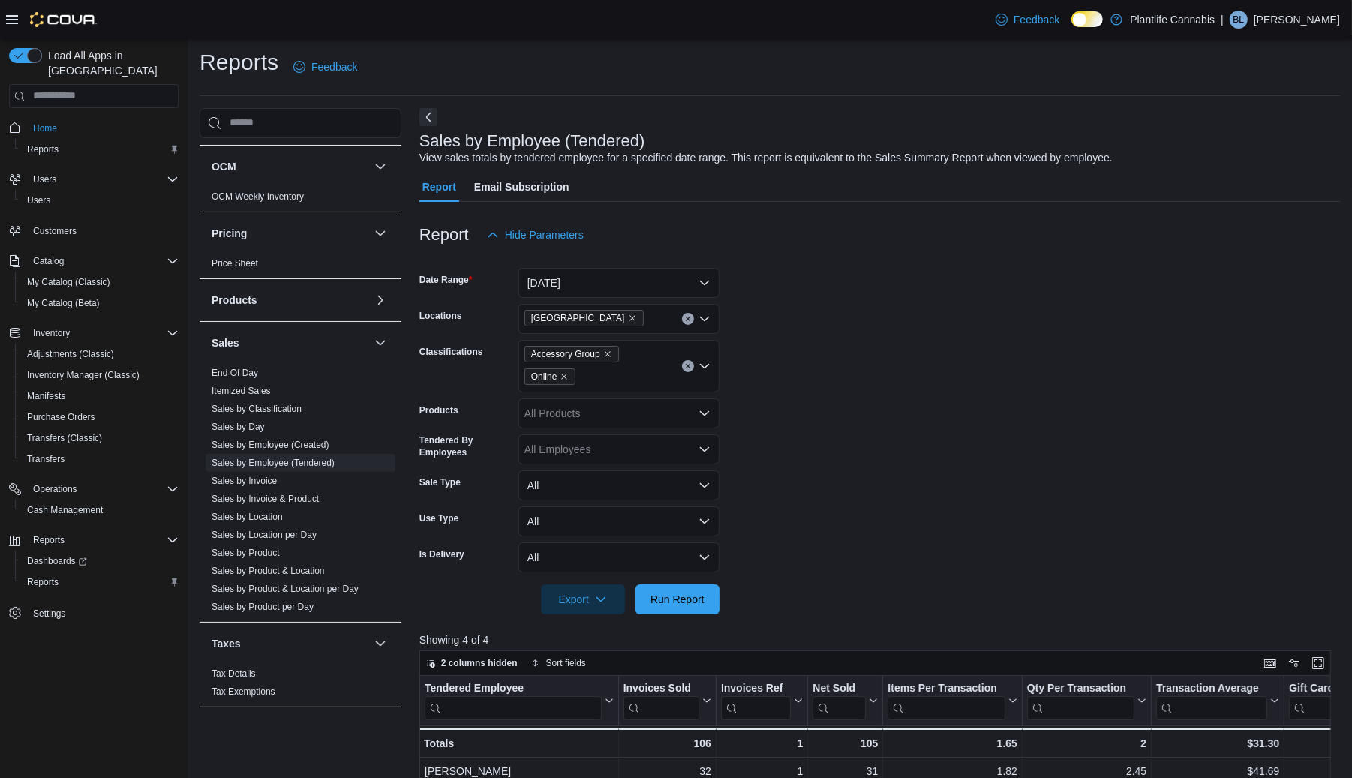
click at [883, 392] on form "Date Range [DATE] Locations [GEOGRAPHIC_DATA] - University District Classificat…" at bounding box center [879, 432] width 920 height 365
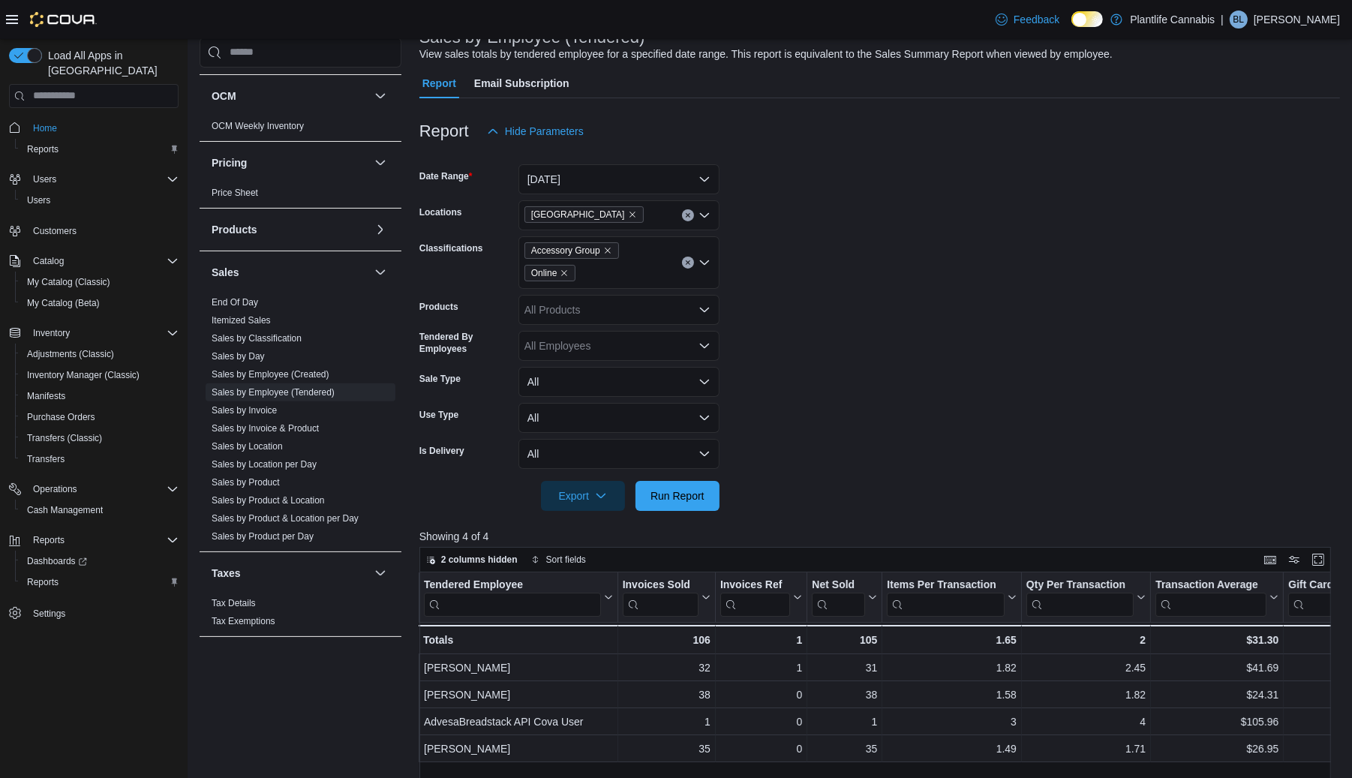
scroll to position [105, 0]
click at [704, 496] on span "Run Report" at bounding box center [677, 497] width 54 height 15
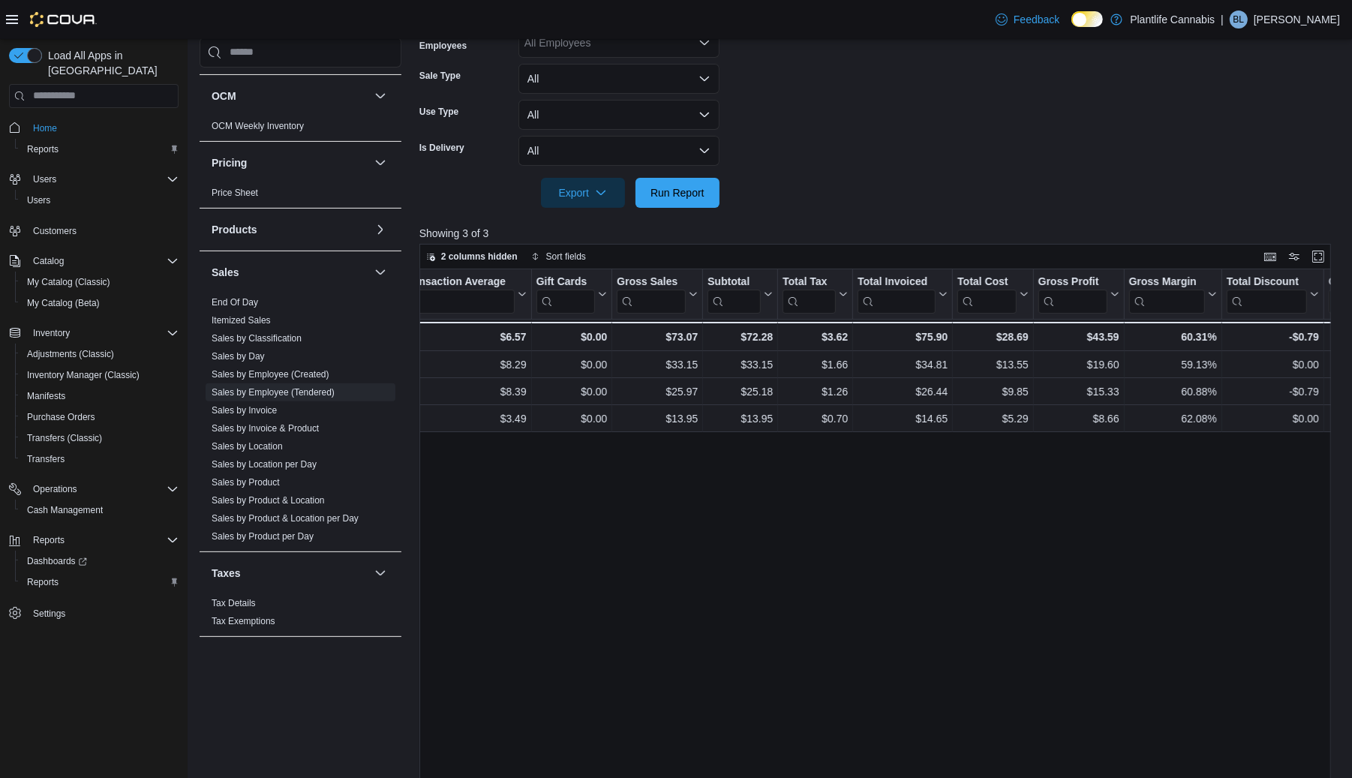
scroll to position [0, 698]
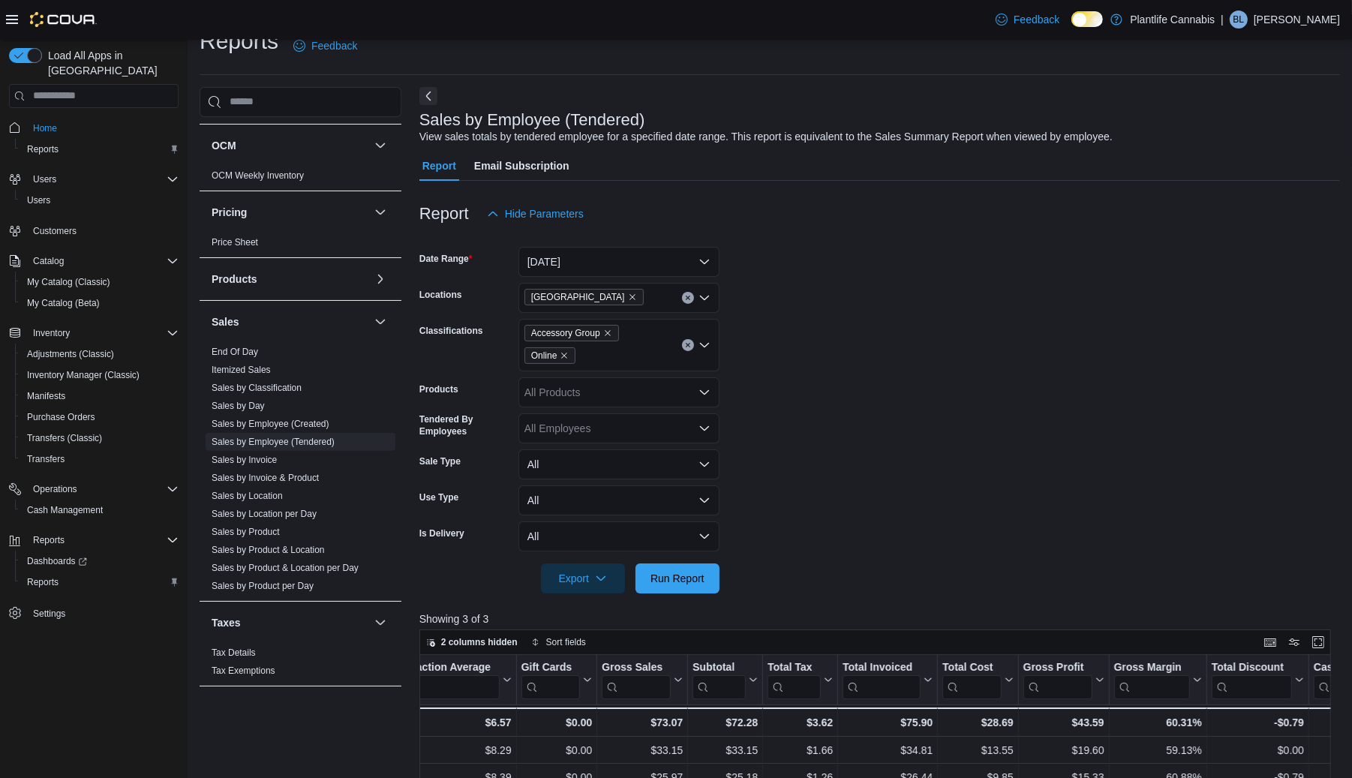
click at [571, 359] on span "Online" at bounding box center [550, 355] width 52 height 17
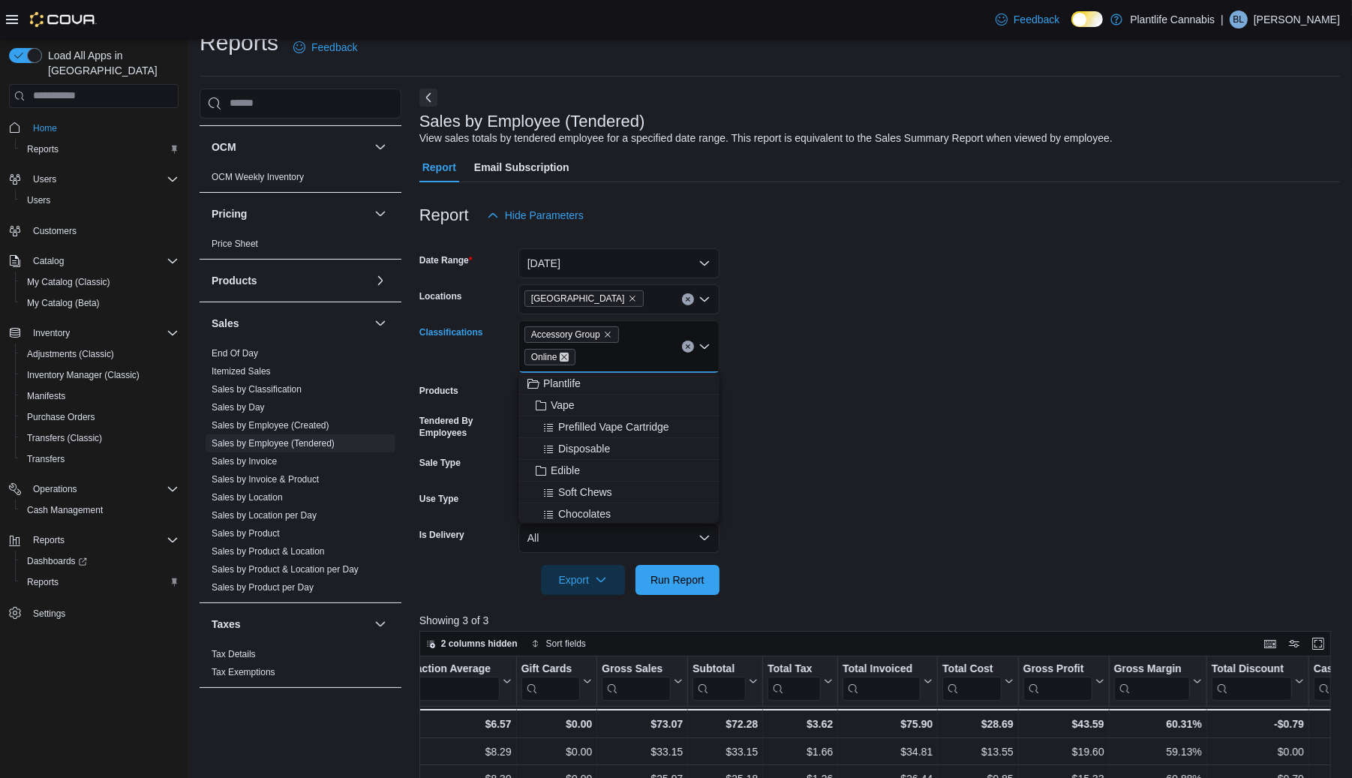
click at [569, 358] on icon "Remove Online from selection in this group" at bounding box center [564, 357] width 9 height 9
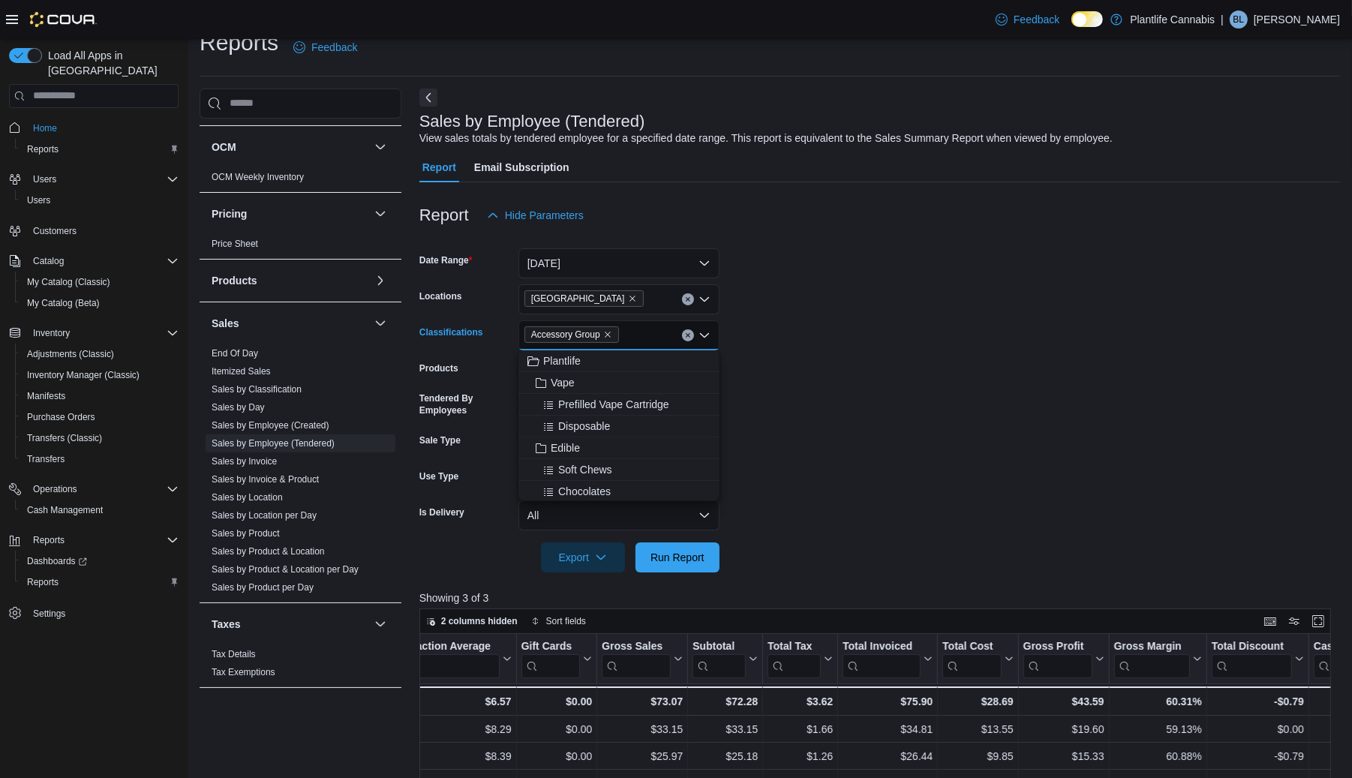
scroll to position [21, 0]
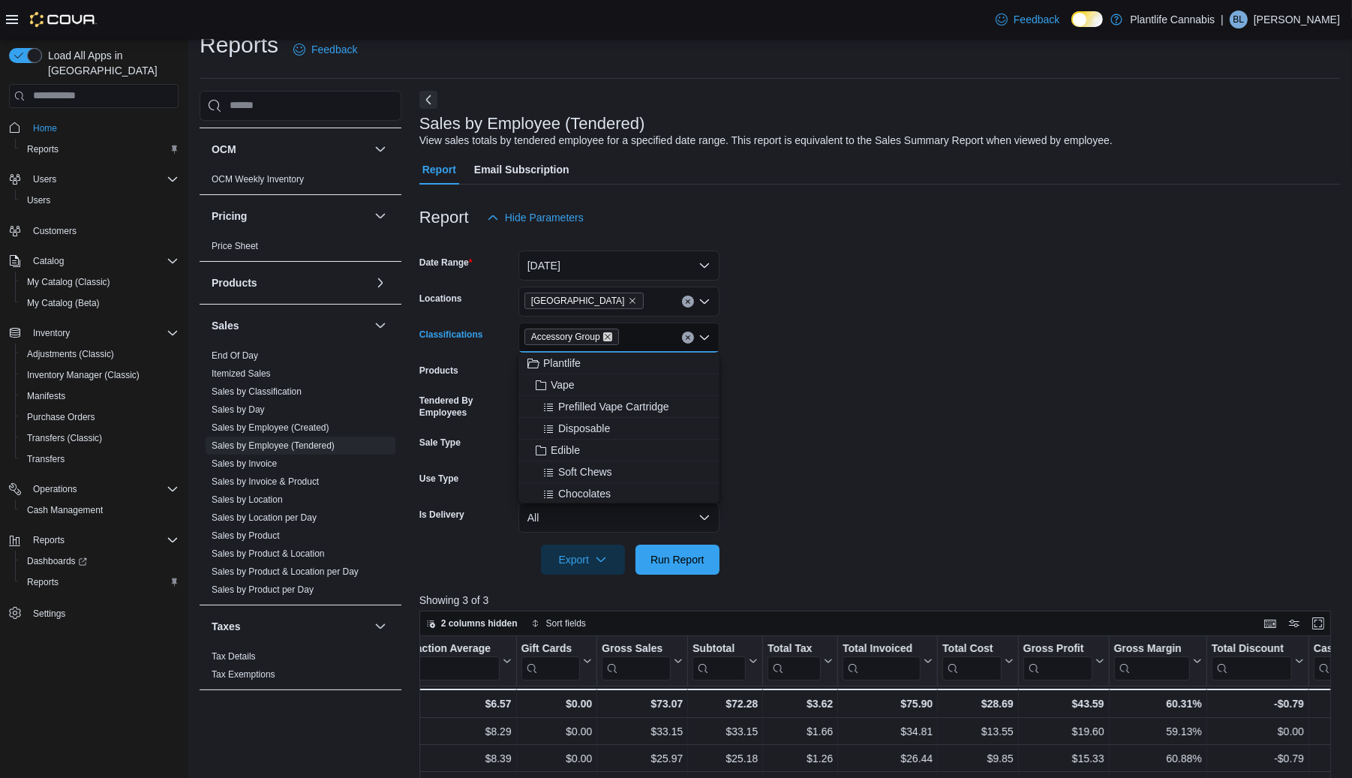
click at [608, 338] on icon "Remove Accessory Group from selection in this group" at bounding box center [607, 336] width 9 height 9
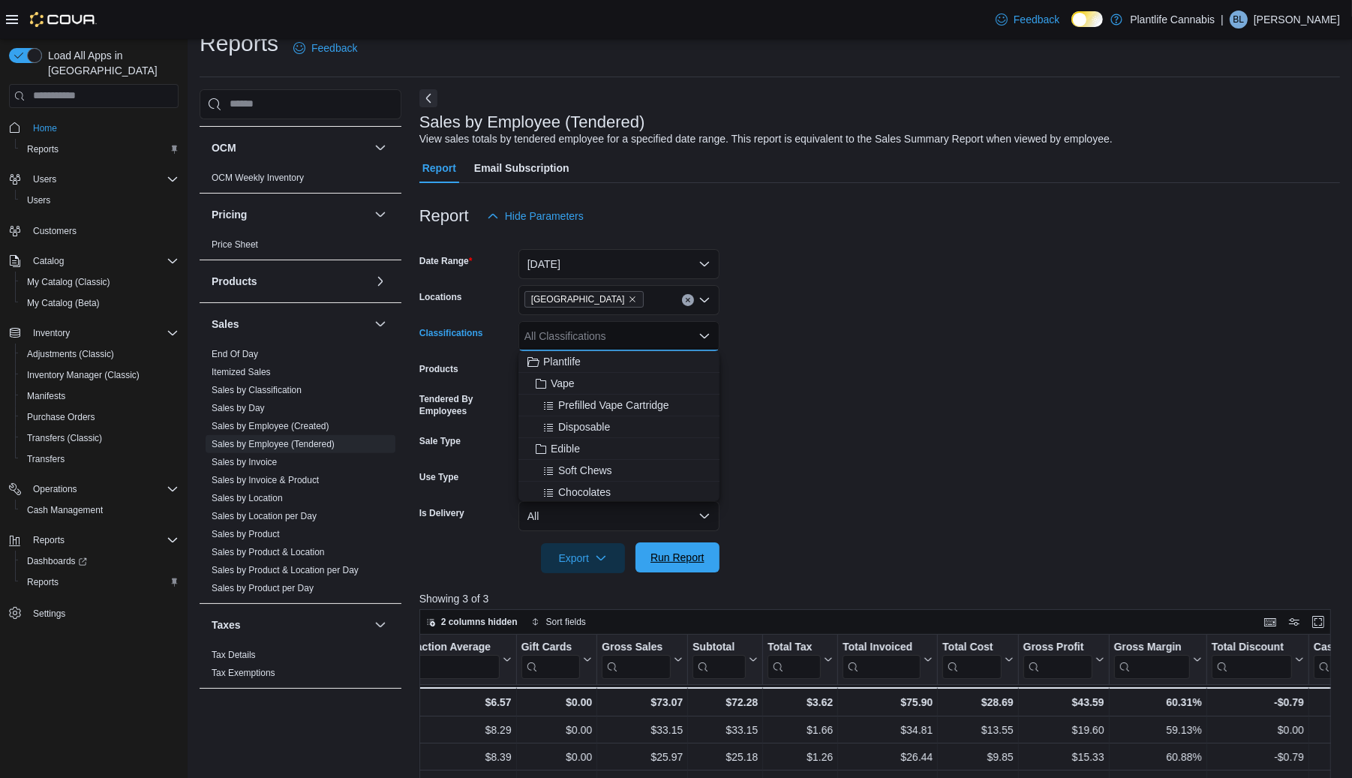
click at [678, 557] on span "Run Report" at bounding box center [677, 557] width 54 height 15
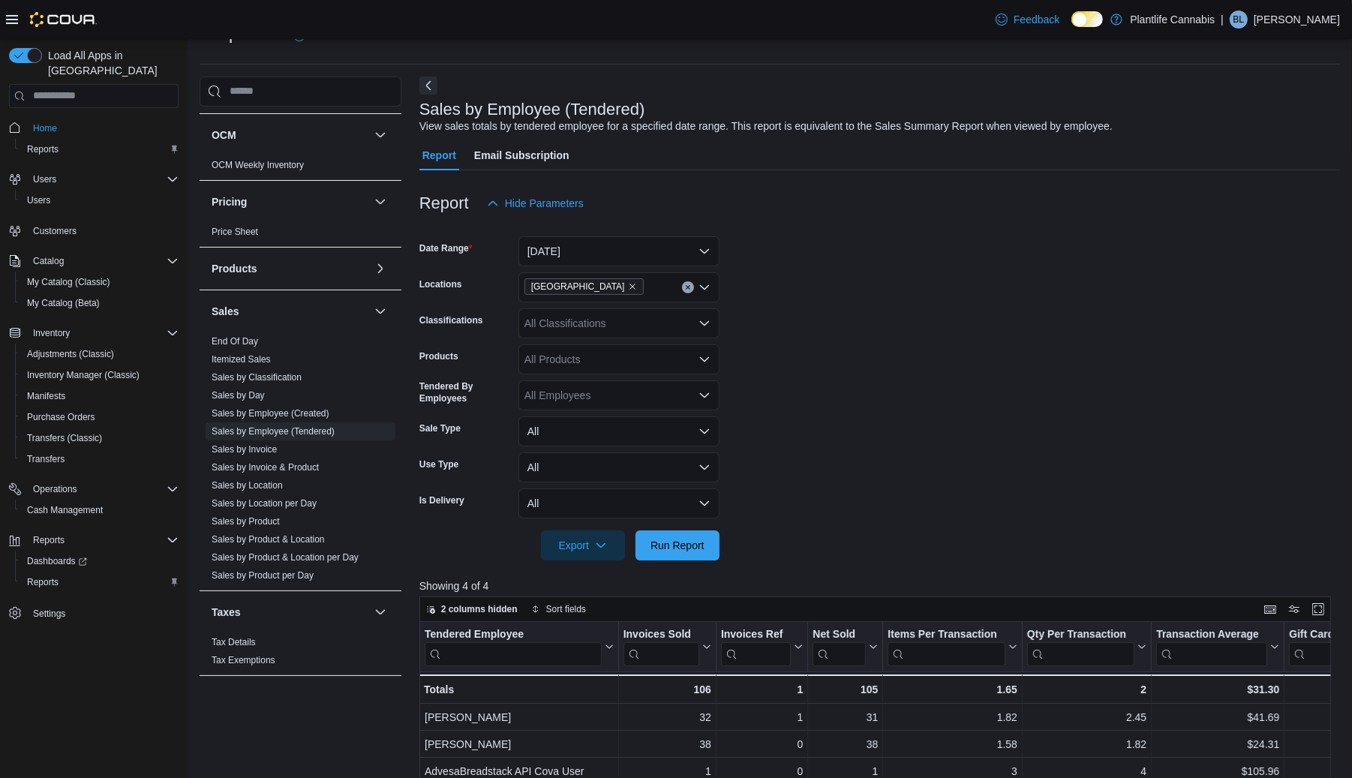
scroll to position [17, 0]
